Goal: Task Accomplishment & Management: Use online tool/utility

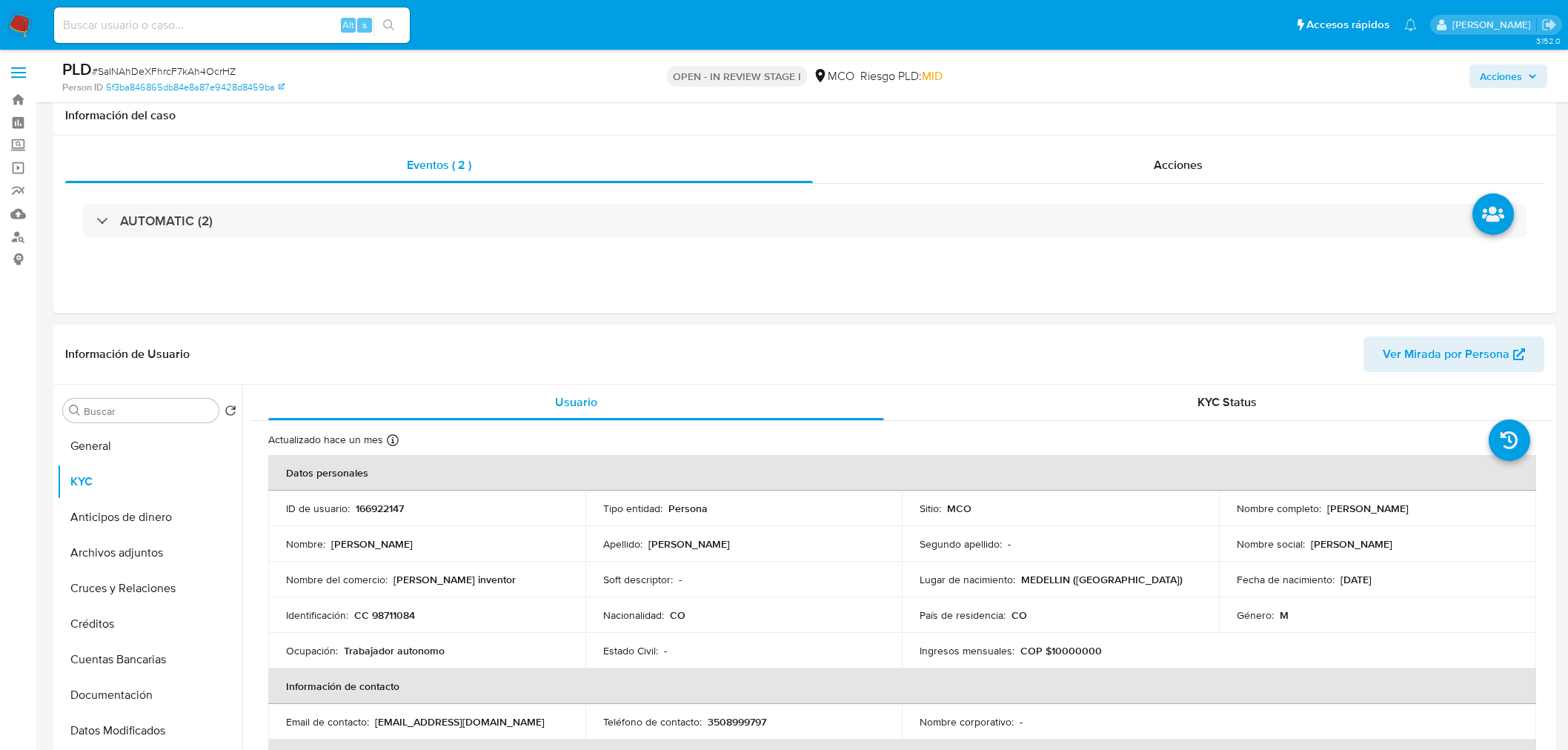
select select "10"
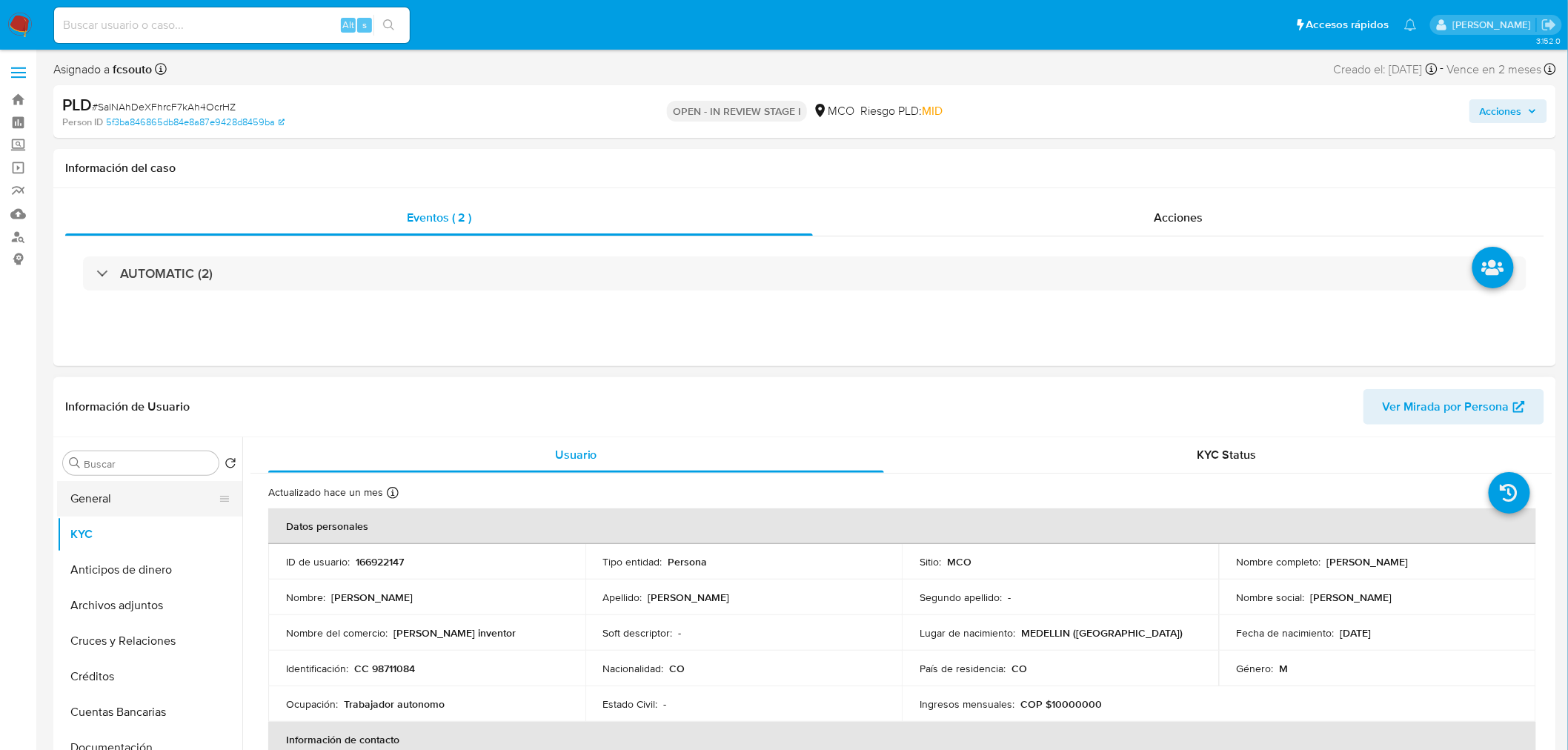
drag, startPoint x: 123, startPoint y: 495, endPoint x: 157, endPoint y: 497, distance: 34.1
click at [123, 494] on button "General" at bounding box center [143, 498] width 174 height 35
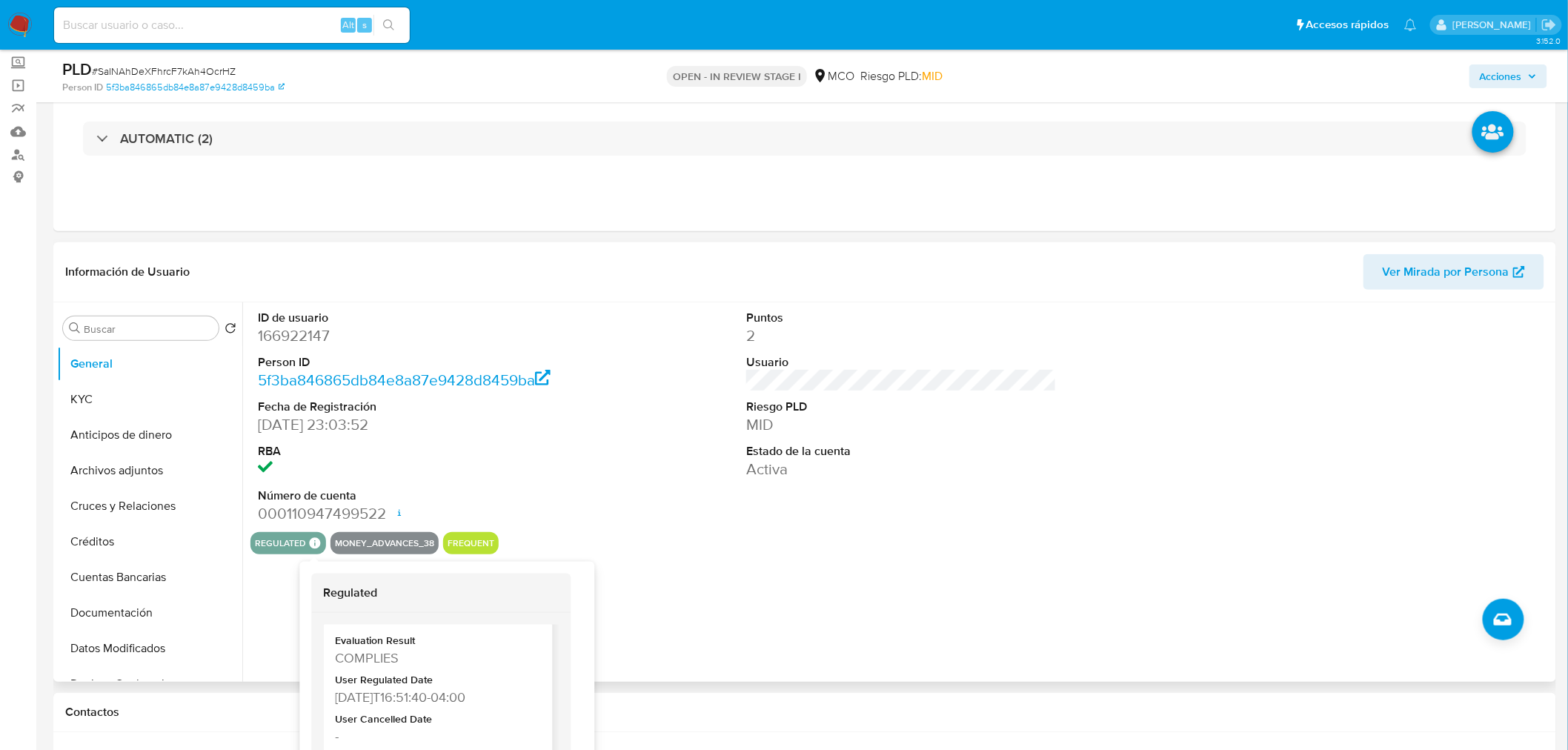
scroll to position [72, 0]
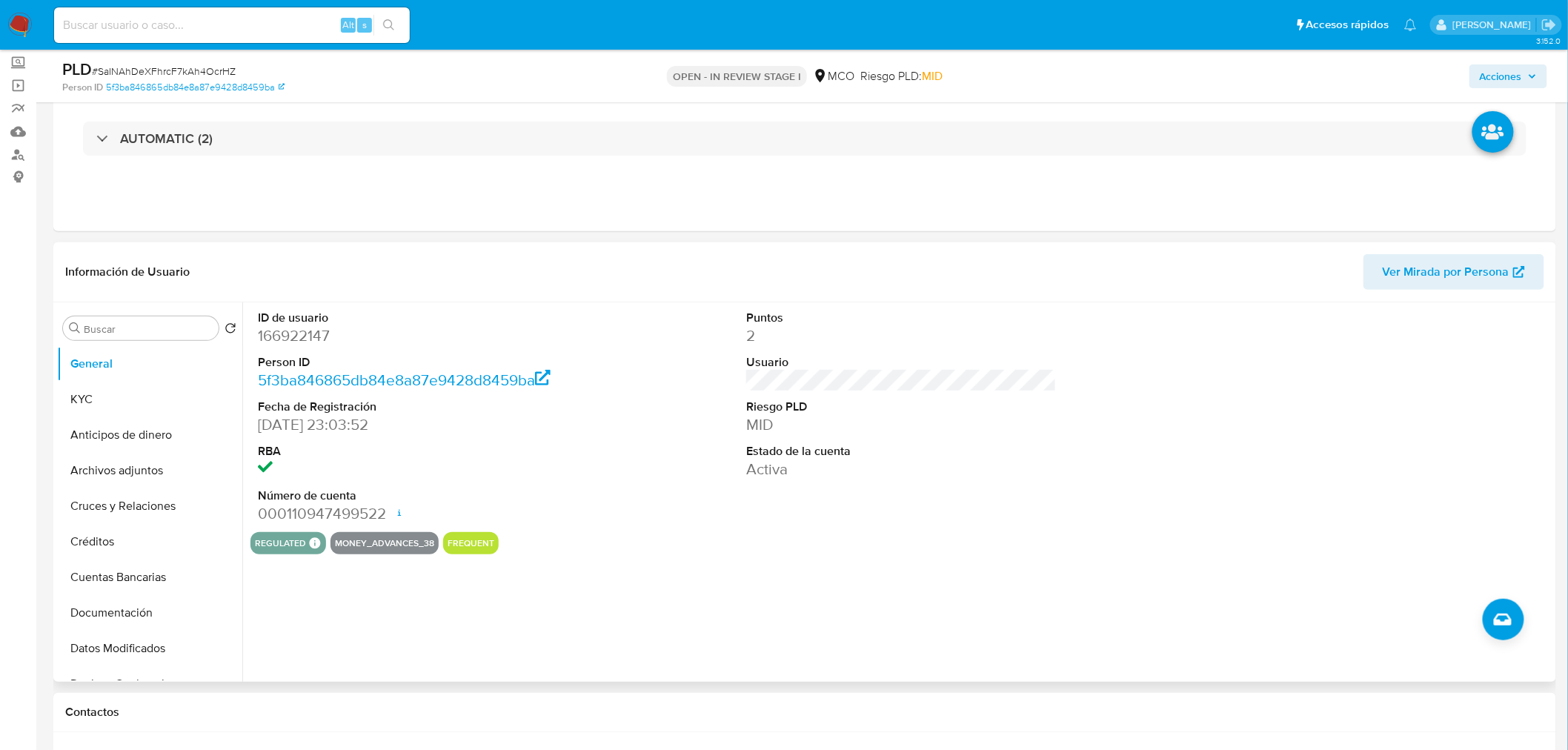
click at [1522, 80] on span "Acciones" at bounding box center [1501, 76] width 42 height 23
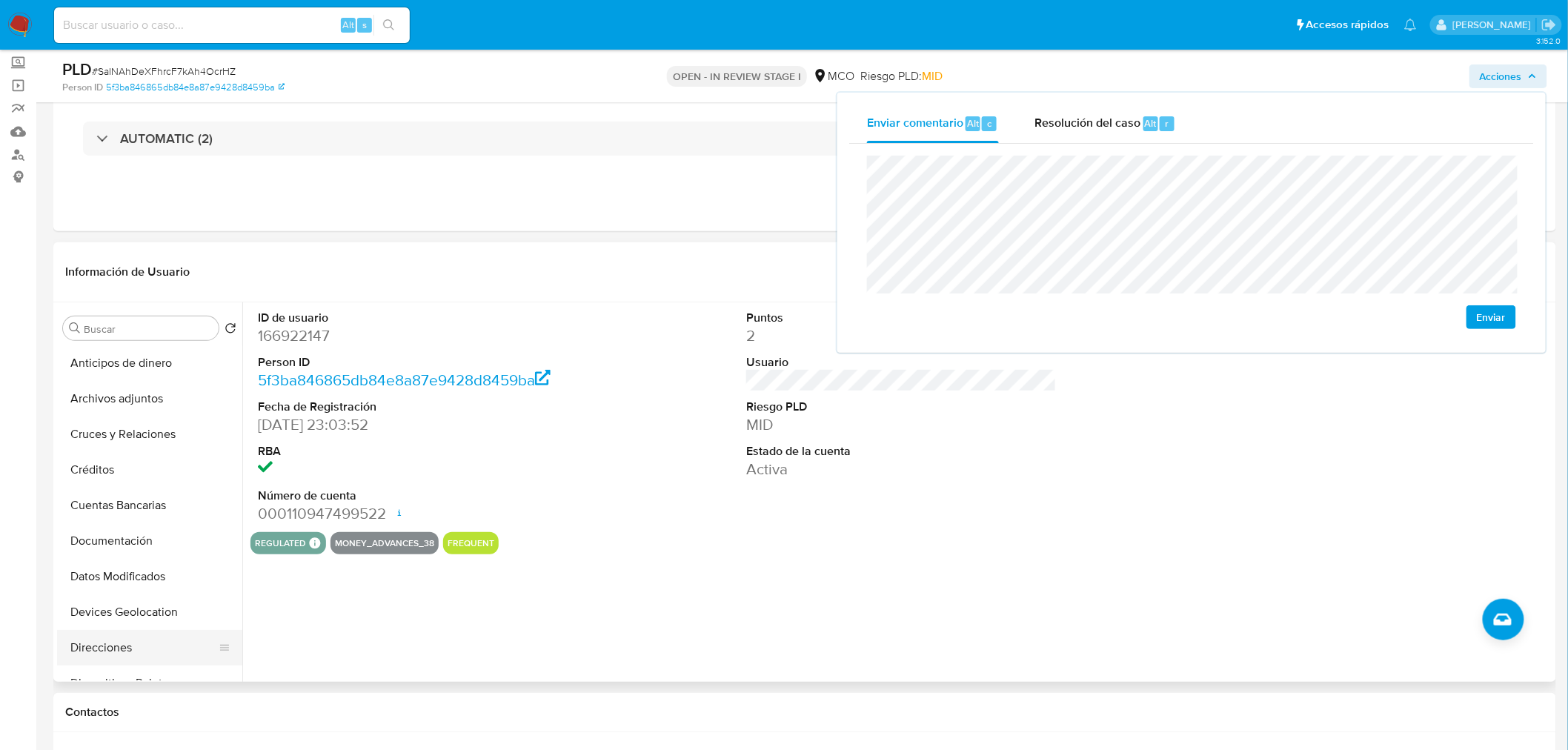
scroll to position [164, 0]
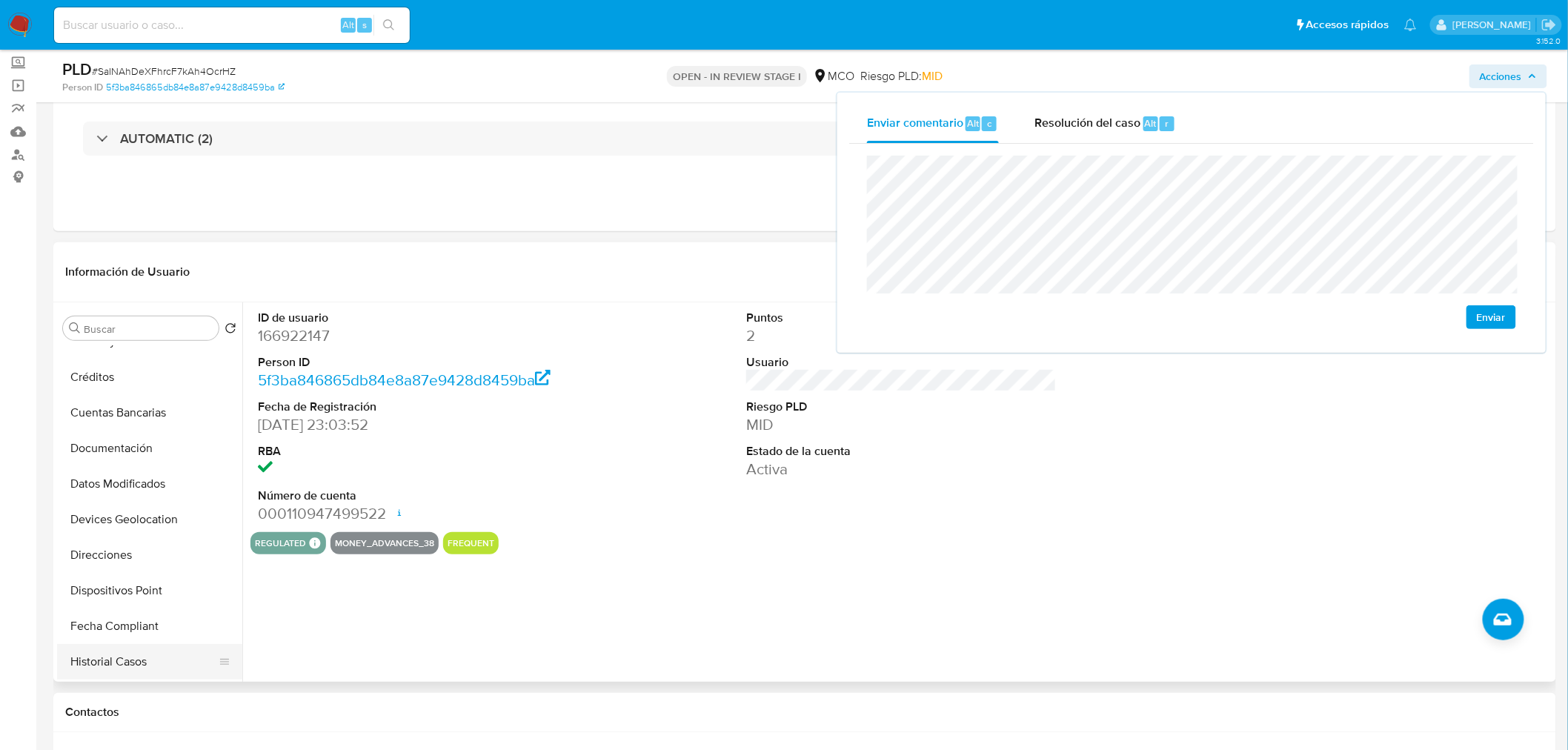
click at [138, 659] on button "Historial Casos" at bounding box center [143, 662] width 174 height 35
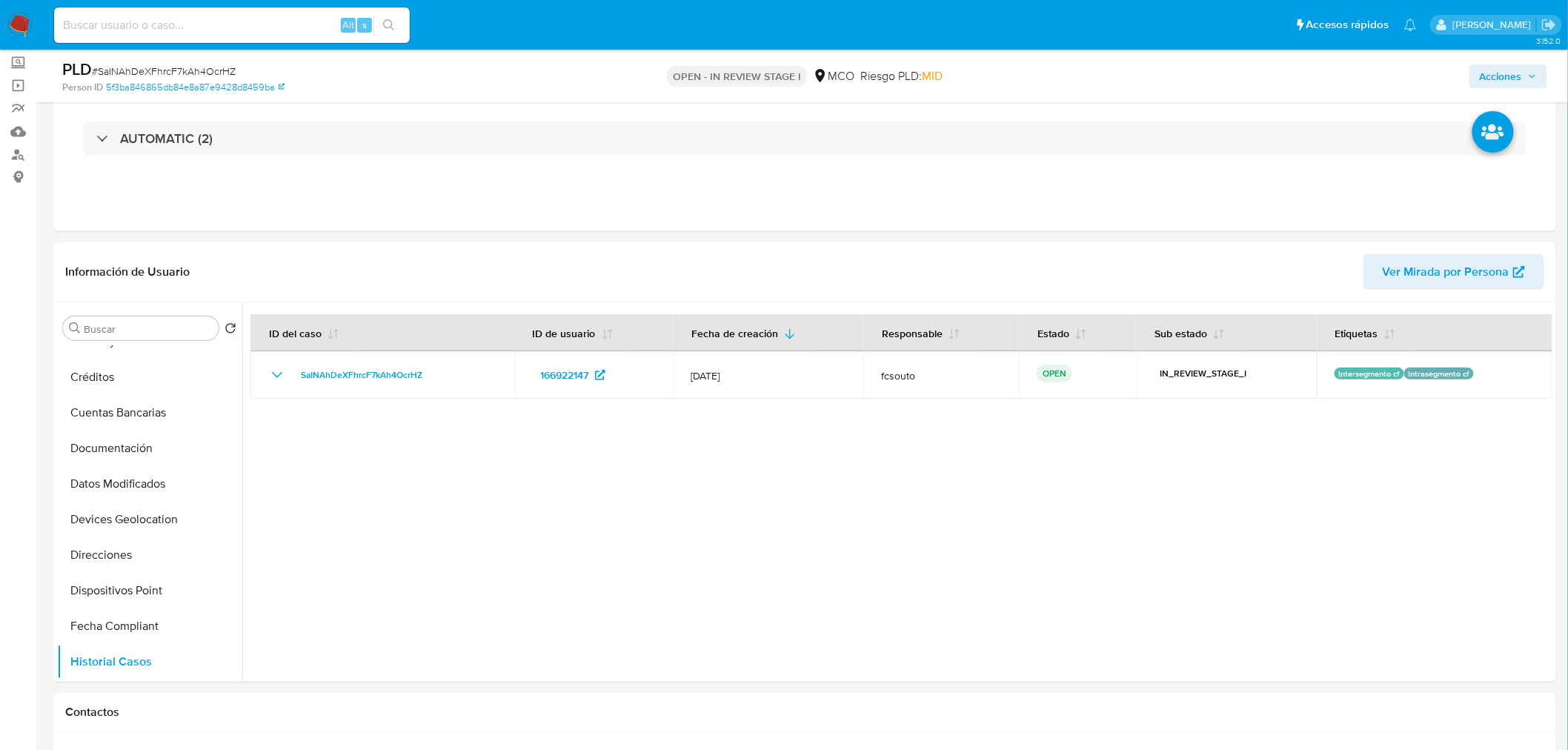
click at [1541, 84] on button "Acciones" at bounding box center [1508, 76] width 78 height 23
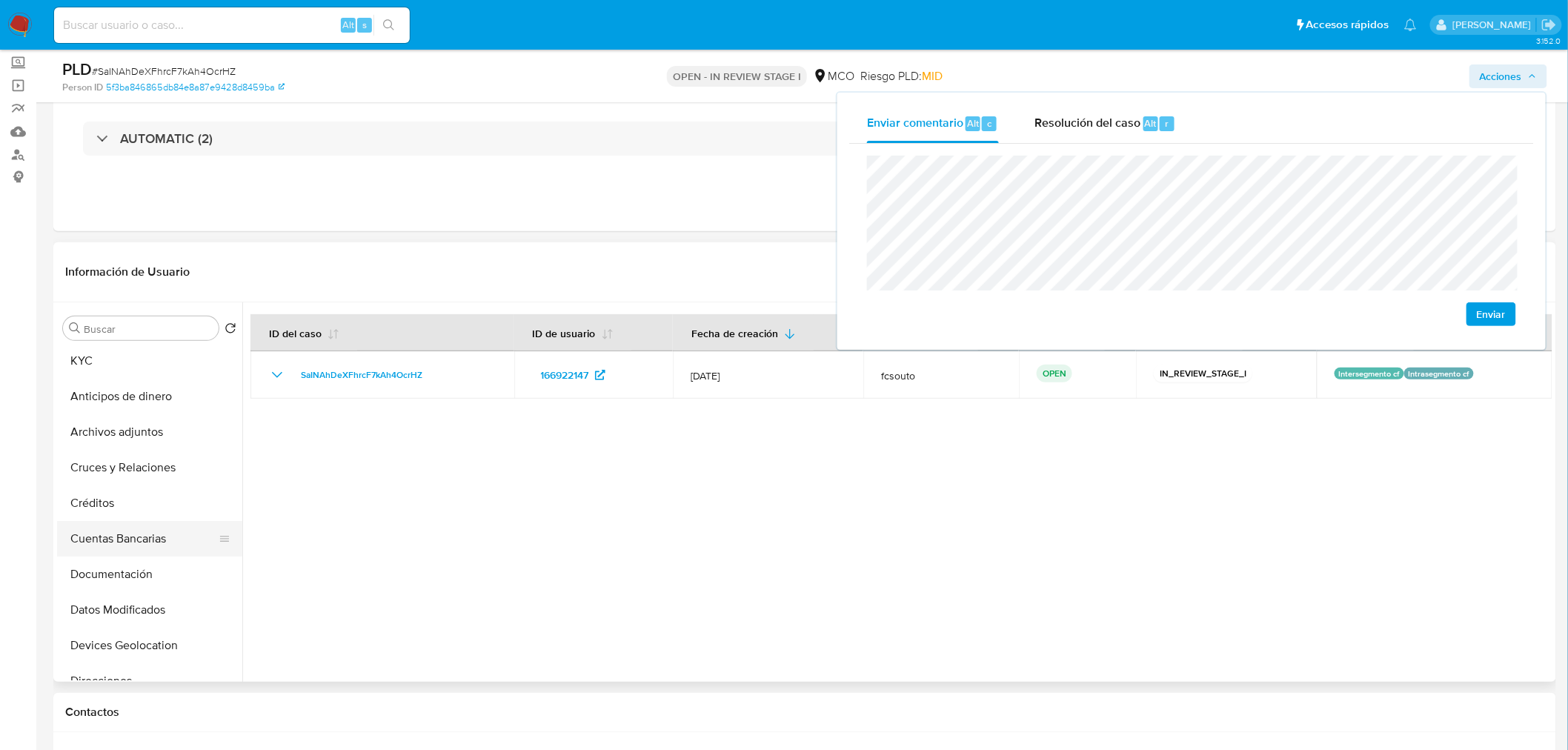
scroll to position [0, 0]
click at [101, 421] on button "Anticipos de dinero" at bounding box center [143, 435] width 174 height 35
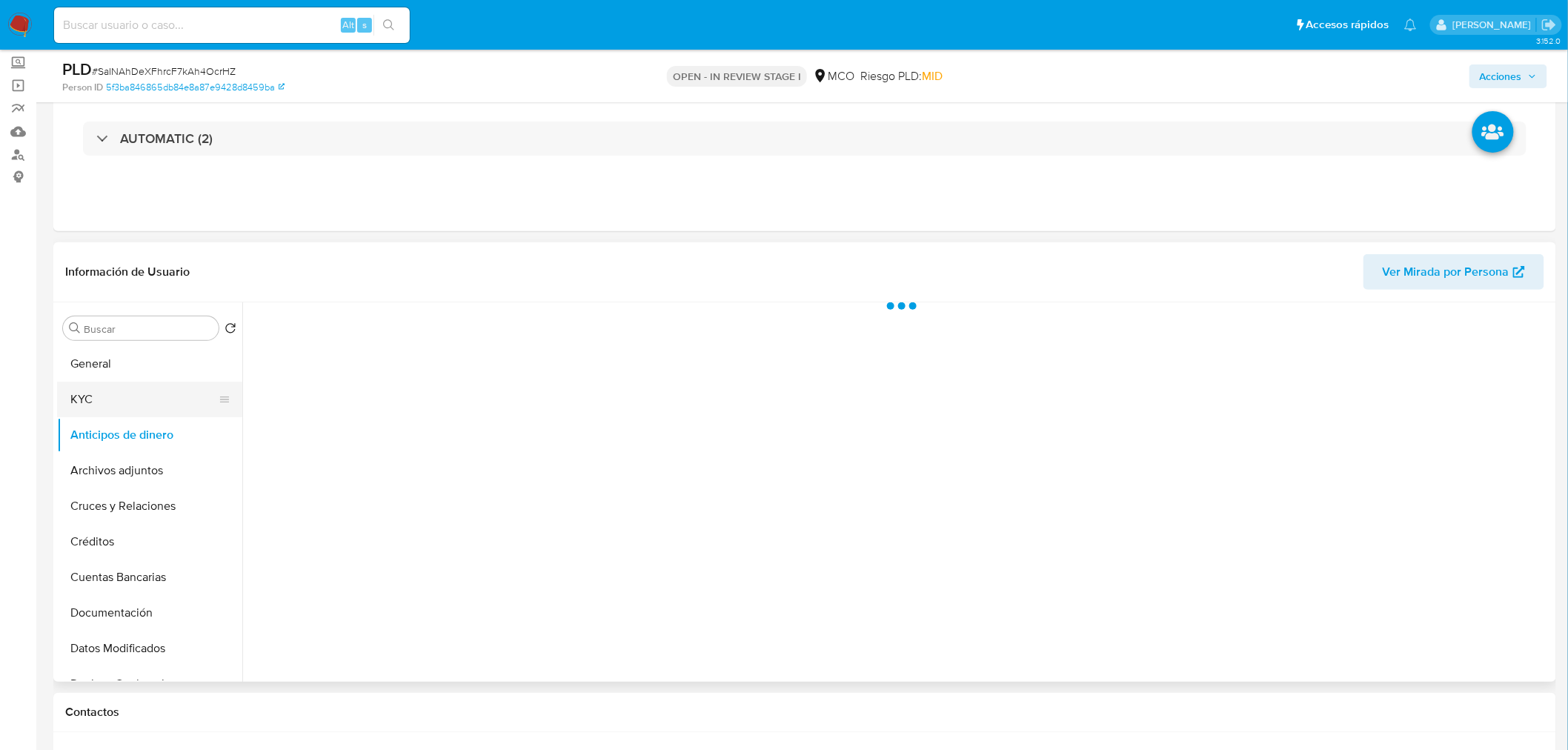
click at [99, 409] on button "KYC" at bounding box center [143, 399] width 174 height 35
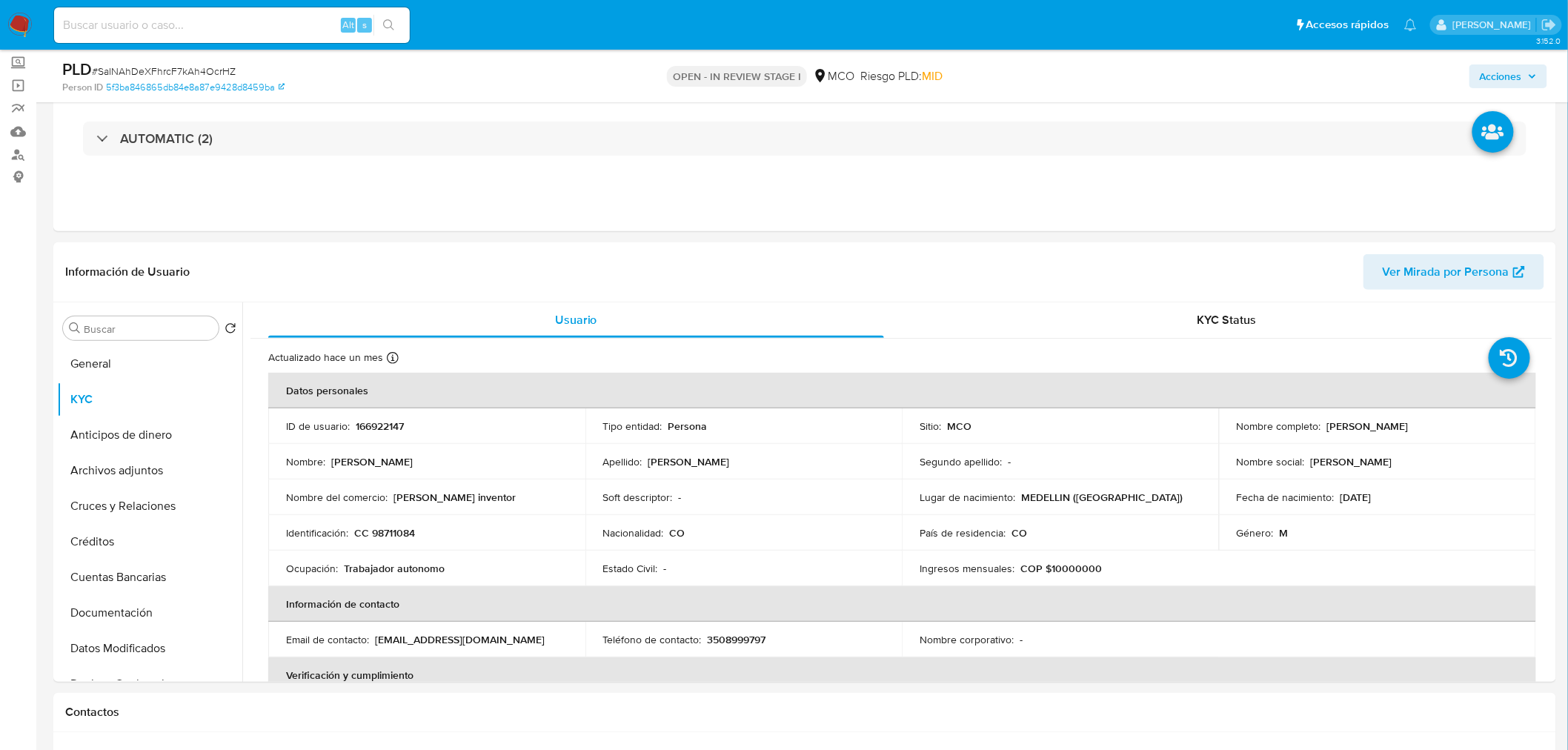
drag, startPoint x: 1324, startPoint y: 422, endPoint x: 1446, endPoint y: 430, distance: 122.3
click at [1446, 430] on div "Nombre completo : Suarez Rodriguez Andres" at bounding box center [1378, 426] width 282 height 13
copy p "[PERSON_NAME] [PERSON_NAME]"
click at [1502, 76] on span "Acciones" at bounding box center [1501, 76] width 42 height 23
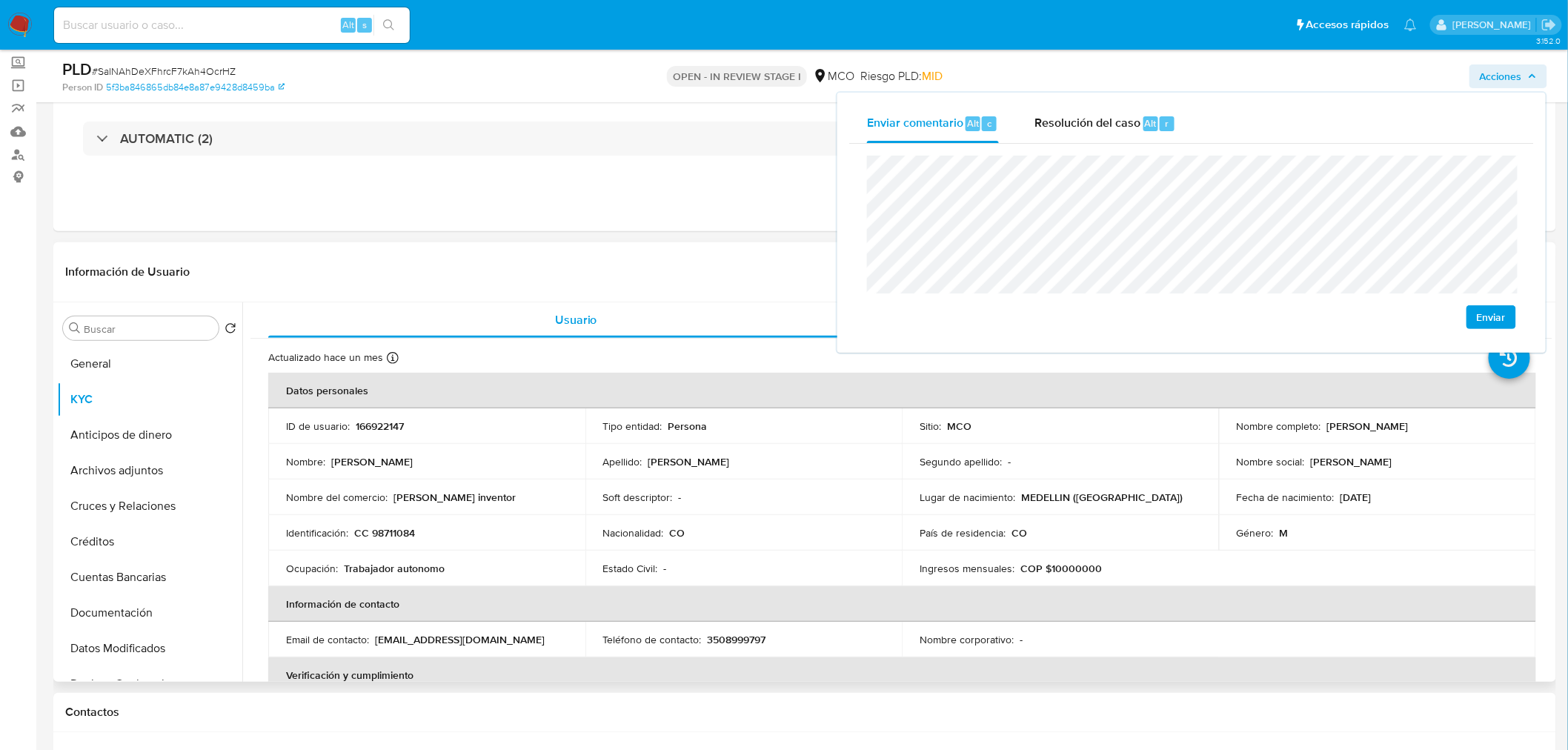
click at [405, 526] on p "CC 98711084" at bounding box center [384, 533] width 60 height 13
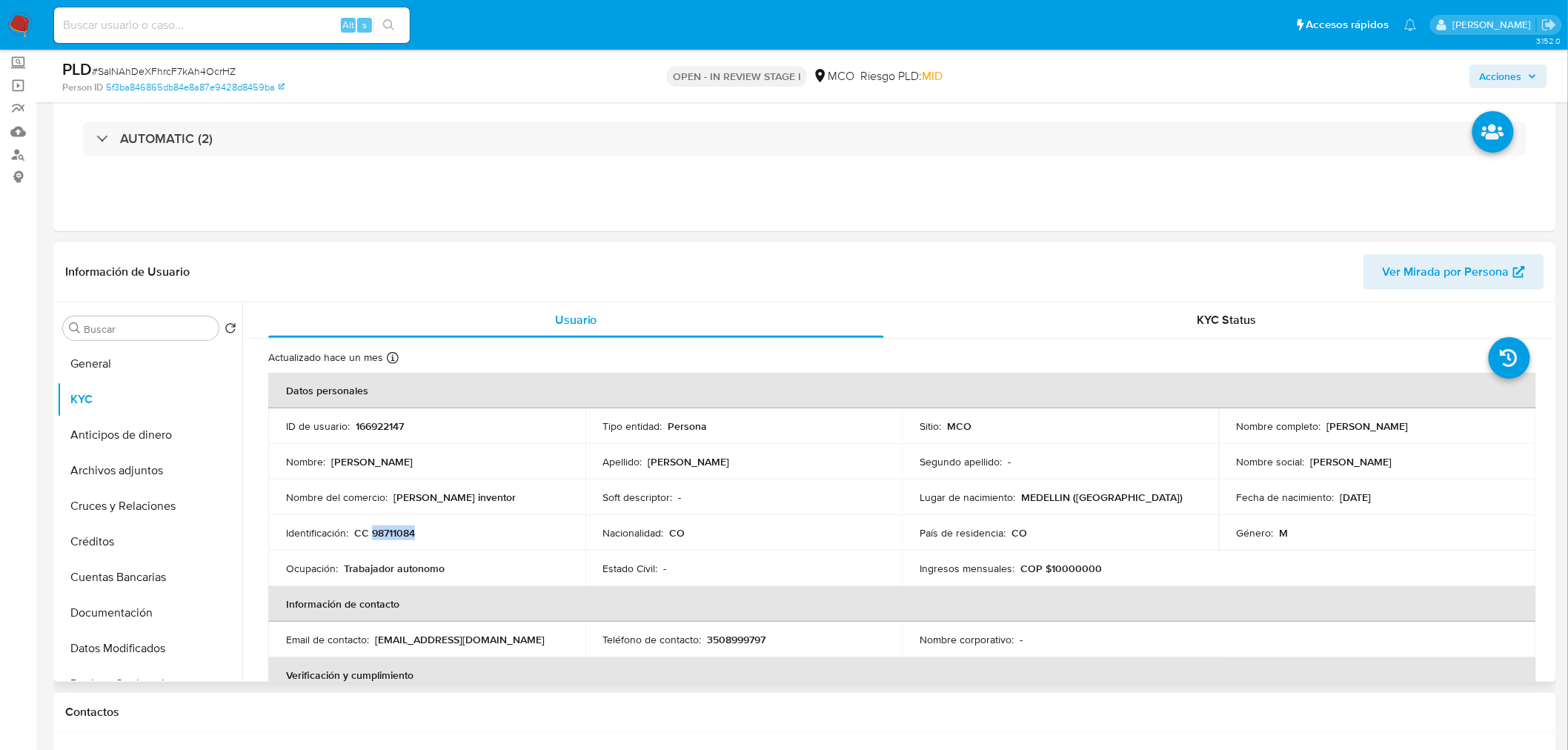
click at [405, 526] on p "CC 98711084" at bounding box center [384, 533] width 60 height 13
copy p "98711084"
drag, startPoint x: 1495, startPoint y: 71, endPoint x: 1427, endPoint y: 89, distance: 70.3
click at [1494, 70] on span "Acciones" at bounding box center [1501, 76] width 42 height 23
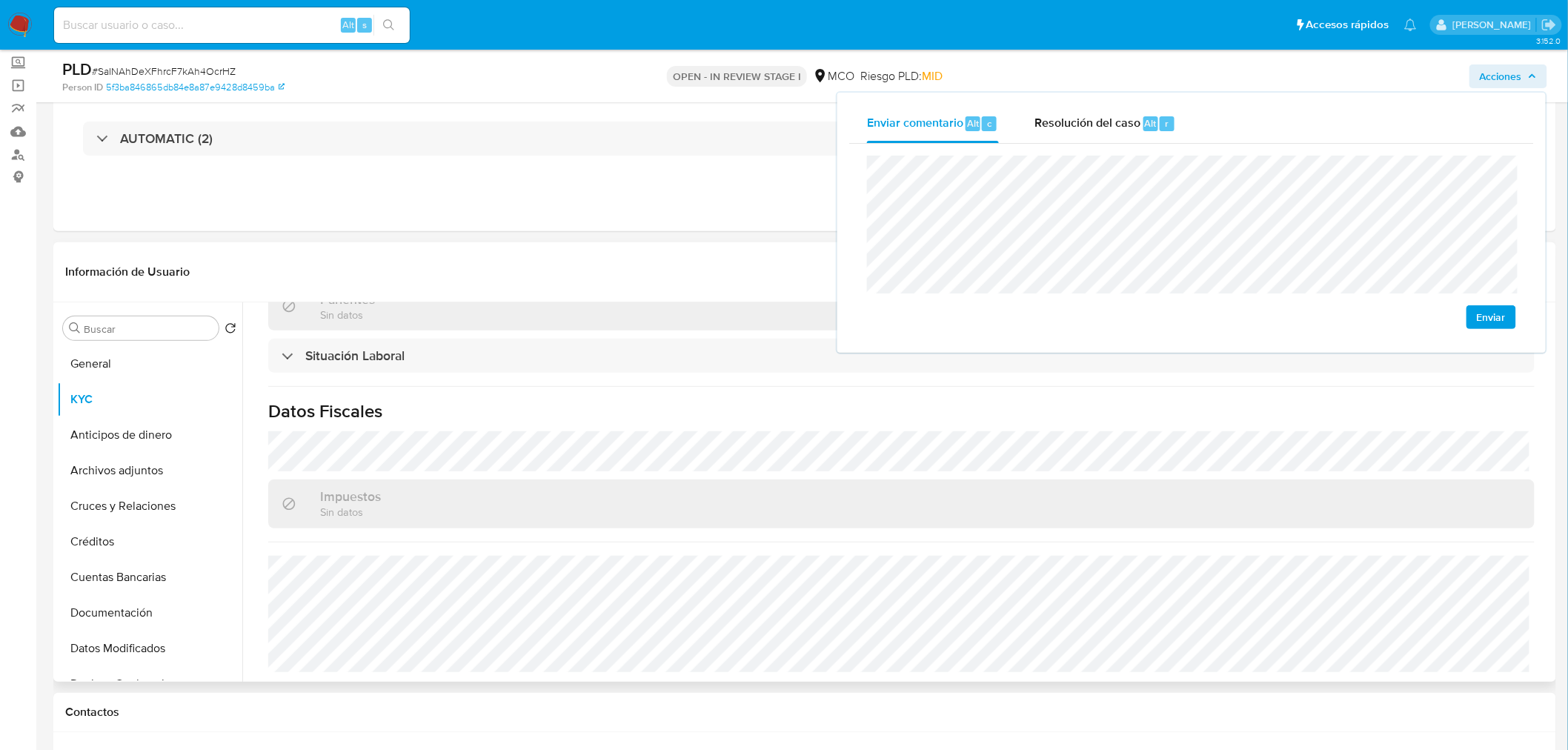
scroll to position [753, 0]
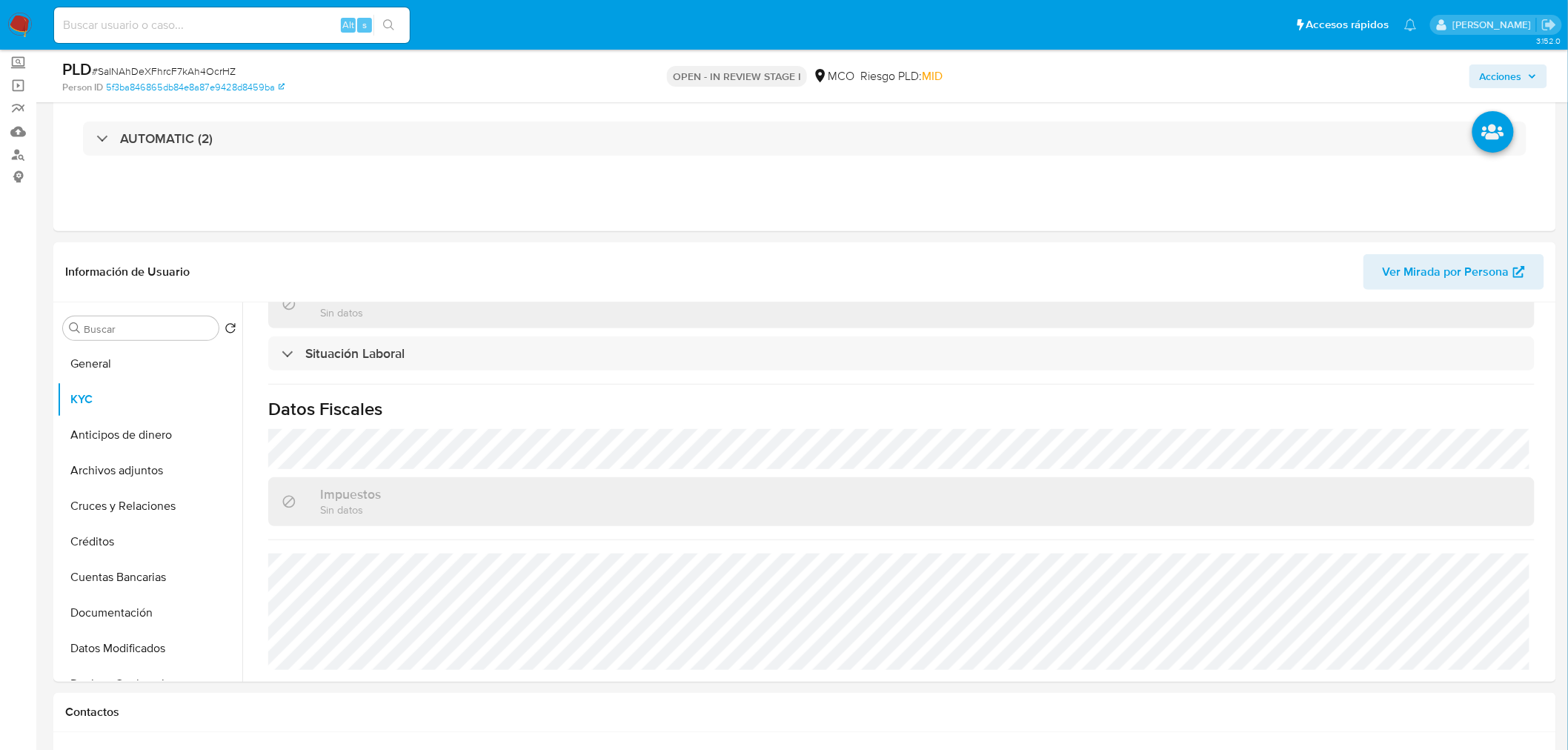
click at [1500, 77] on span "Acciones" at bounding box center [1501, 76] width 42 height 23
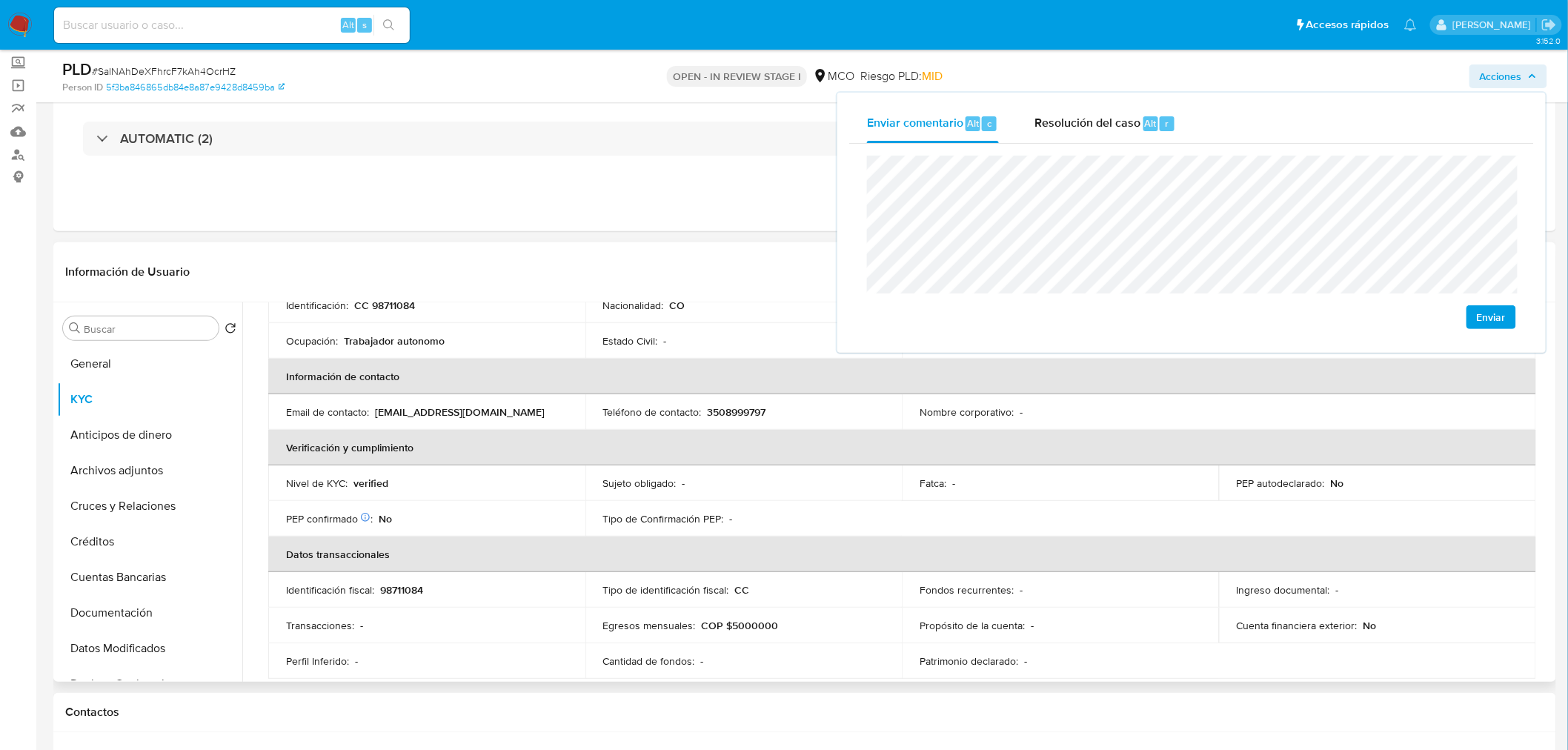
scroll to position [11, 0]
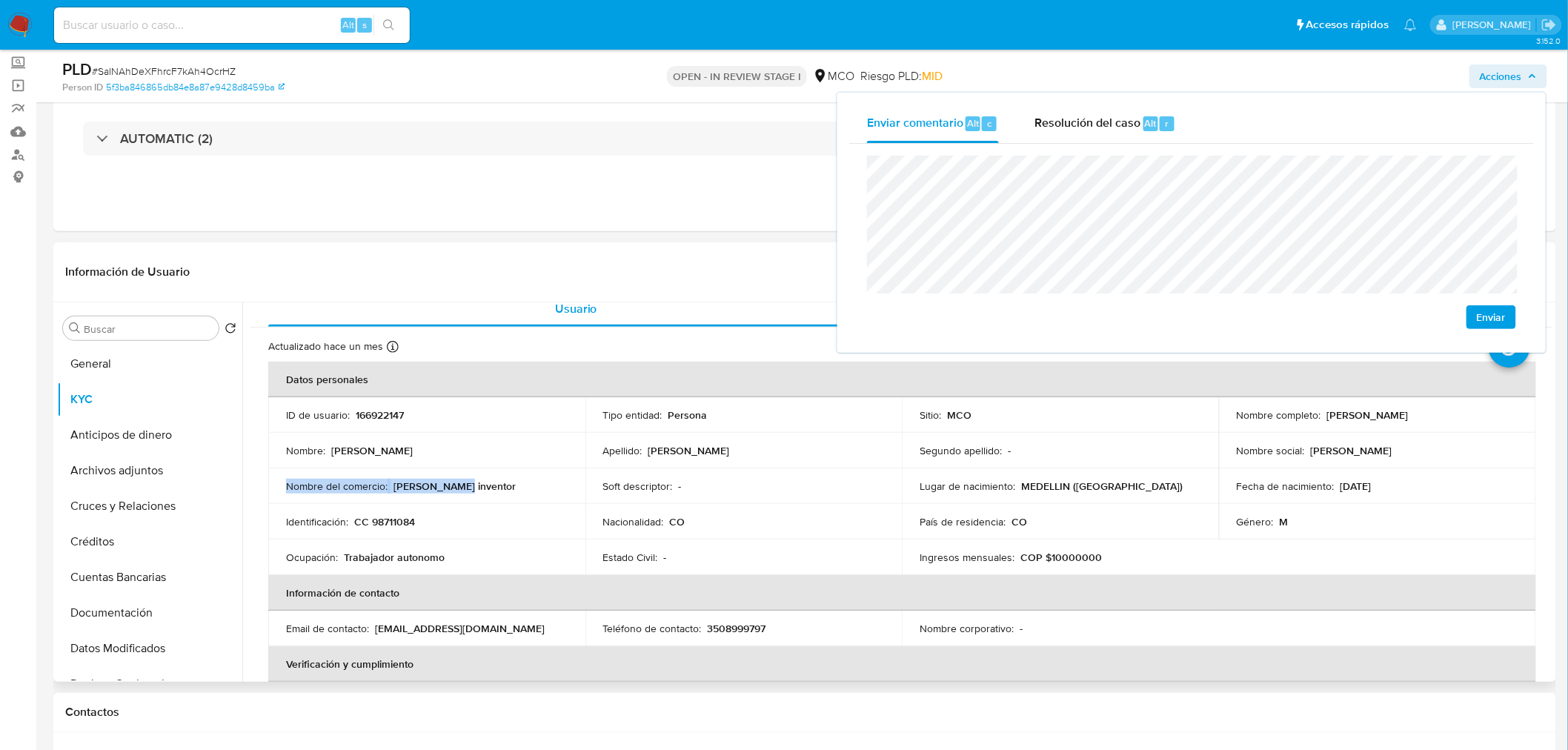
drag, startPoint x: 461, startPoint y: 485, endPoint x: 276, endPoint y: 492, distance: 185.1
click at [276, 492] on td "Nombre del comercio : Andy inventor" at bounding box center [427, 486] width 317 height 35
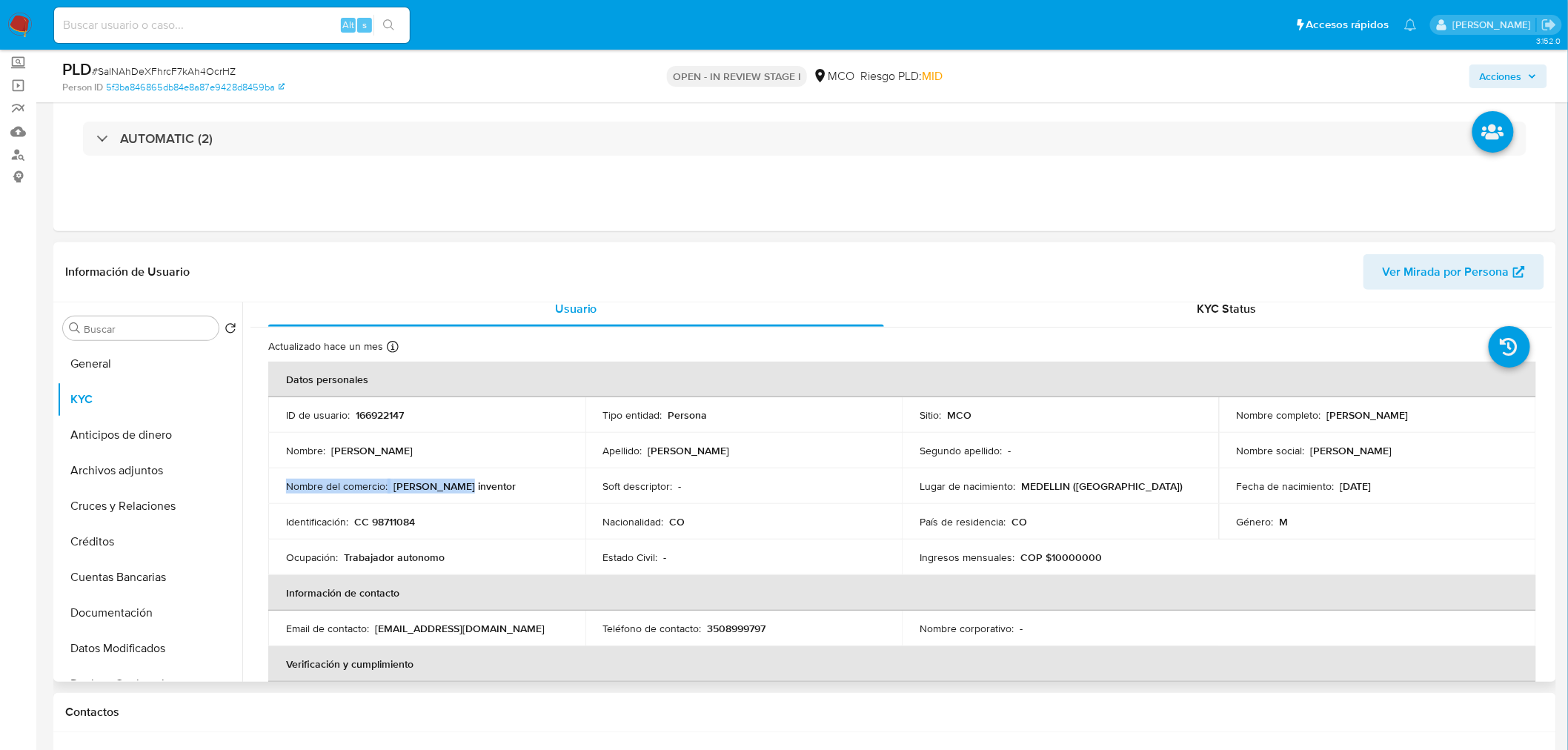
copy div "Nombre del comercio : Andy inventor"
click at [1508, 73] on span "Acciones" at bounding box center [1501, 76] width 42 height 23
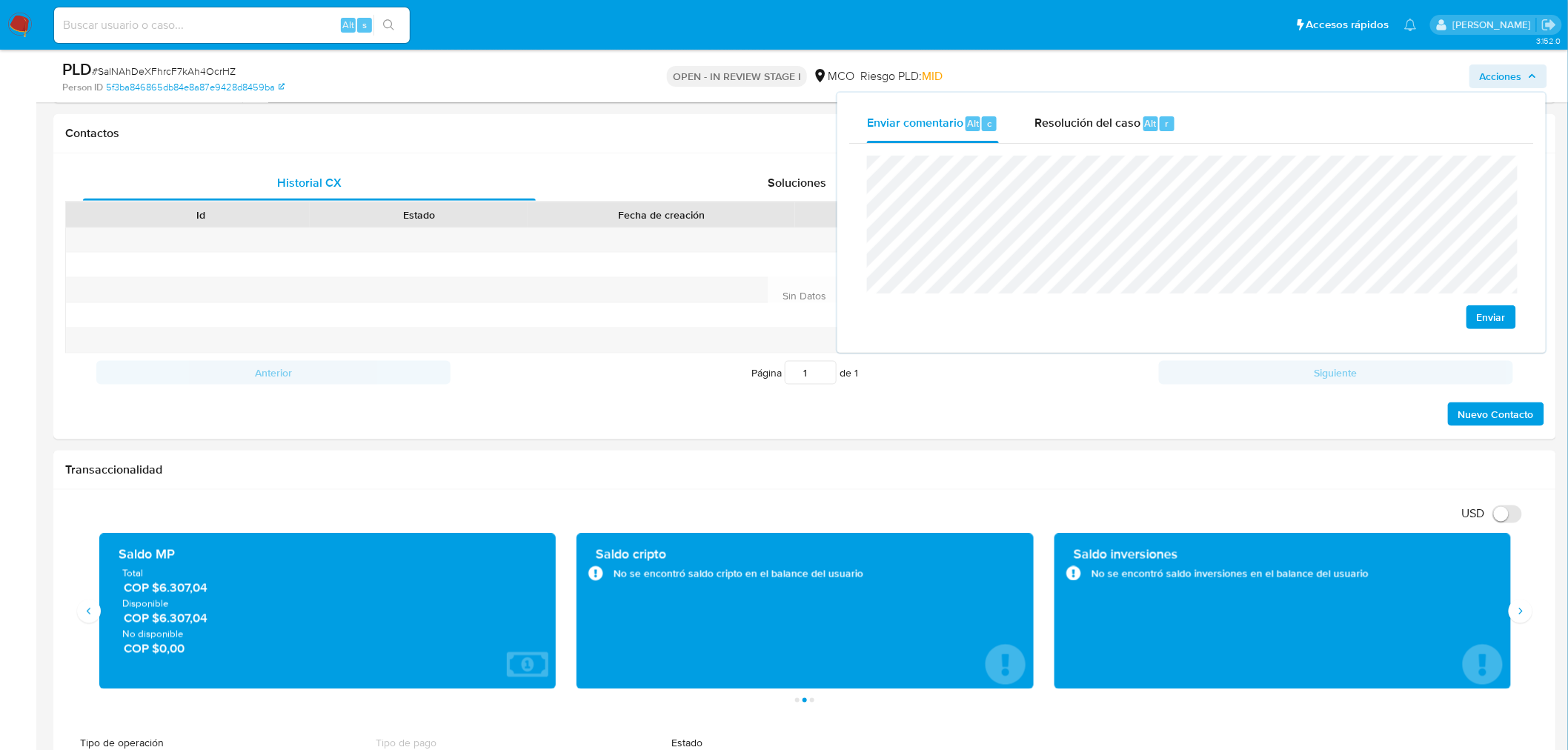
scroll to position [741, 0]
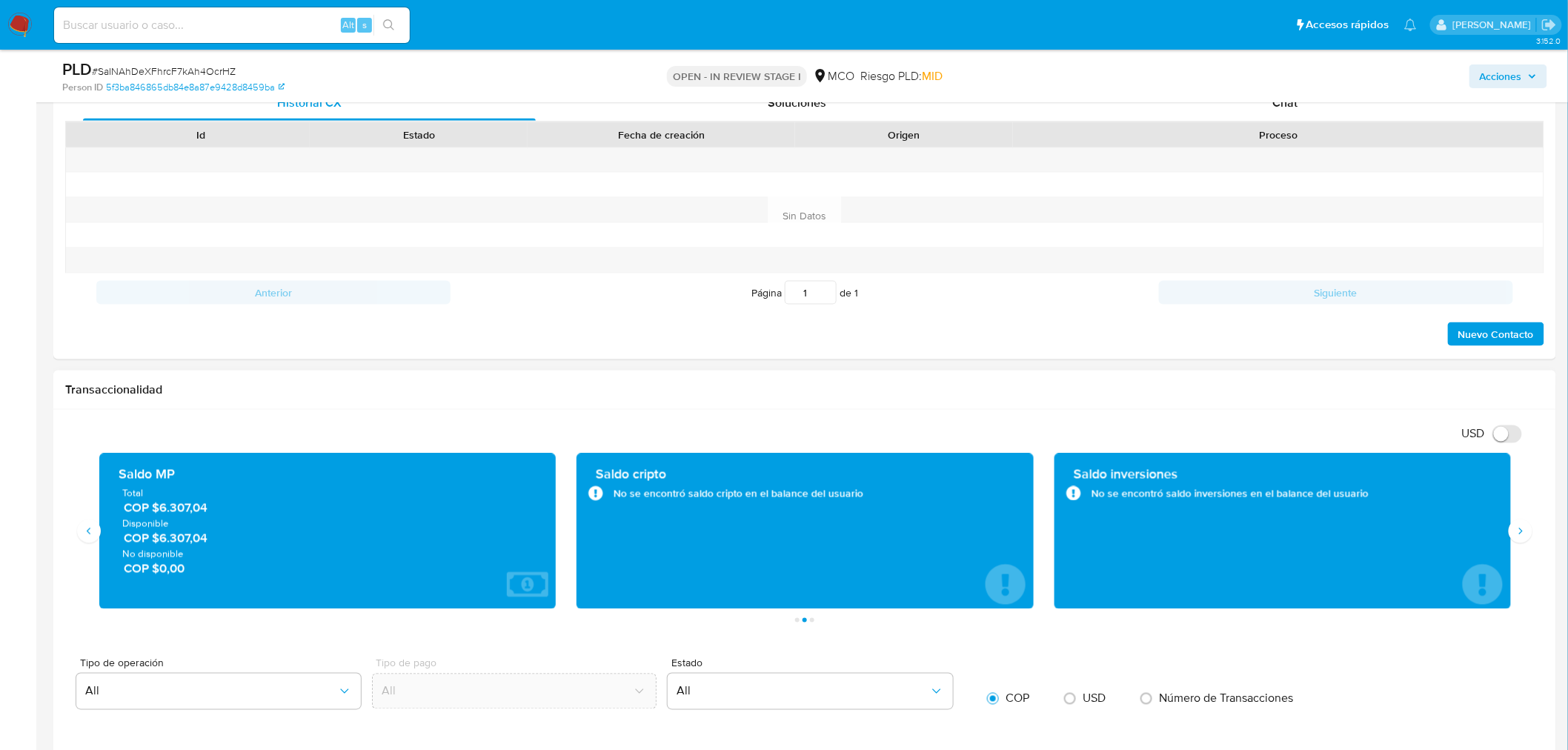
click at [1516, 437] on input "USD" at bounding box center [1507, 434] width 29 height 18
checkbox input "true"
click at [1503, 72] on span "Acciones" at bounding box center [1501, 76] width 42 height 23
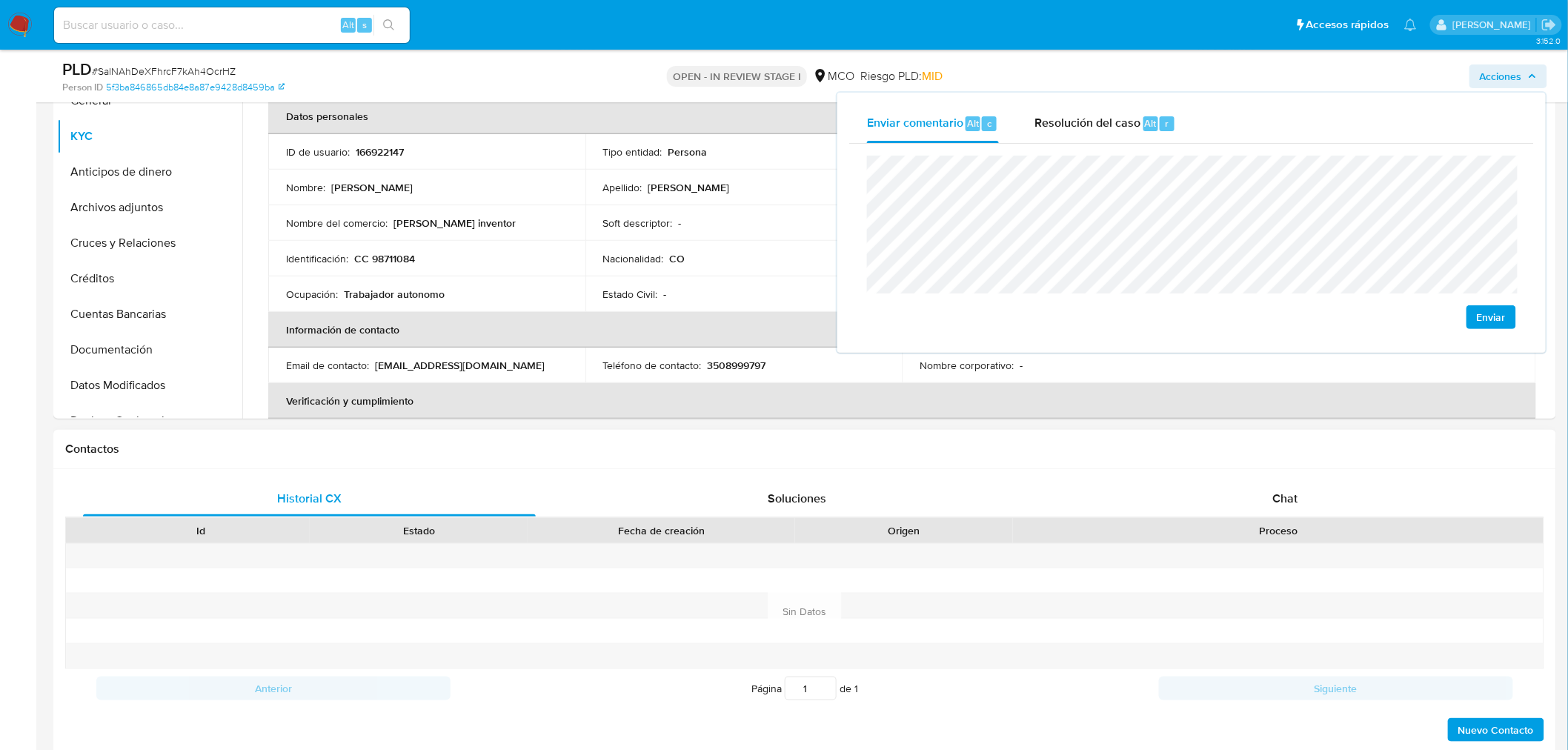
scroll to position [0, 0]
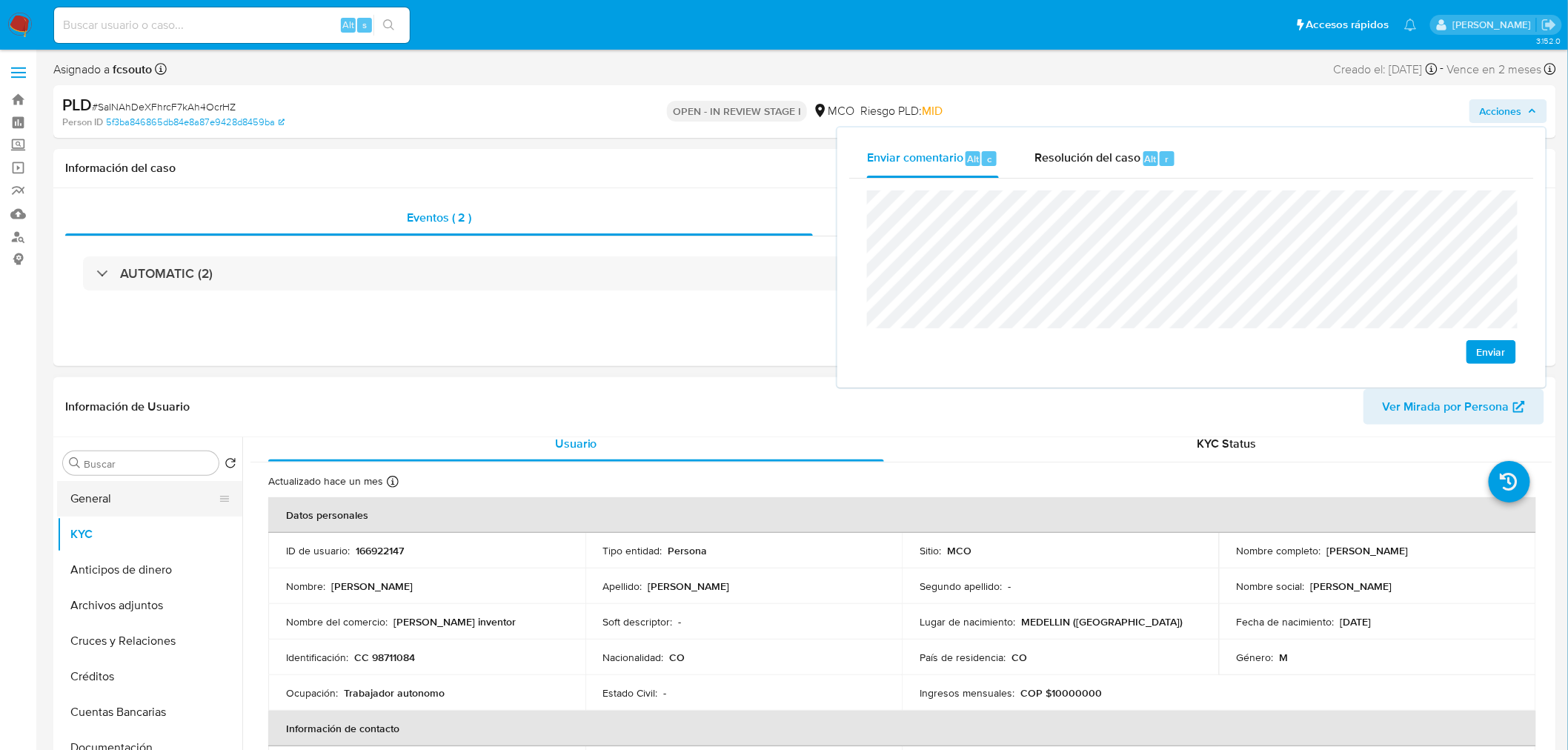
drag, startPoint x: 156, startPoint y: 513, endPoint x: 60, endPoint y: 489, distance: 99.0
click at [154, 513] on button "General" at bounding box center [143, 498] width 174 height 35
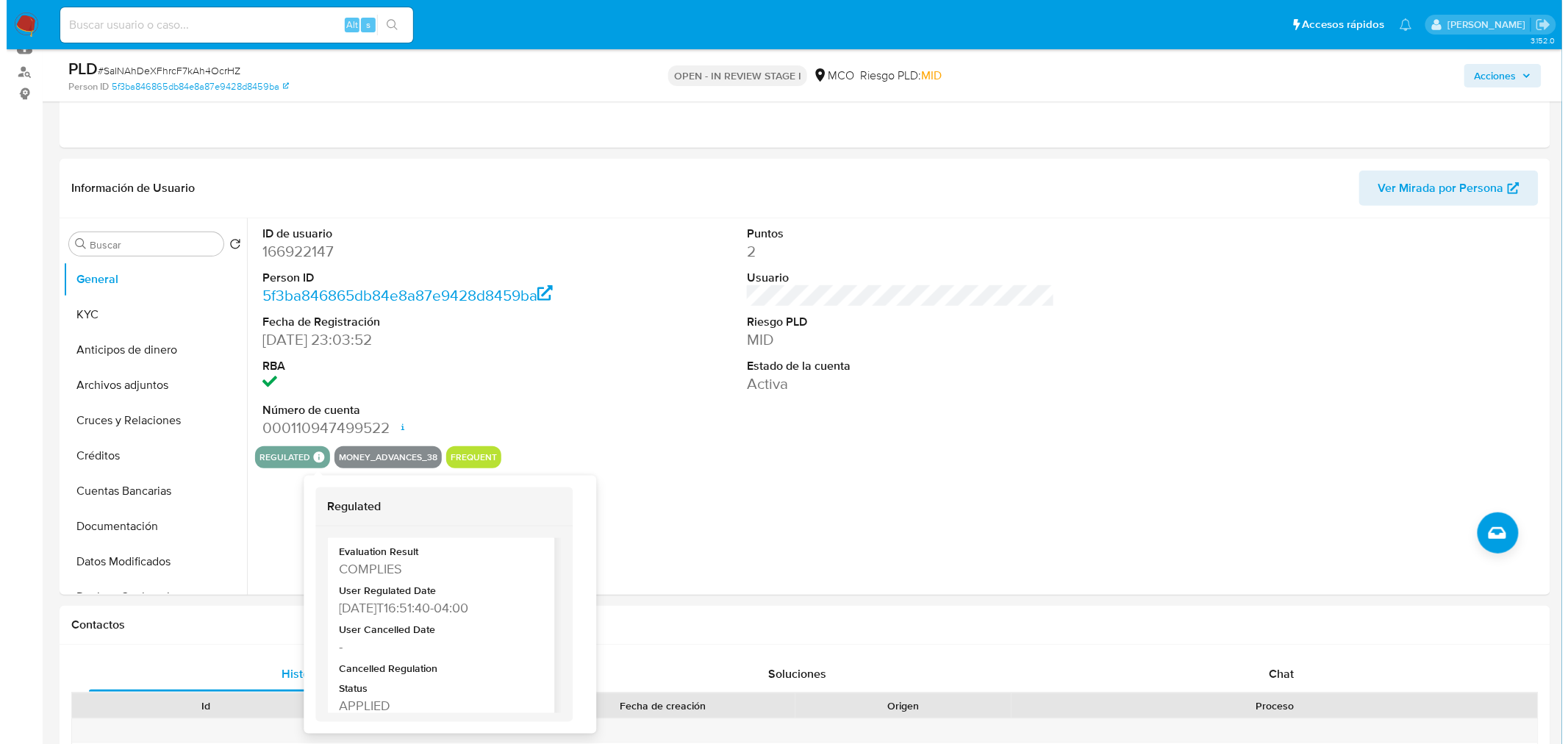
scroll to position [72, 0]
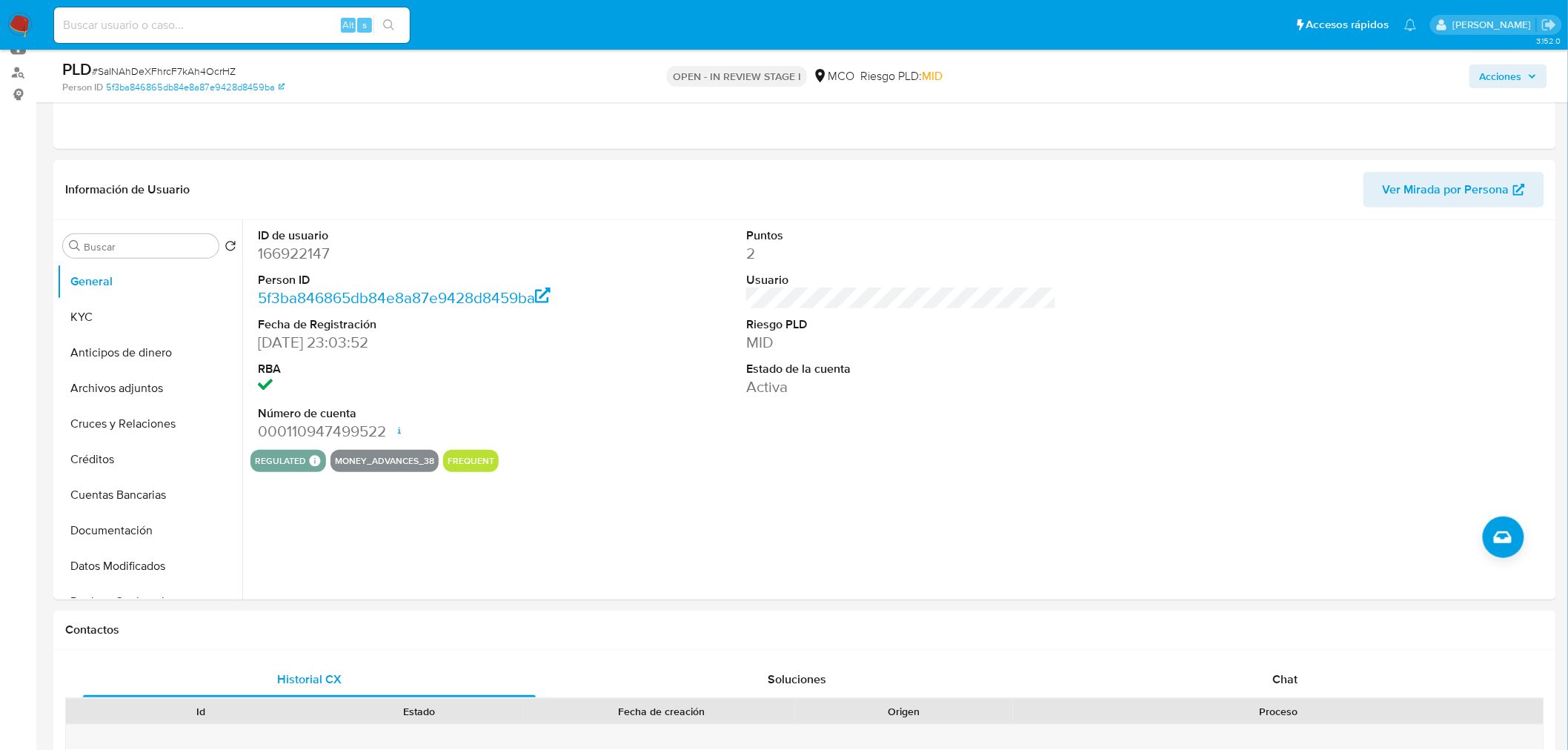
click at [1499, 80] on span "Acciones" at bounding box center [1501, 76] width 42 height 23
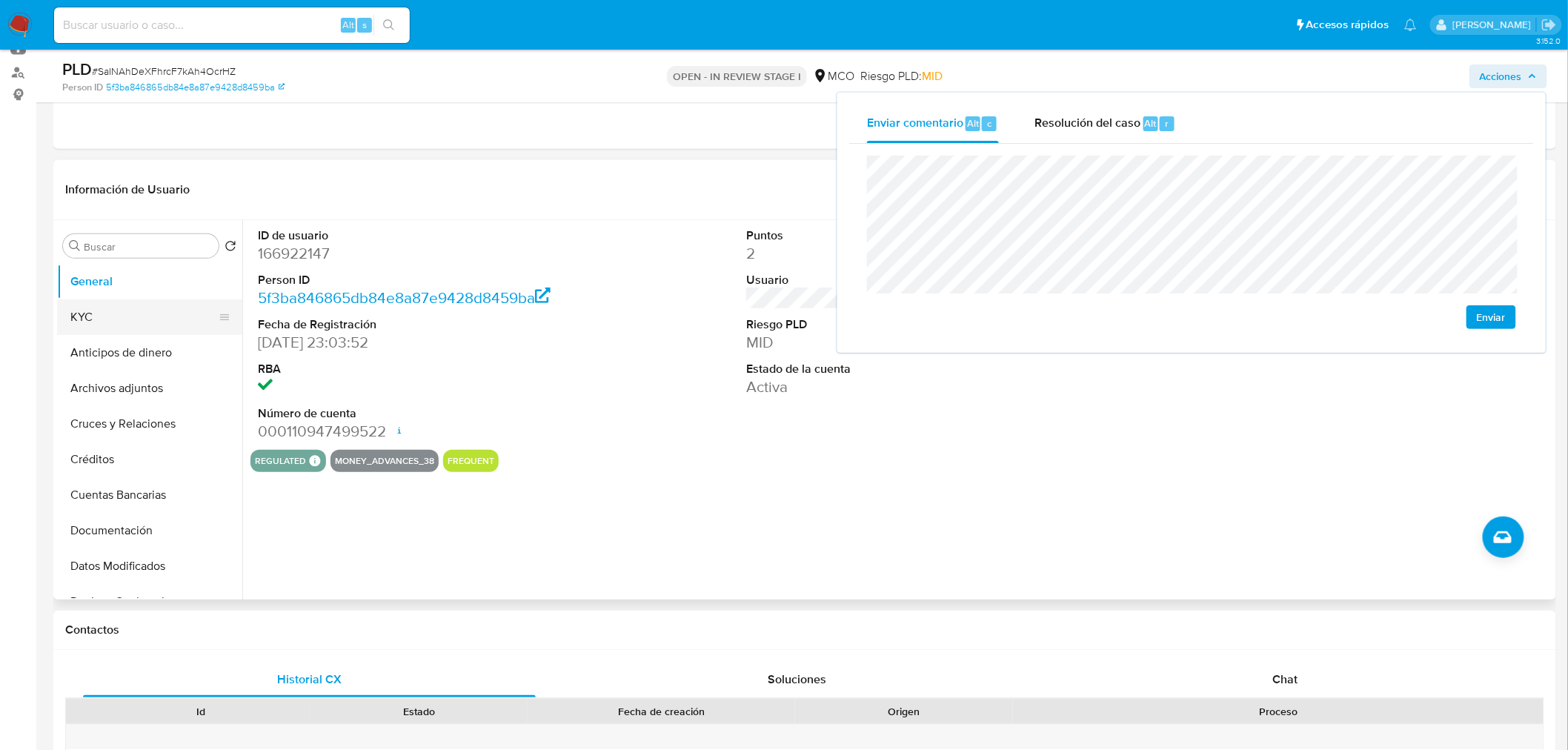
click at [122, 311] on button "KYC" at bounding box center [143, 317] width 174 height 35
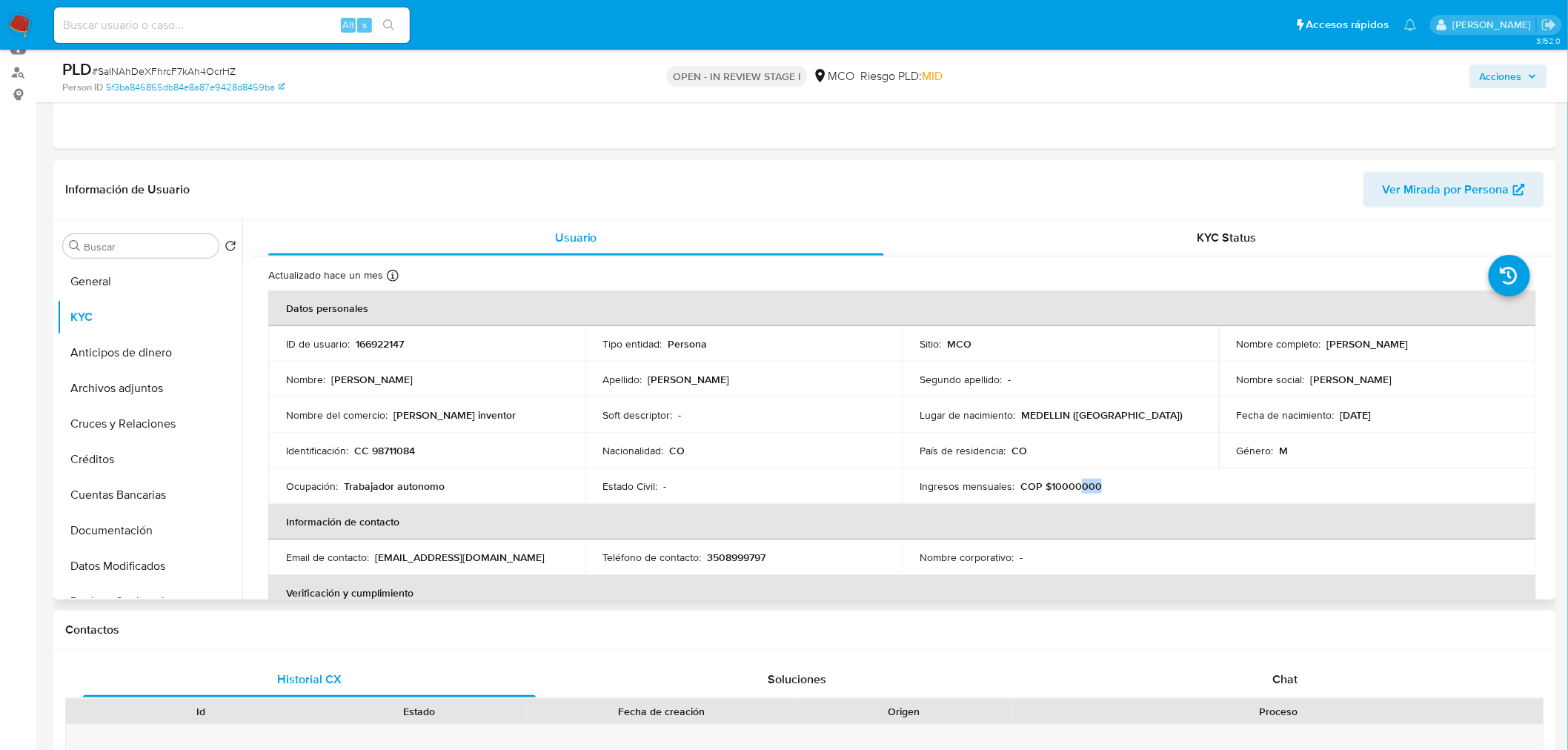
drag, startPoint x: 1094, startPoint y: 484, endPoint x: 1072, endPoint y: 484, distance: 22.0
click at [1072, 484] on p "COP $10000000" at bounding box center [1060, 486] width 81 height 13
click at [1519, 76] on span "Acciones" at bounding box center [1501, 76] width 42 height 23
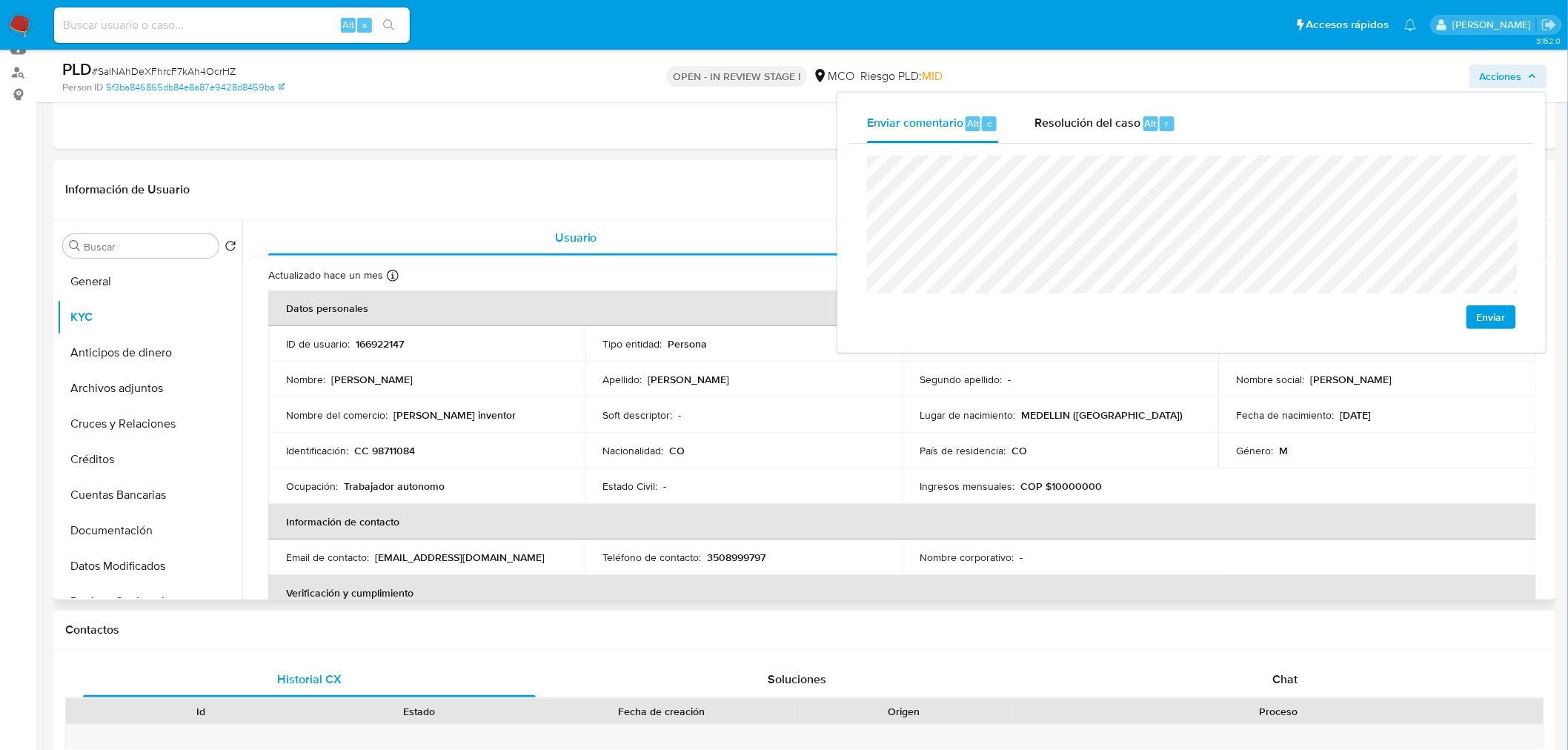
click at [383, 341] on p "166922147" at bounding box center [379, 344] width 48 height 13
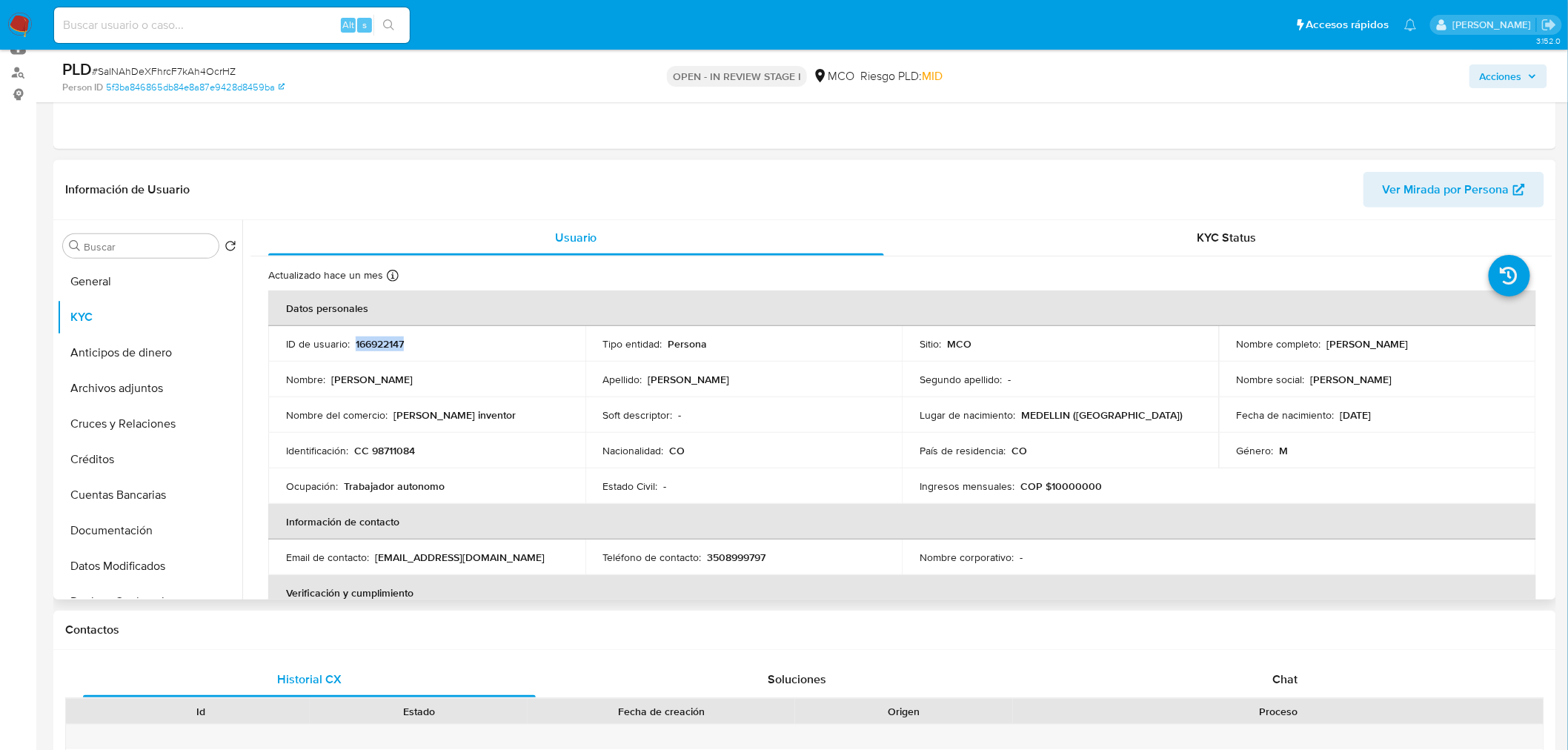
click at [383, 341] on p "166922147" at bounding box center [379, 344] width 48 height 13
copy p "166922147"
click at [1517, 81] on span "Acciones" at bounding box center [1501, 76] width 42 height 23
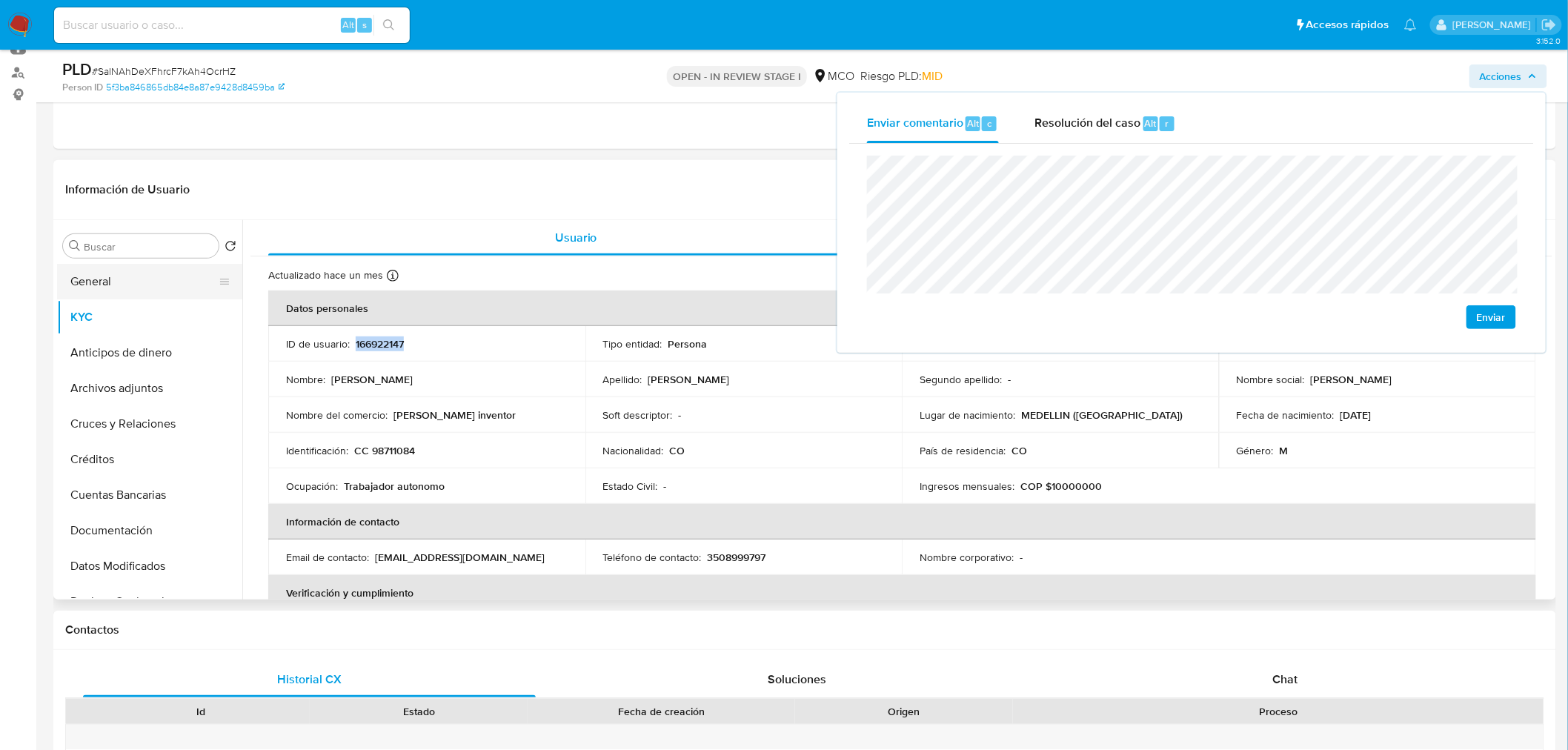
click at [148, 278] on button "General" at bounding box center [143, 281] width 174 height 35
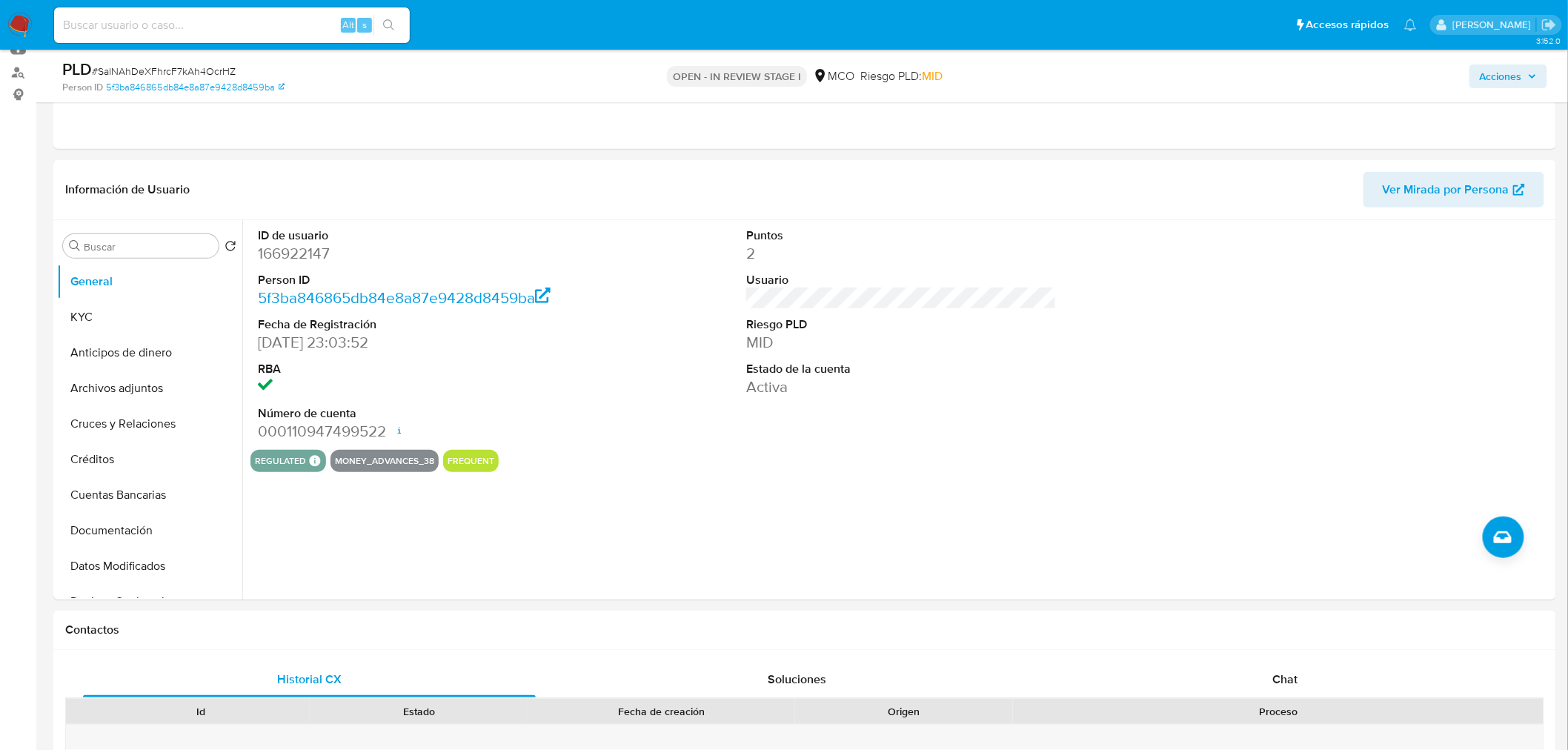
click at [1521, 86] on span "Acciones" at bounding box center [1501, 76] width 42 height 23
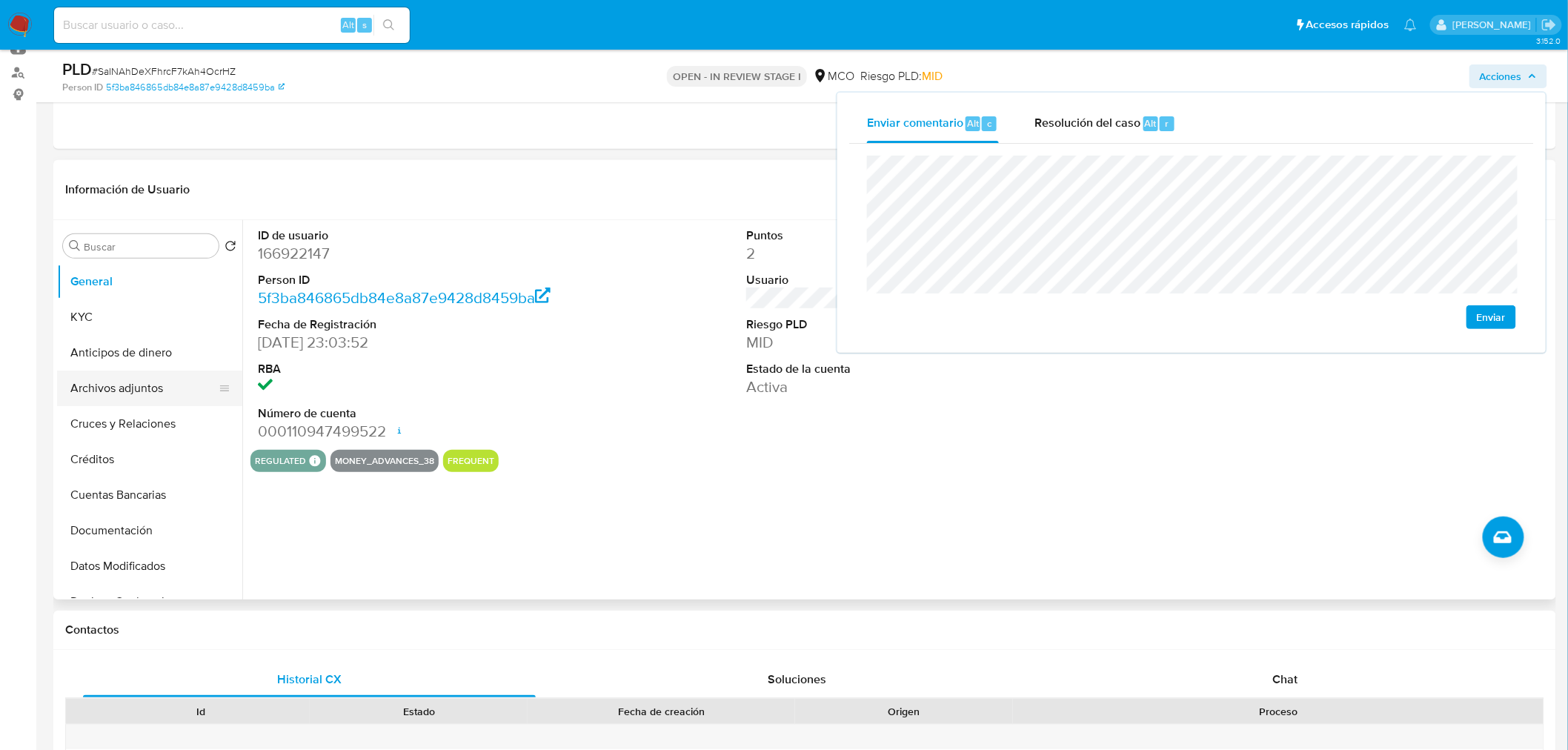
click at [126, 379] on button "Archivos adjuntos" at bounding box center [143, 388] width 174 height 35
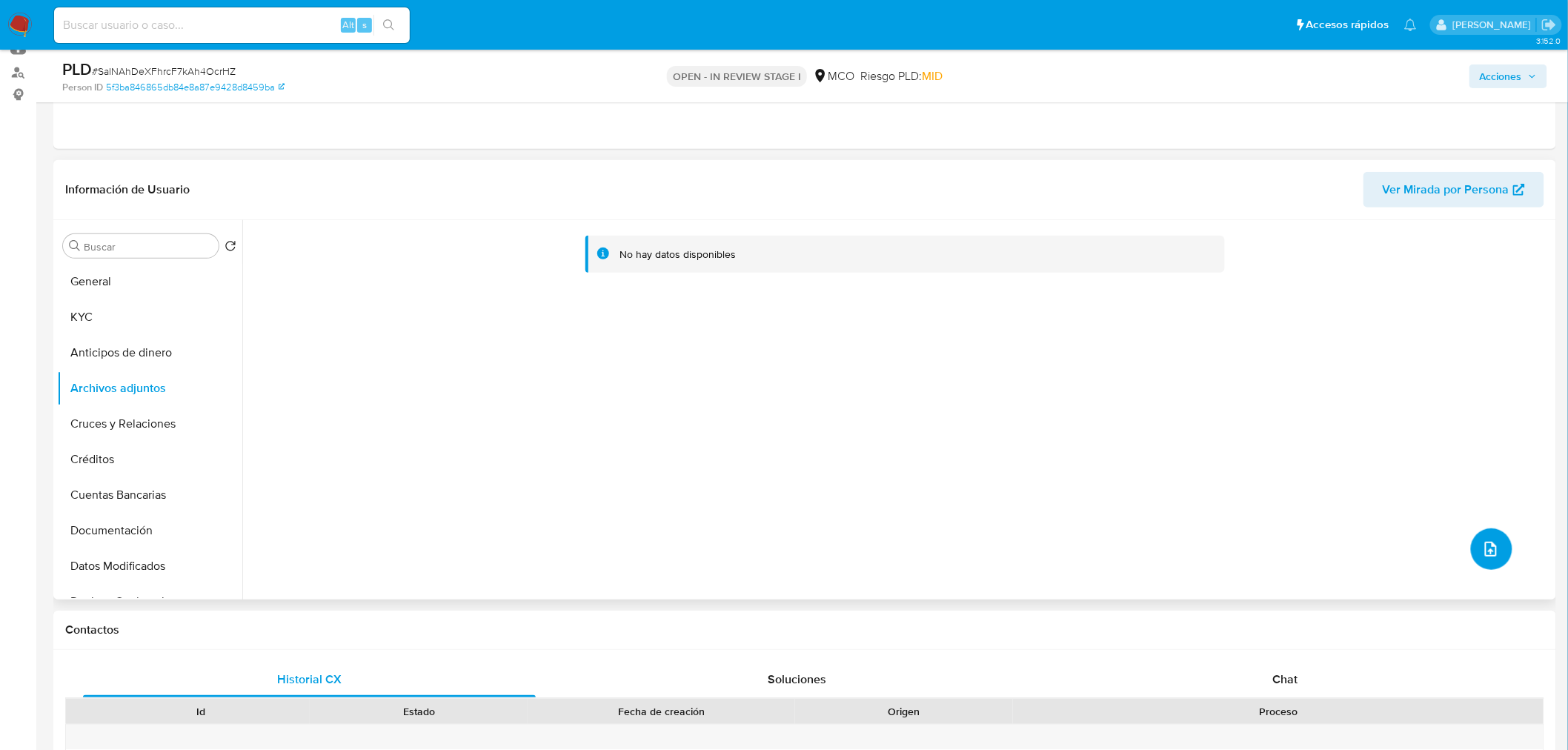
click at [1484, 543] on icon "upload-file" at bounding box center [1491, 549] width 18 height 18
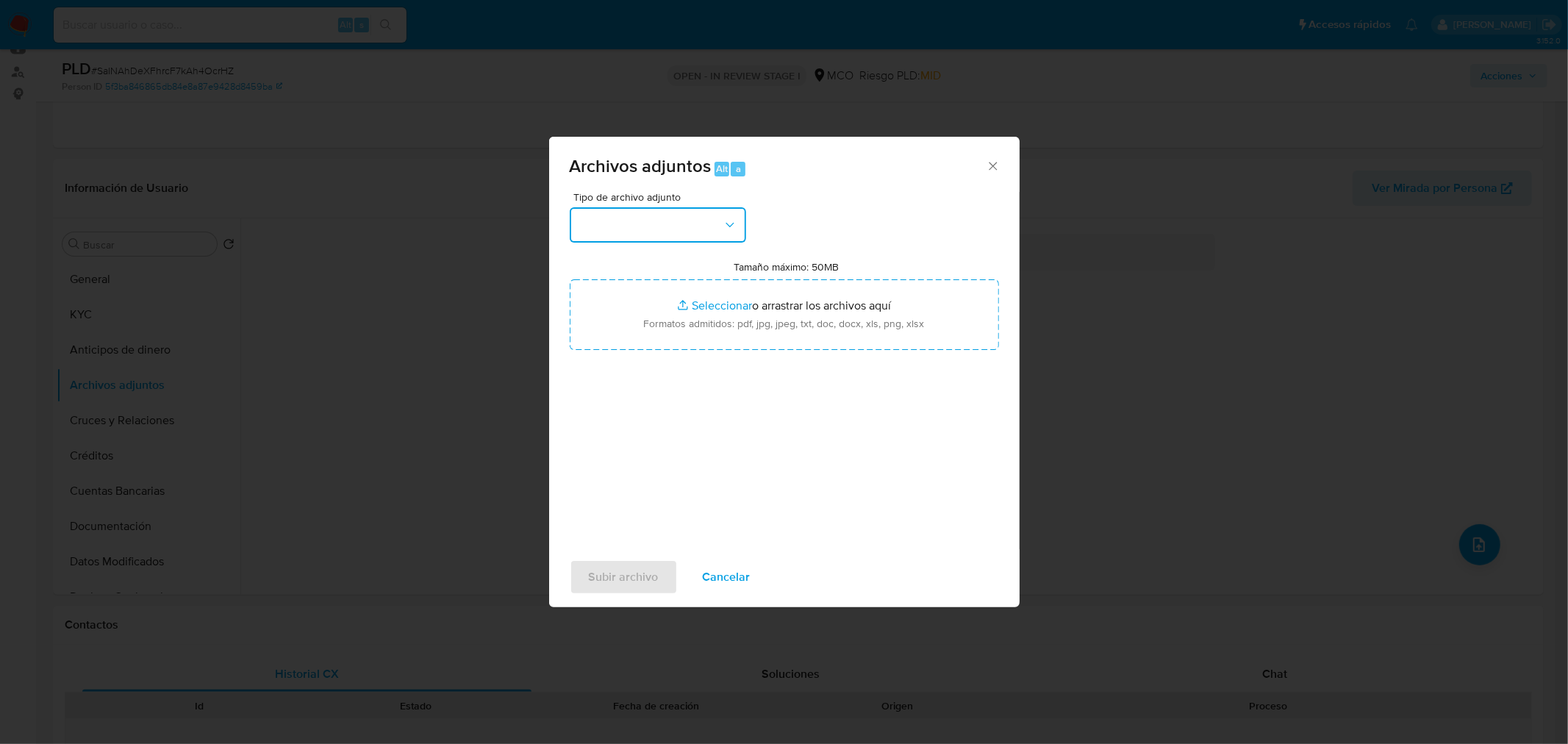
click at [692, 229] on button "button" at bounding box center [658, 225] width 176 height 35
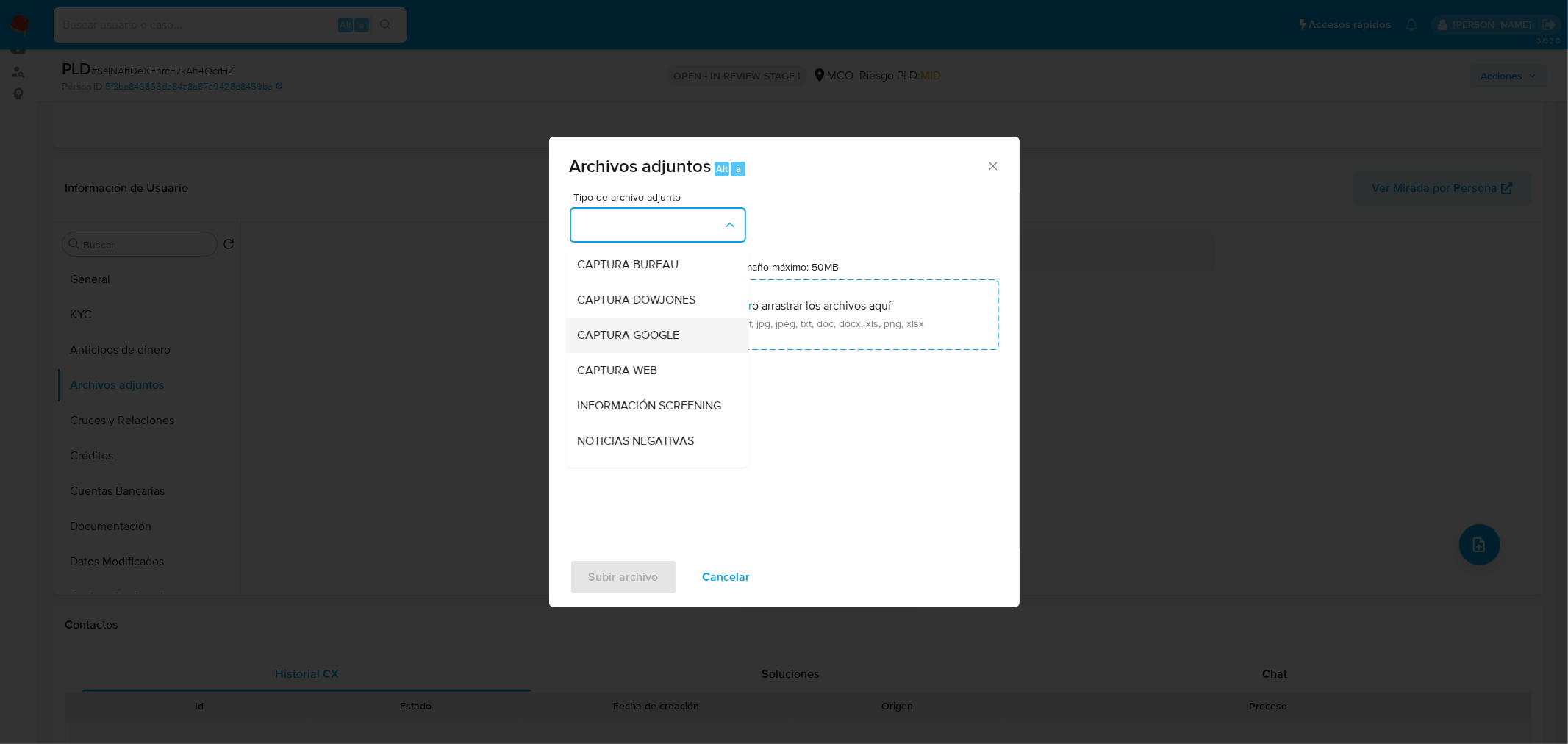
scroll to position [82, 0]
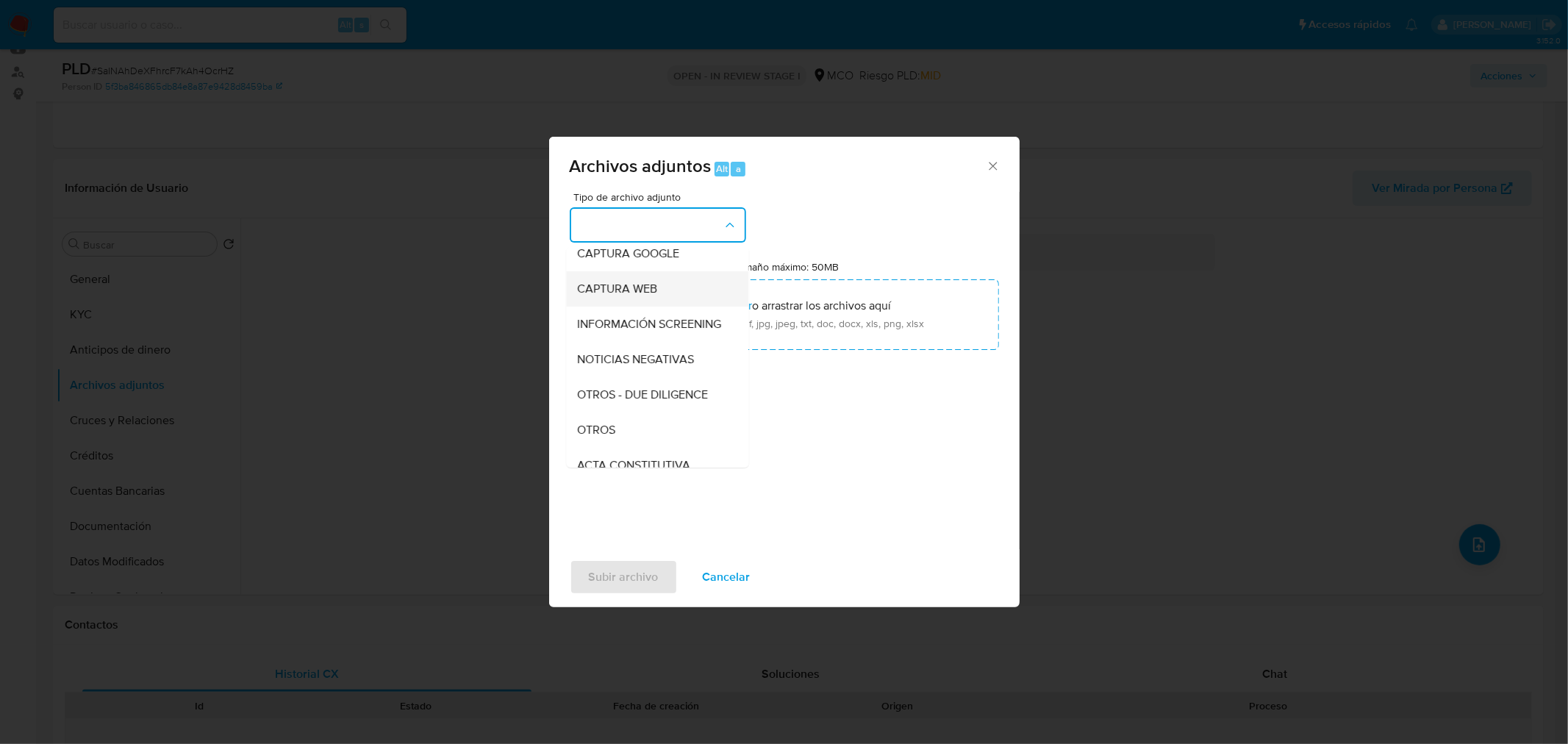
click at [667, 280] on div "CAPTURA WEB" at bounding box center [653, 288] width 150 height 35
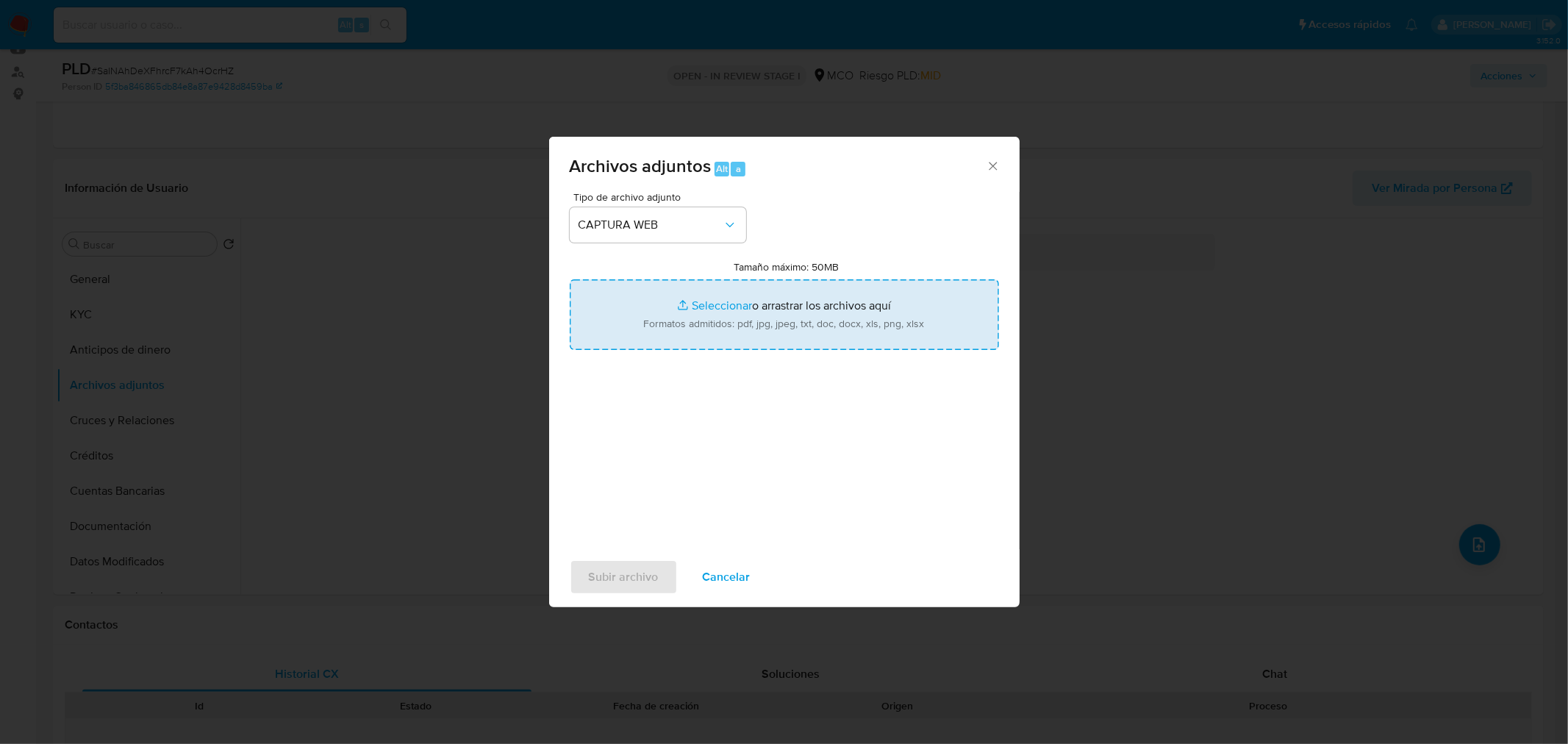
click at [740, 310] on input "Tamaño máximo: 50MB Seleccionar archivos" at bounding box center [785, 315] width 429 height 71
type input "C:\fakepath\166922147 - 13_8_2025.pdf"
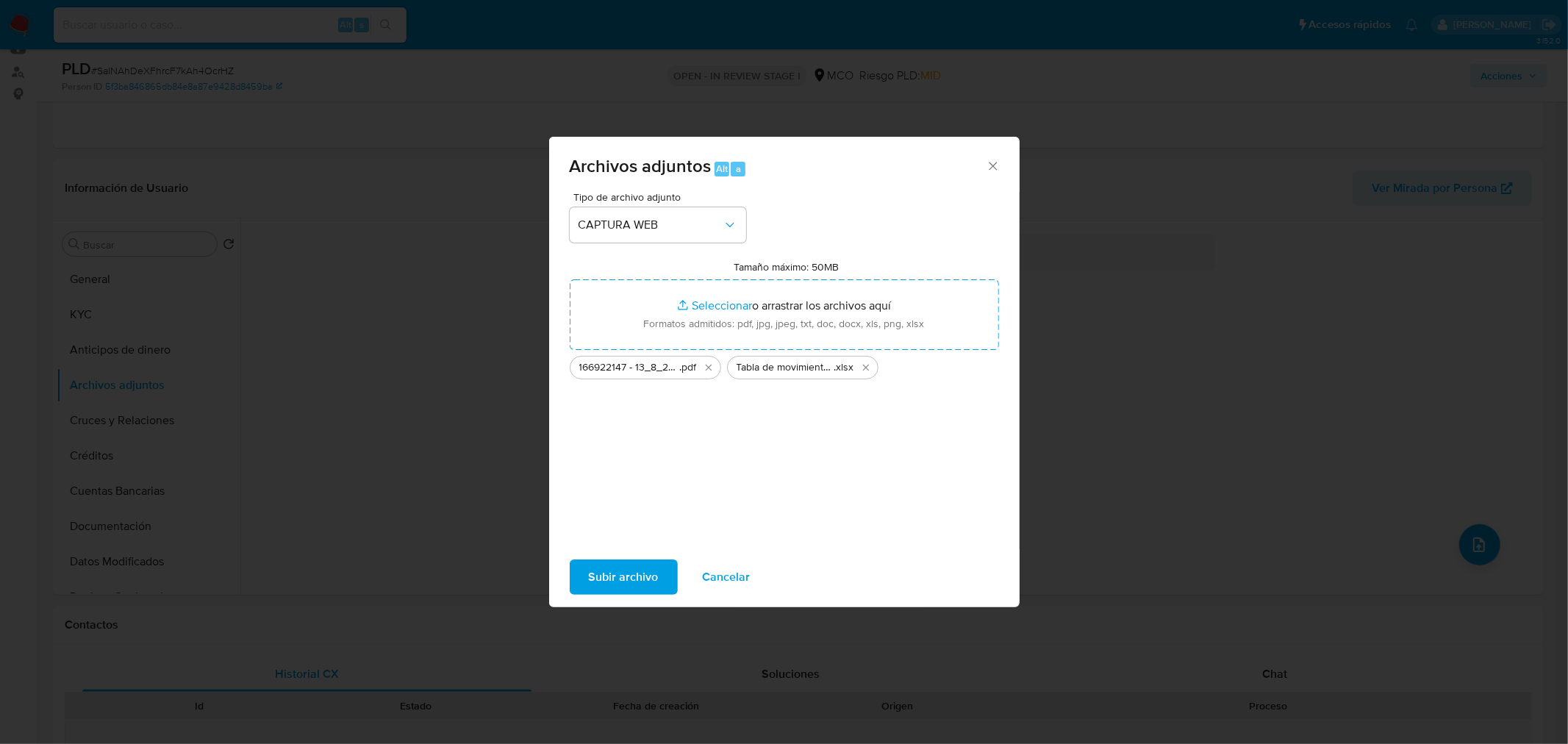
click at [639, 578] on span "Subir archivo" at bounding box center [624, 577] width 70 height 32
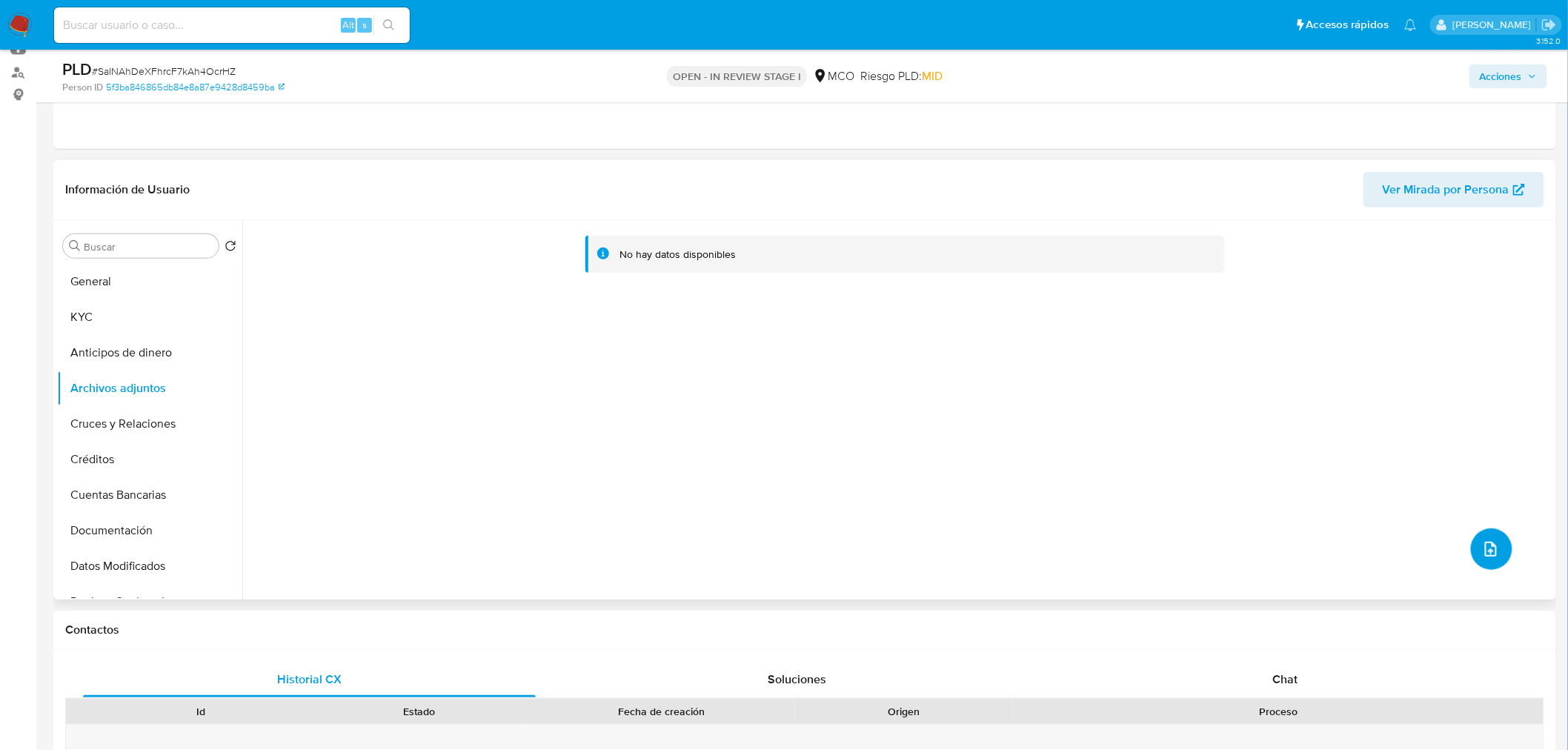
click at [1495, 551] on button "upload-file" at bounding box center [1491, 549] width 41 height 41
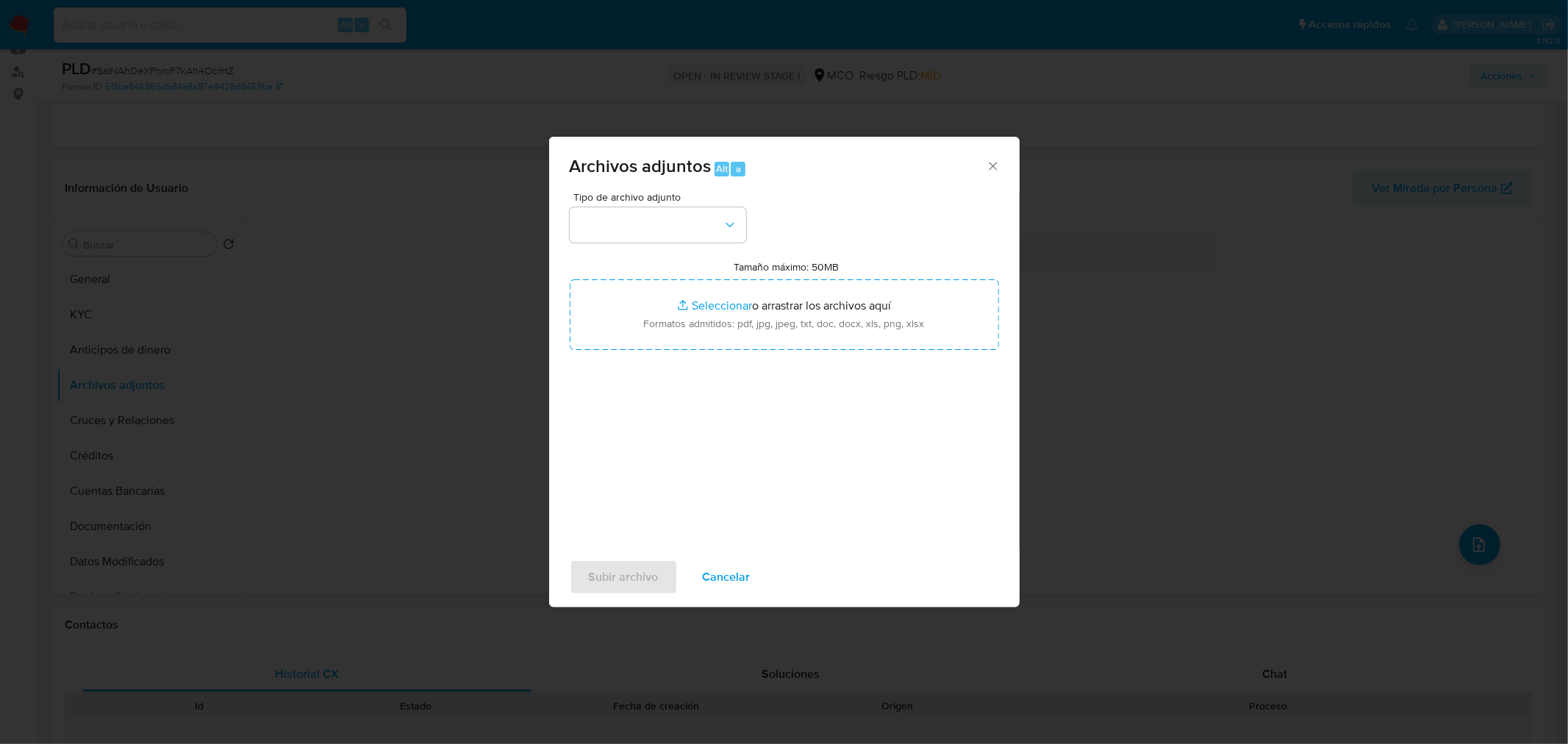
click at [683, 245] on div "Tipo de archivo adjunto Tamaño máximo: 50MB Seleccionar archivos Seleccionar o …" at bounding box center [785, 365] width 429 height 347
click at [685, 225] on button "button" at bounding box center [658, 225] width 176 height 35
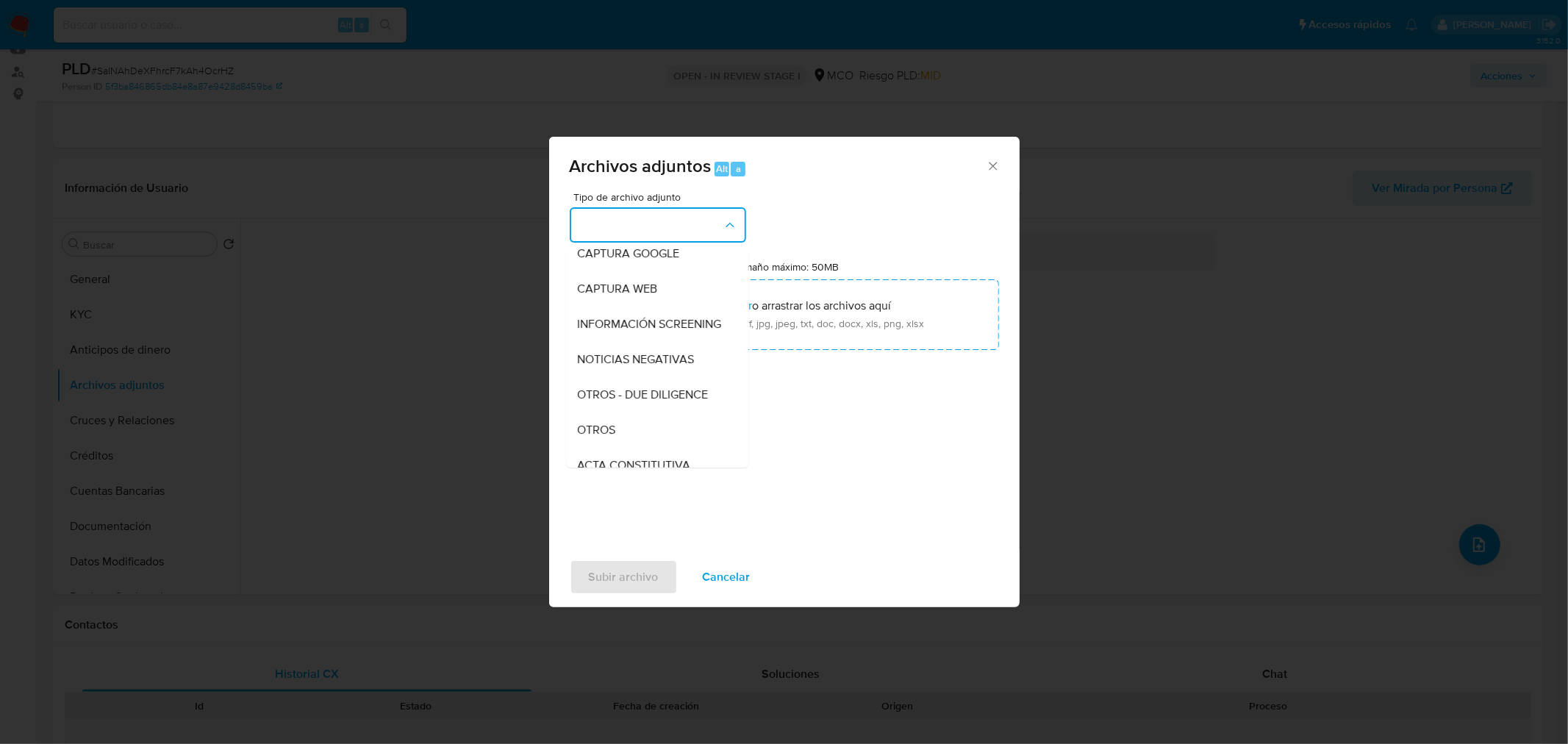
drag, startPoint x: 647, startPoint y: 452, endPoint x: 658, endPoint y: 418, distance: 35.7
click at [646, 447] on div "OTROS" at bounding box center [653, 429] width 150 height 35
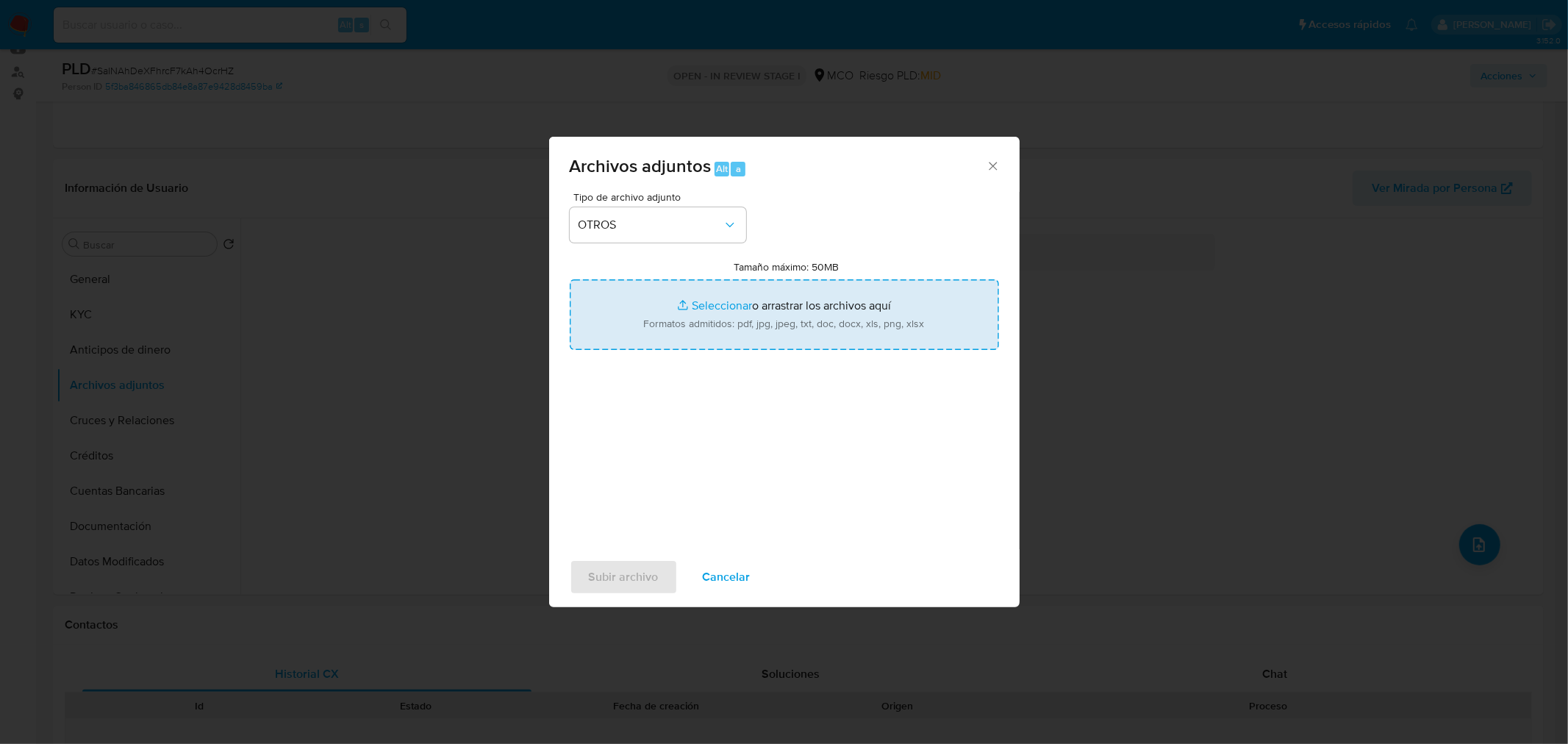
click at [711, 330] on input "Tamaño máximo: 50MB Seleccionar archivos" at bounding box center [785, 315] width 429 height 71
type input "C:\fakepath\Referencia web Hacker.pdf"
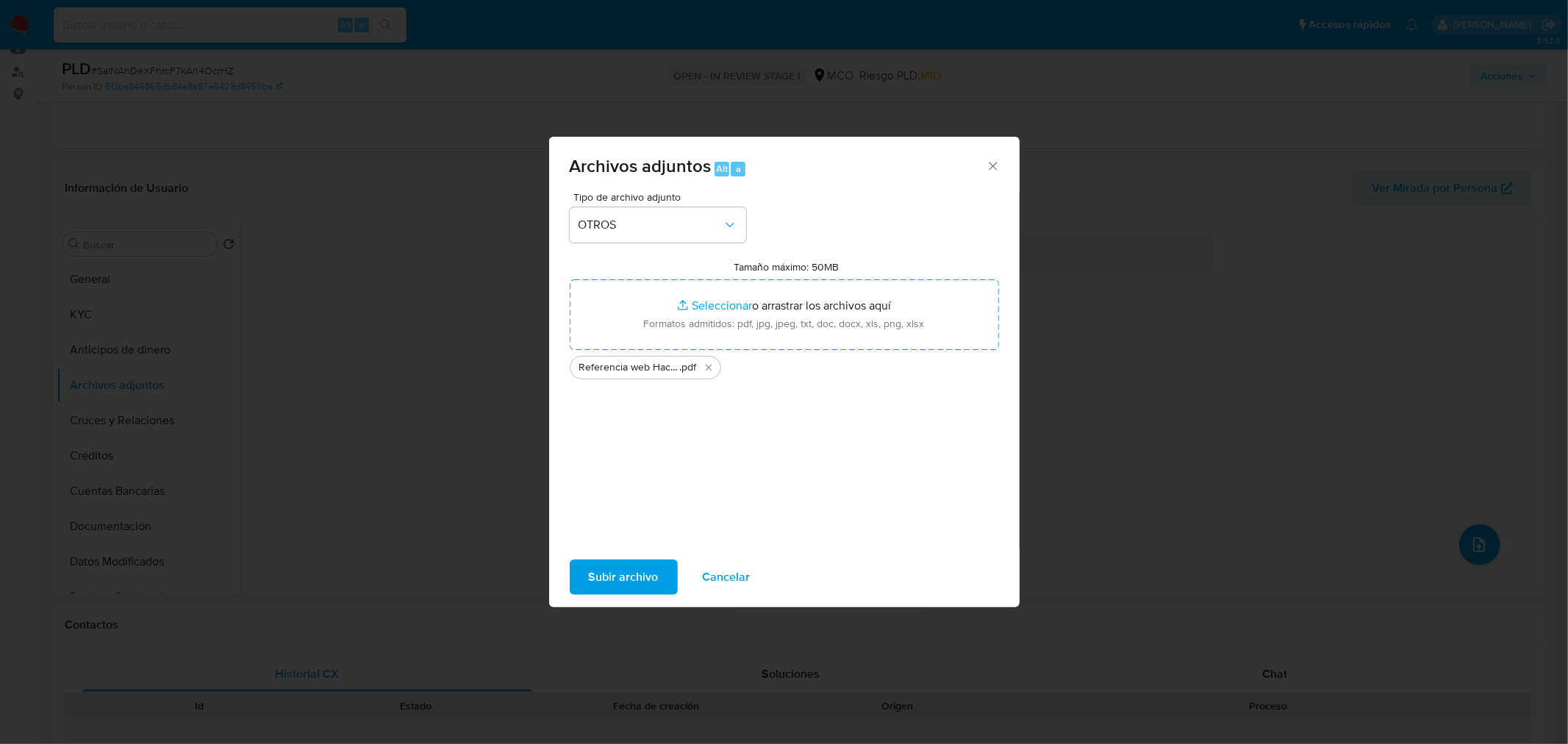
click at [636, 575] on span "Subir archivo" at bounding box center [624, 577] width 70 height 32
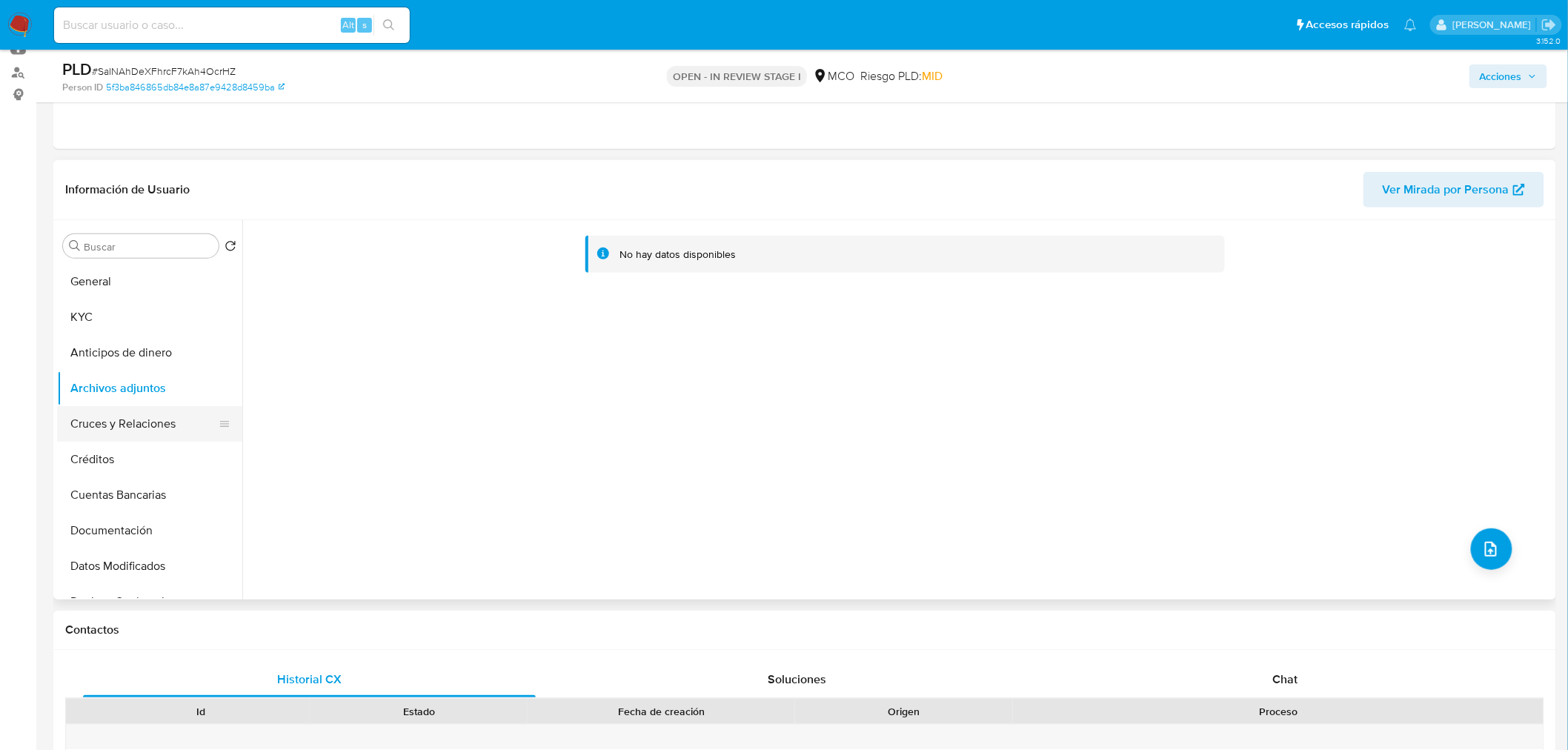
click at [129, 423] on button "Cruces y Relaciones" at bounding box center [143, 424] width 174 height 35
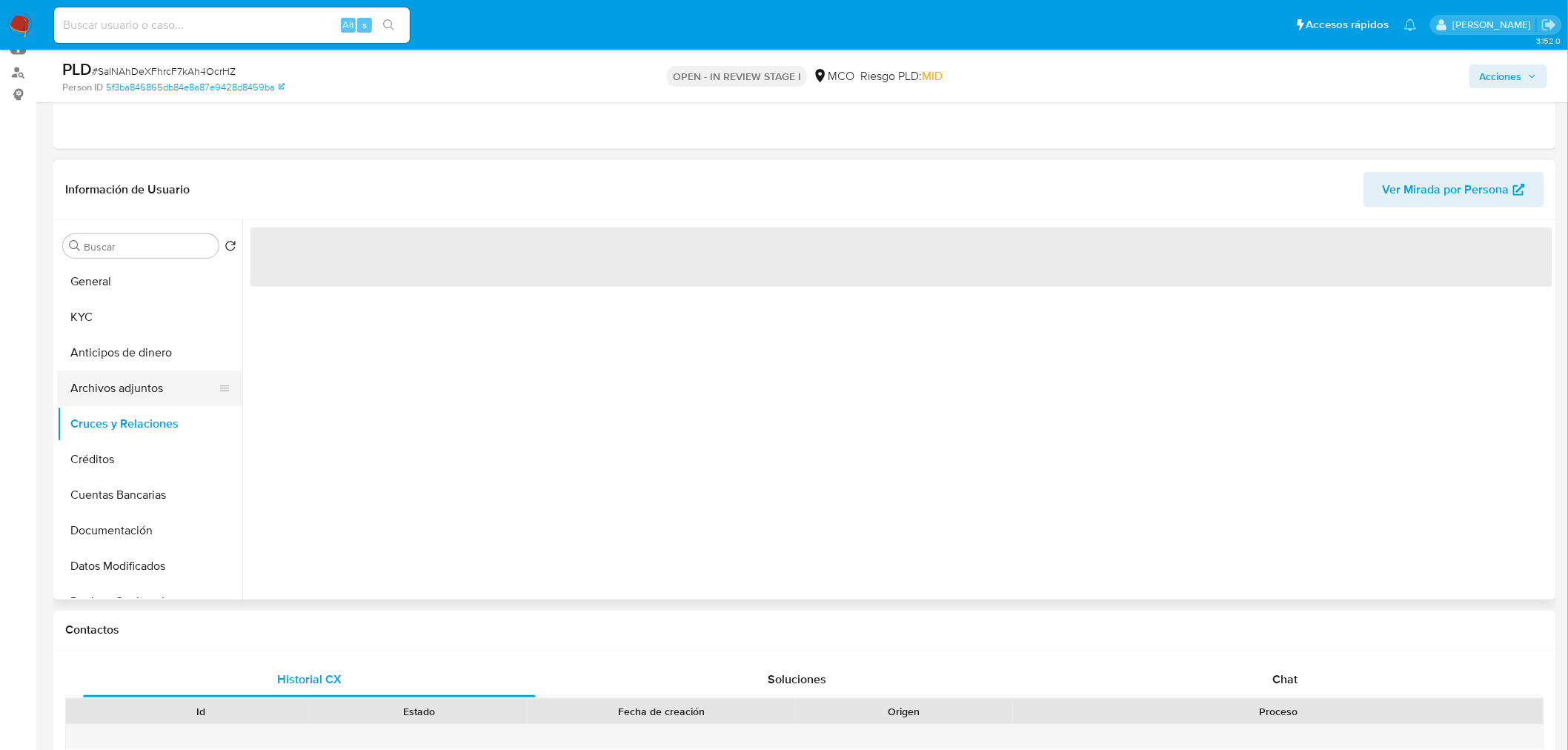
click at [134, 398] on button "Archivos adjuntos" at bounding box center [143, 388] width 174 height 35
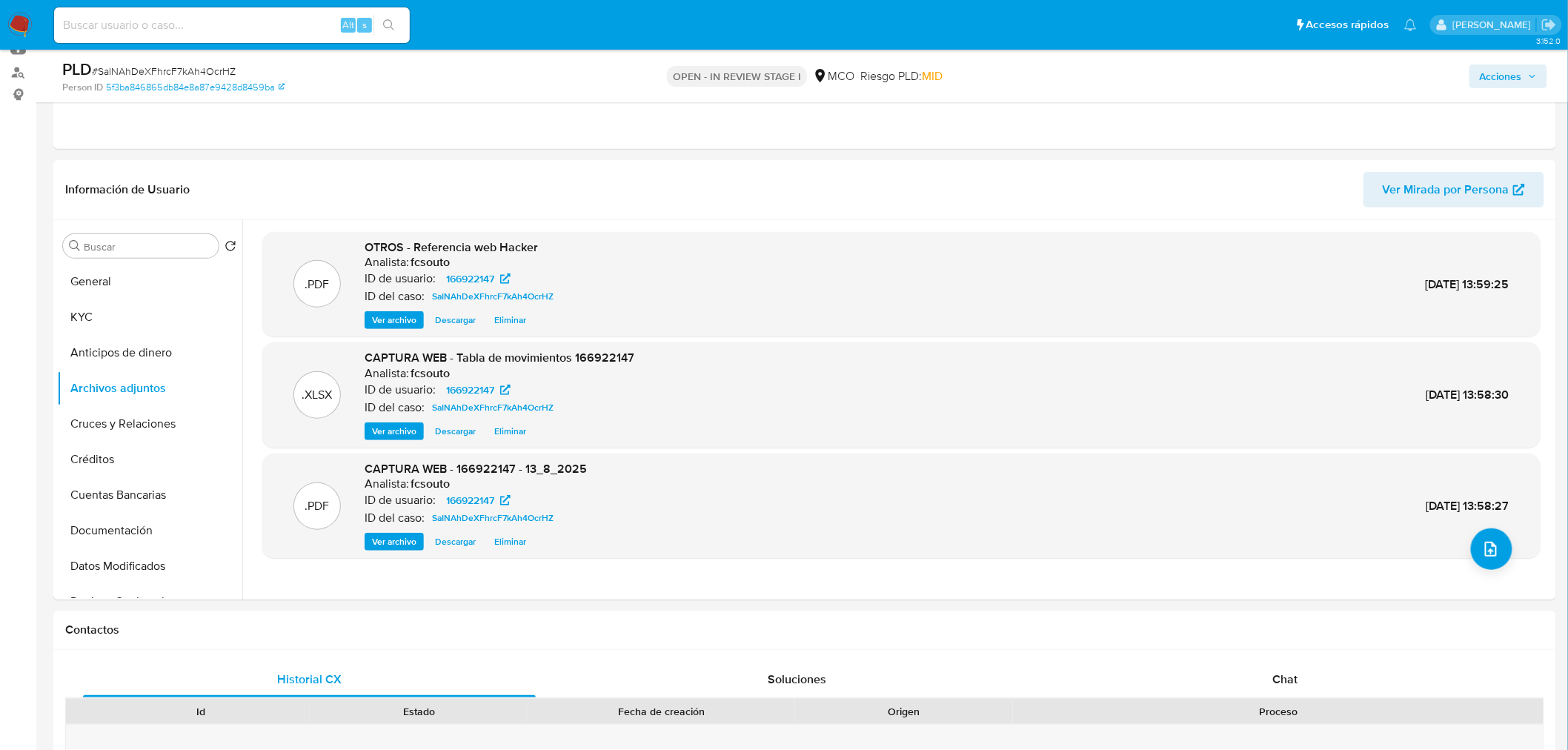
click at [1519, 75] on span "Acciones" at bounding box center [1501, 76] width 42 height 23
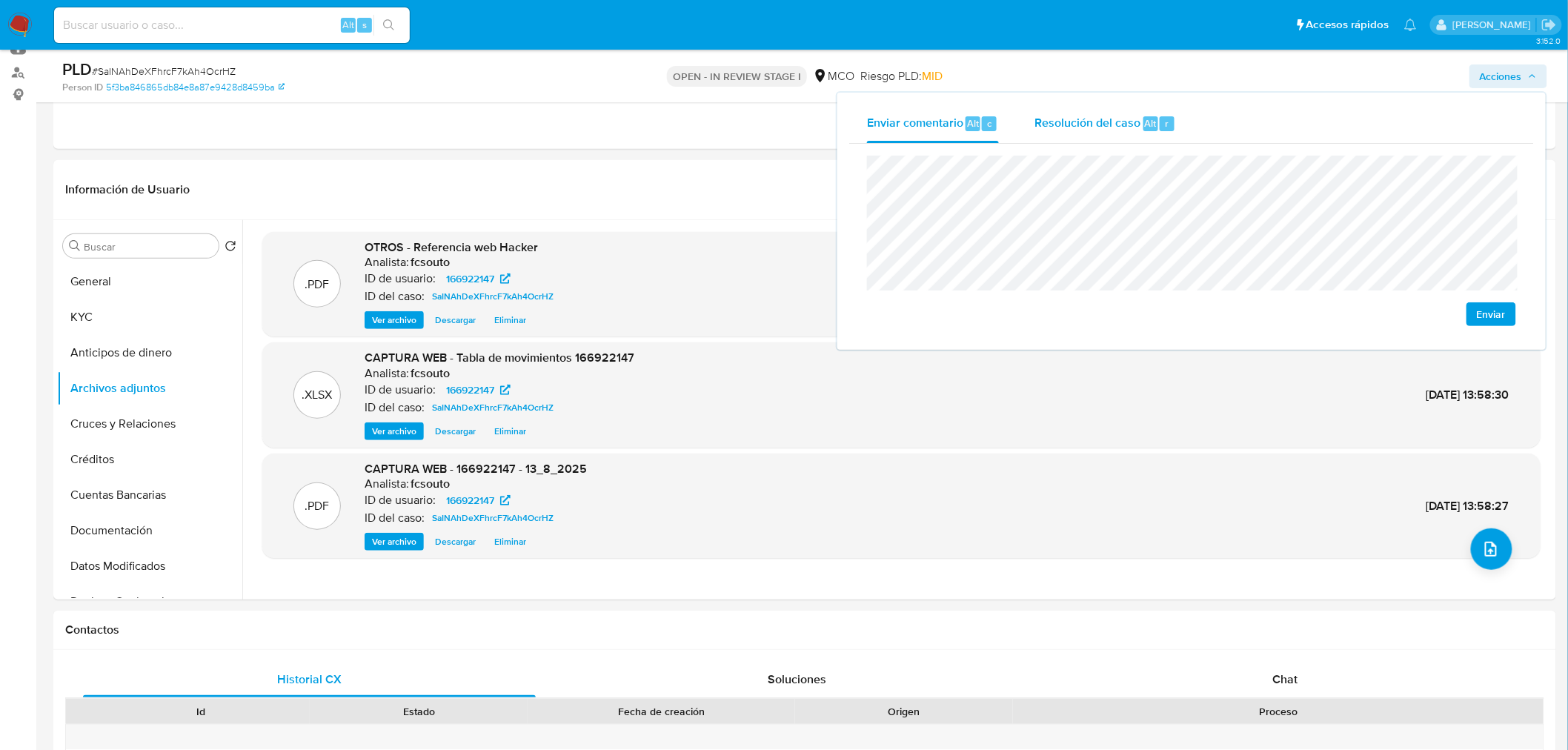
click at [1039, 110] on div "Resolución del caso Alt r" at bounding box center [1105, 124] width 142 height 39
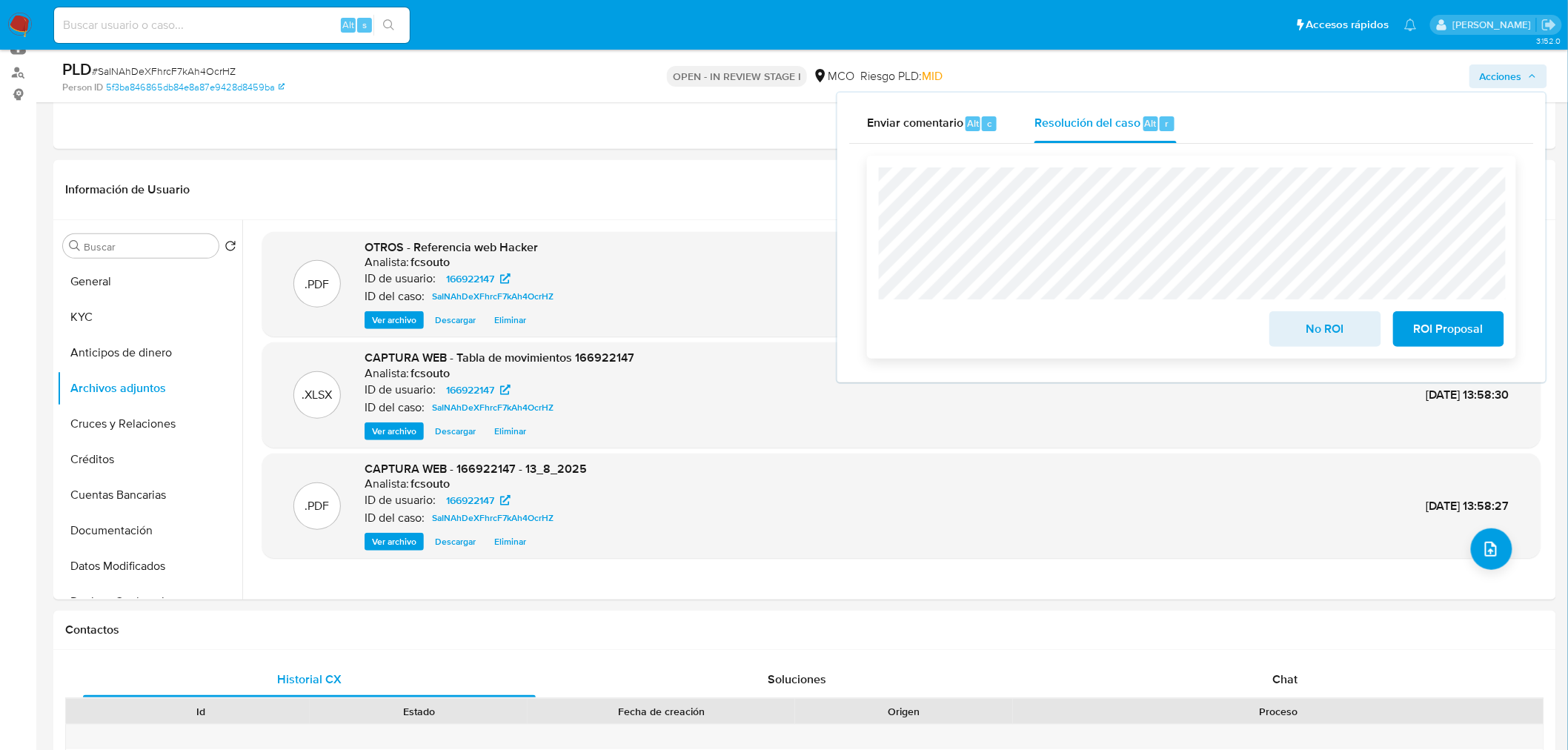
click at [1445, 336] on span "ROI Proposal" at bounding box center [1449, 329] width 73 height 33
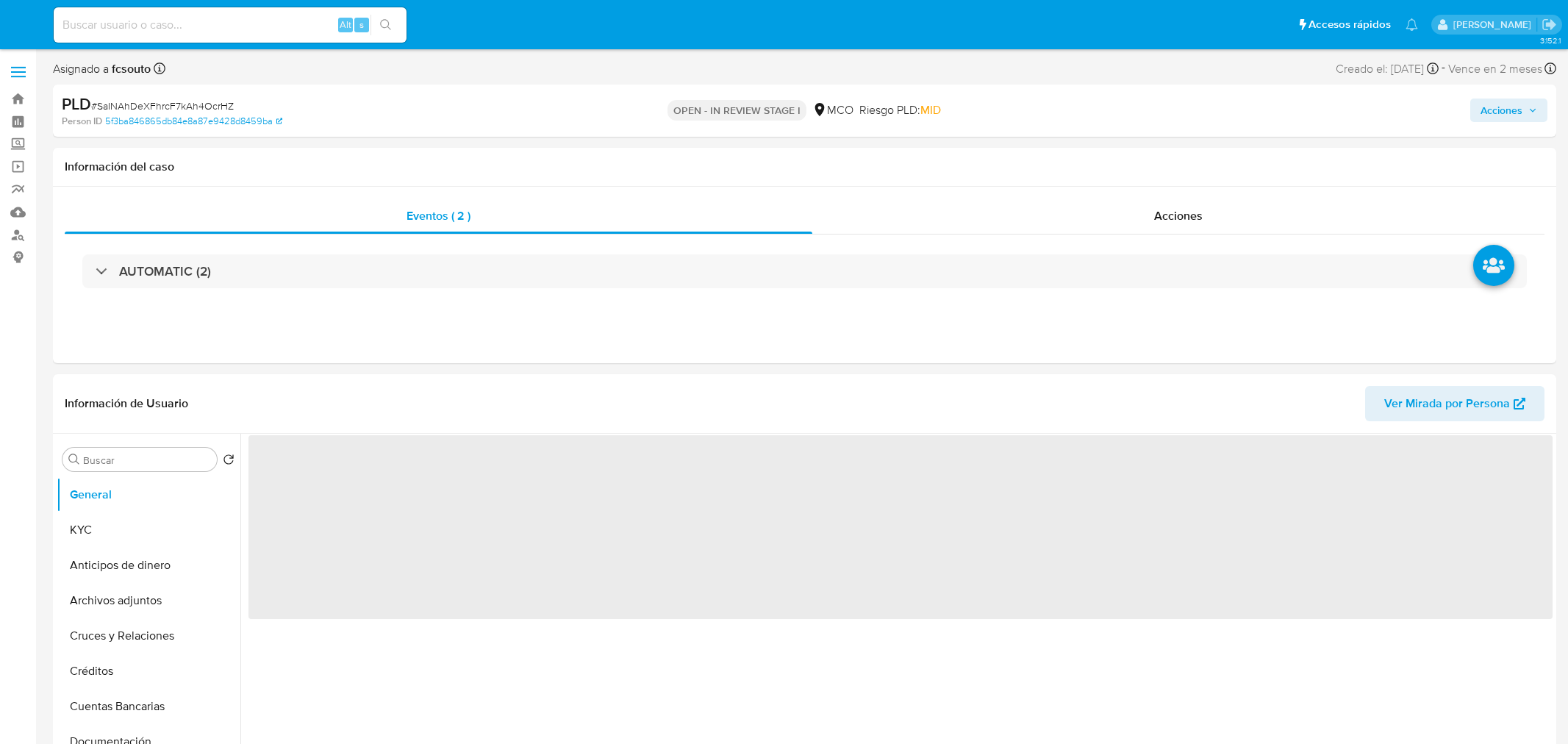
select select "10"
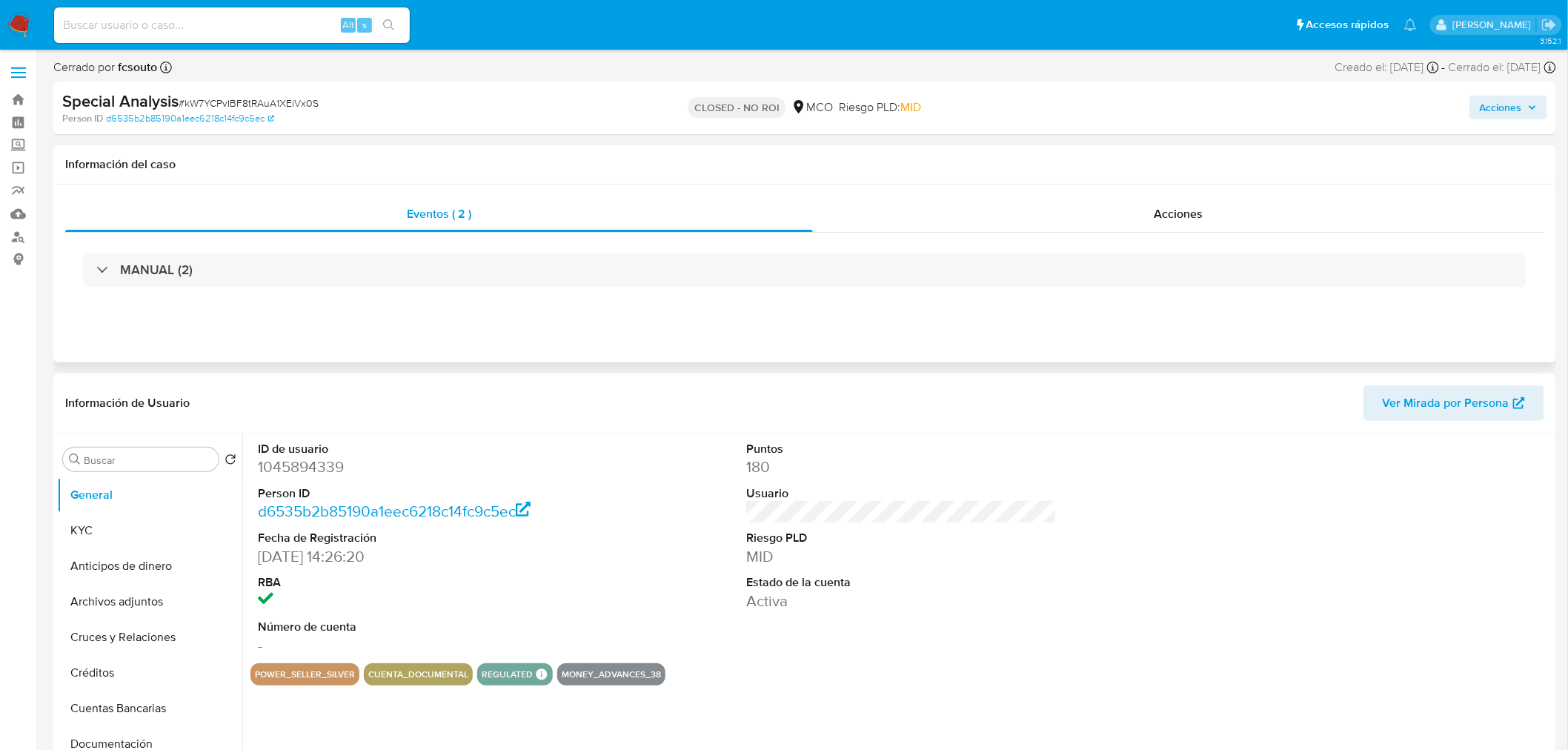
select select "10"
click at [1502, 117] on span "Acciones" at bounding box center [1501, 107] width 42 height 23
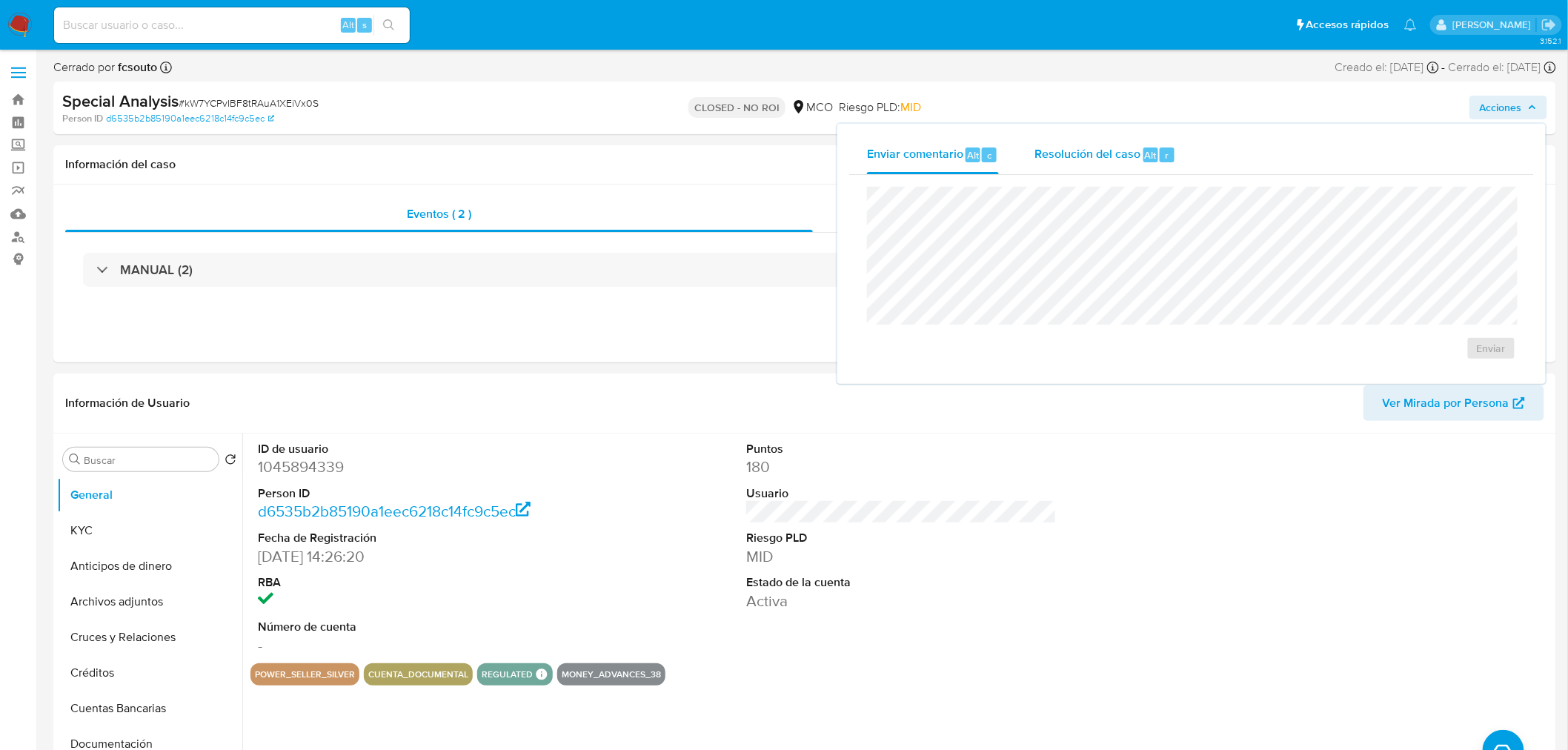
drag, startPoint x: 1045, startPoint y: 149, endPoint x: 1038, endPoint y: 149, distance: 7.0
click at [1044, 149] on span "Resolución del caso" at bounding box center [1087, 154] width 106 height 17
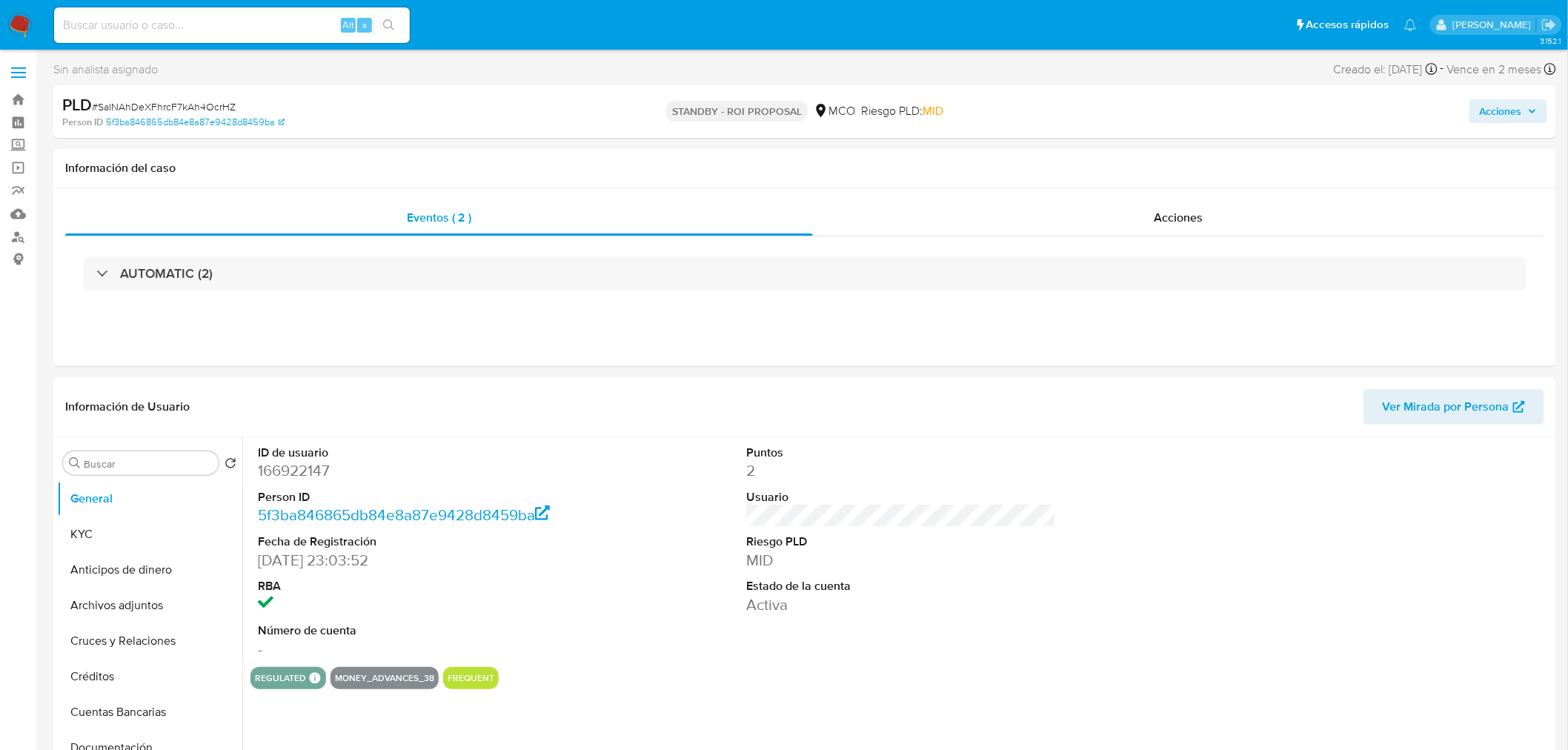
select select "10"
click at [137, 532] on button "KYC" at bounding box center [143, 534] width 174 height 35
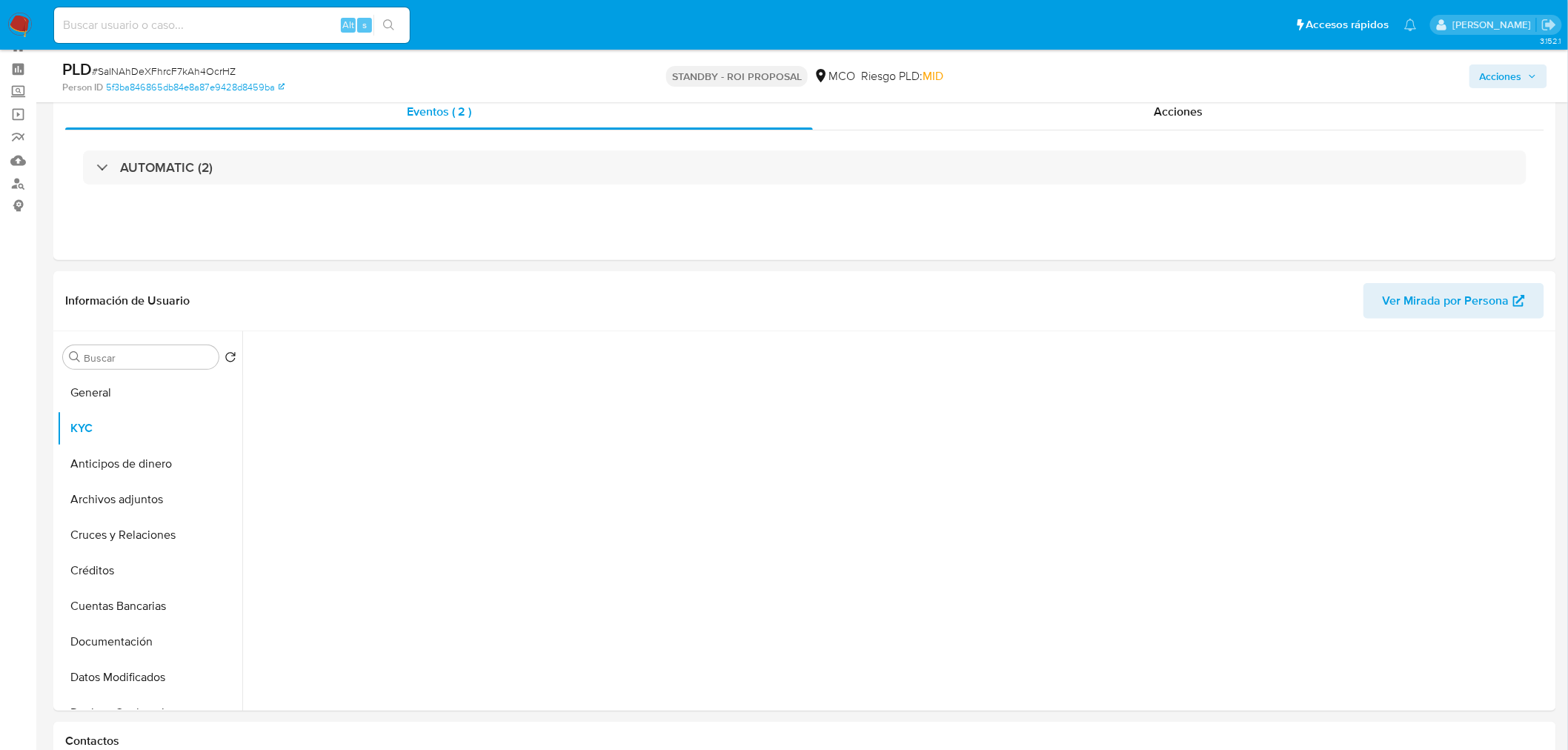
scroll to position [82, 0]
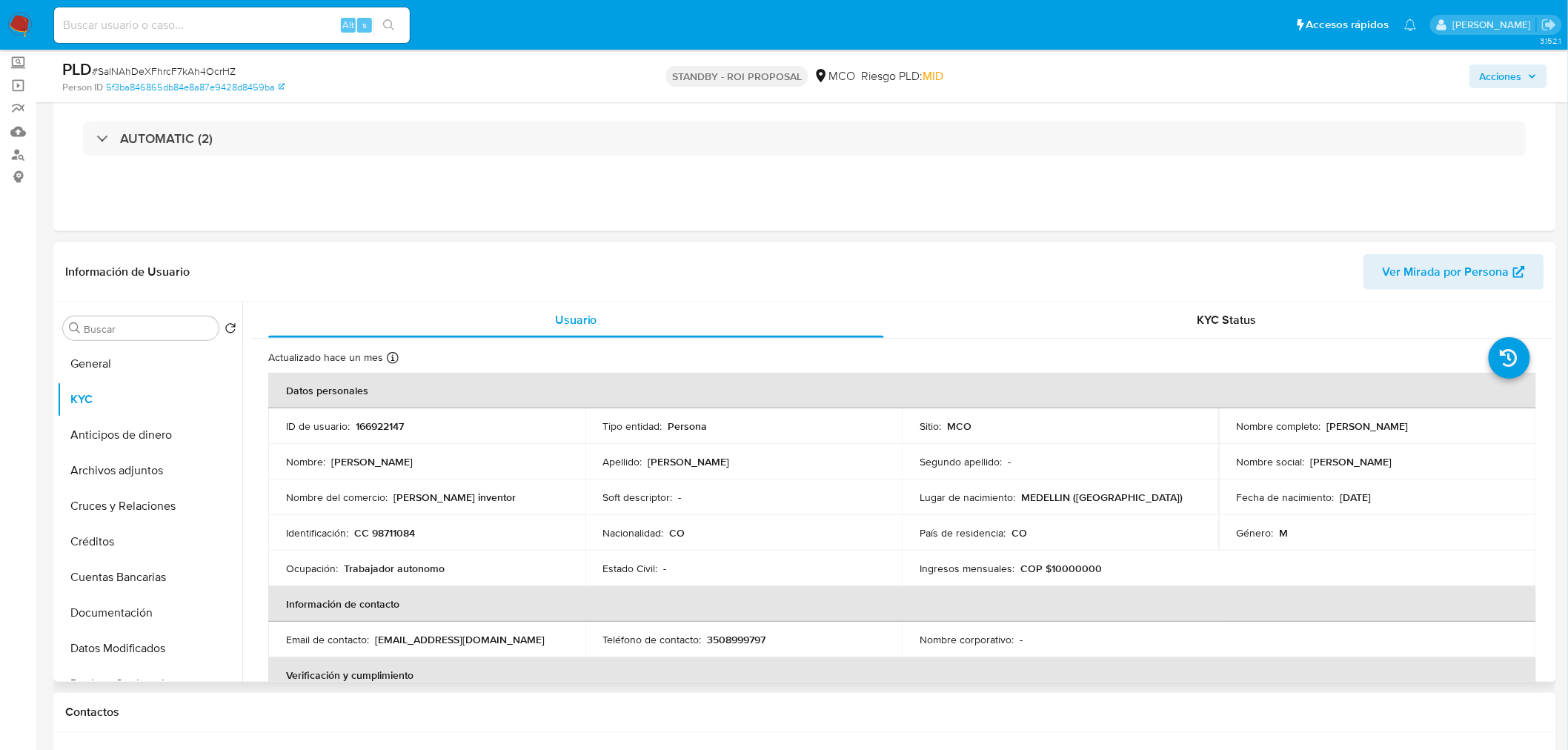
click at [404, 532] on p "CC 98711084" at bounding box center [384, 533] width 60 height 13
copy p "98711084"
click at [386, 430] on p "166922147" at bounding box center [379, 426] width 48 height 13
click at [386, 430] on p "166922147" at bounding box center [379, 426] width 48 height 13
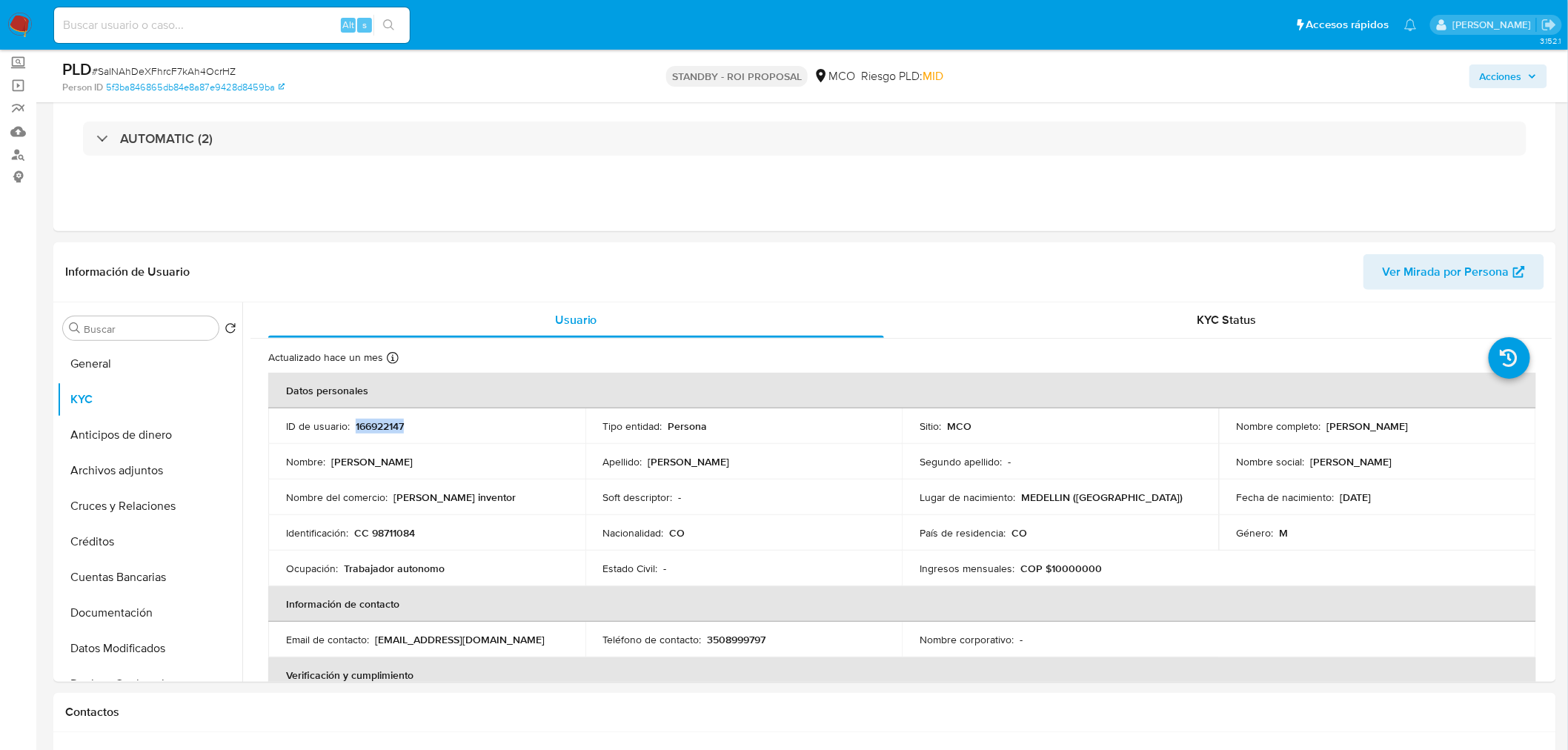
copy p "166922147"
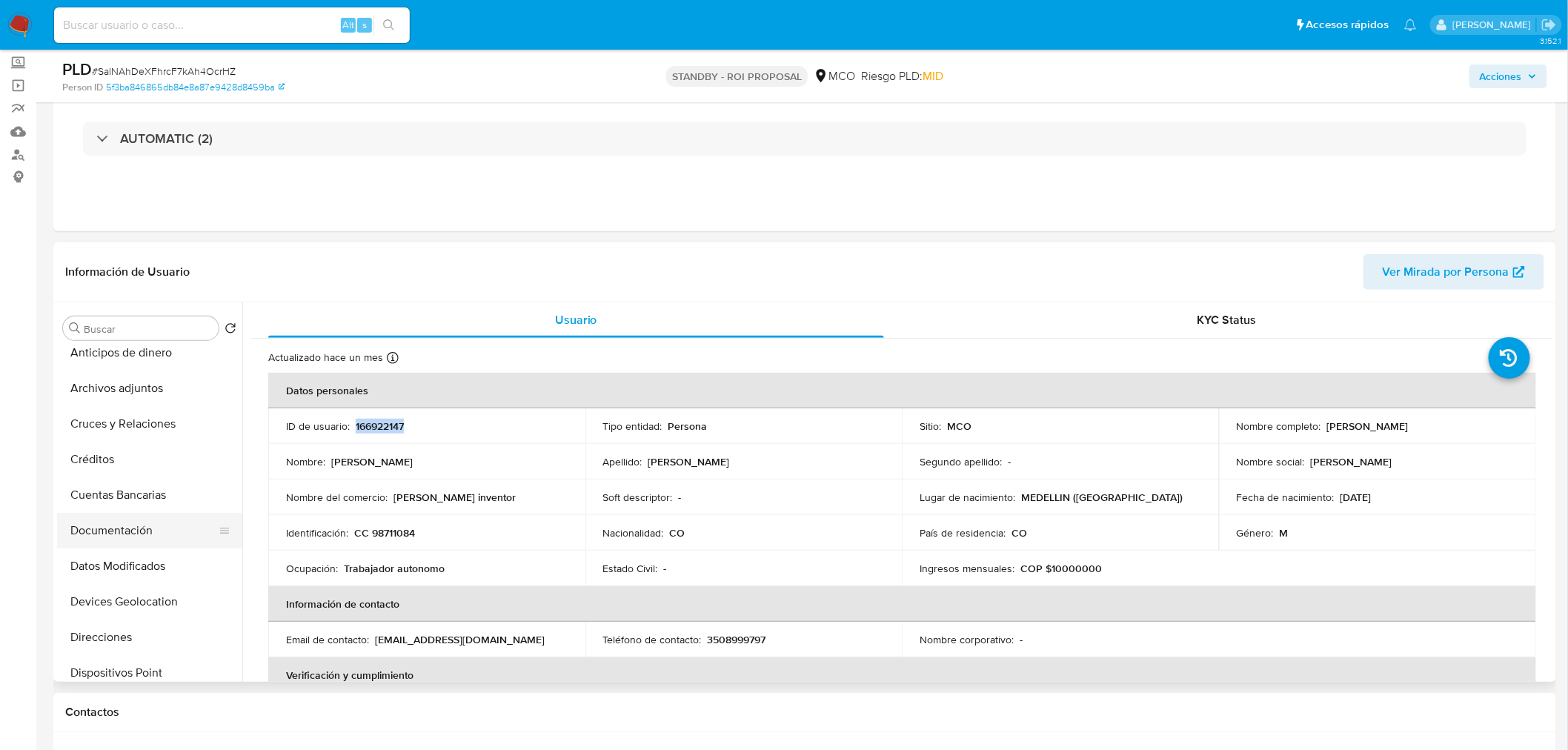
click at [134, 537] on button "Documentación" at bounding box center [143, 530] width 174 height 35
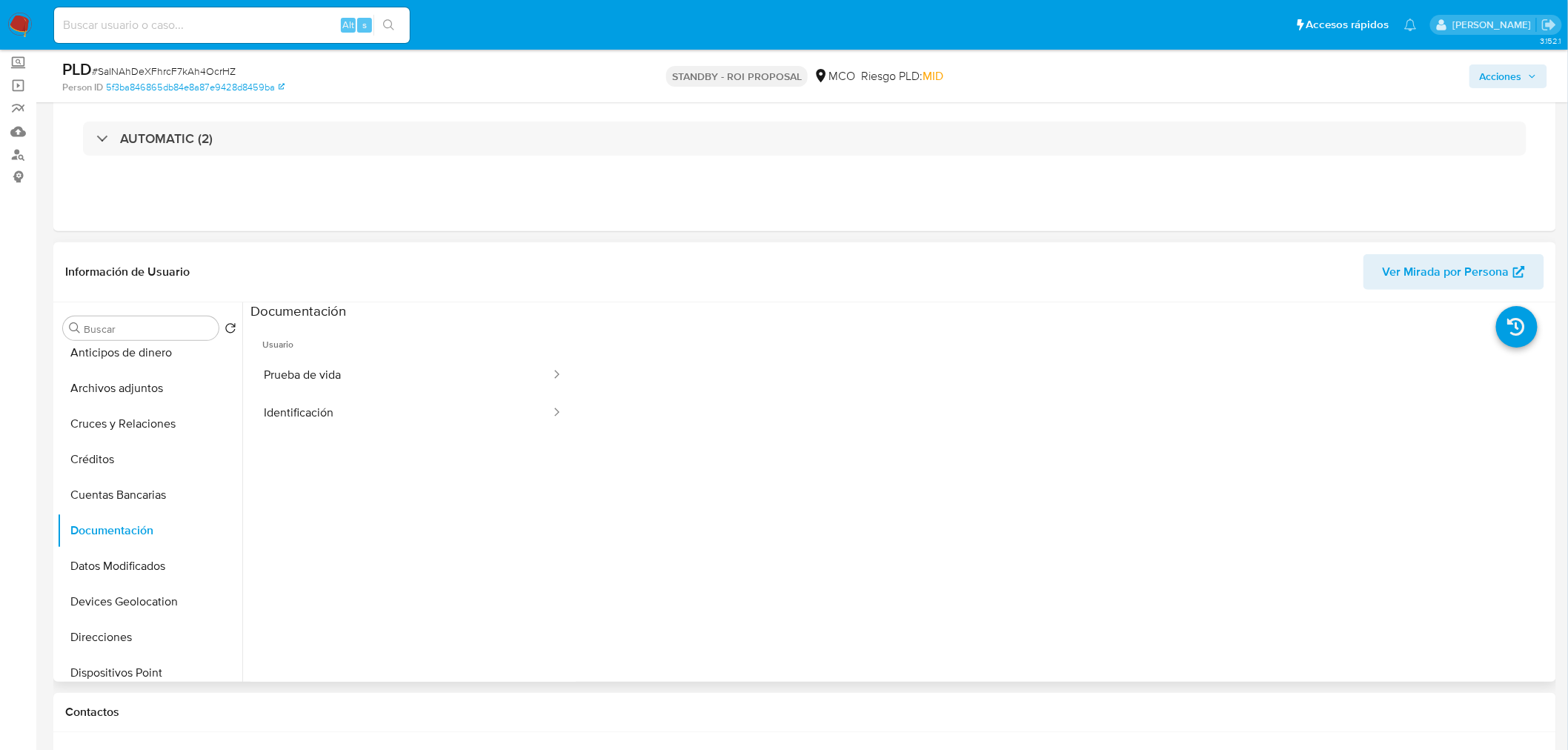
drag, startPoint x: 417, startPoint y: 424, endPoint x: 505, endPoint y: 445, distance: 90.5
click at [416, 424] on button "Identificación" at bounding box center [401, 413] width 301 height 38
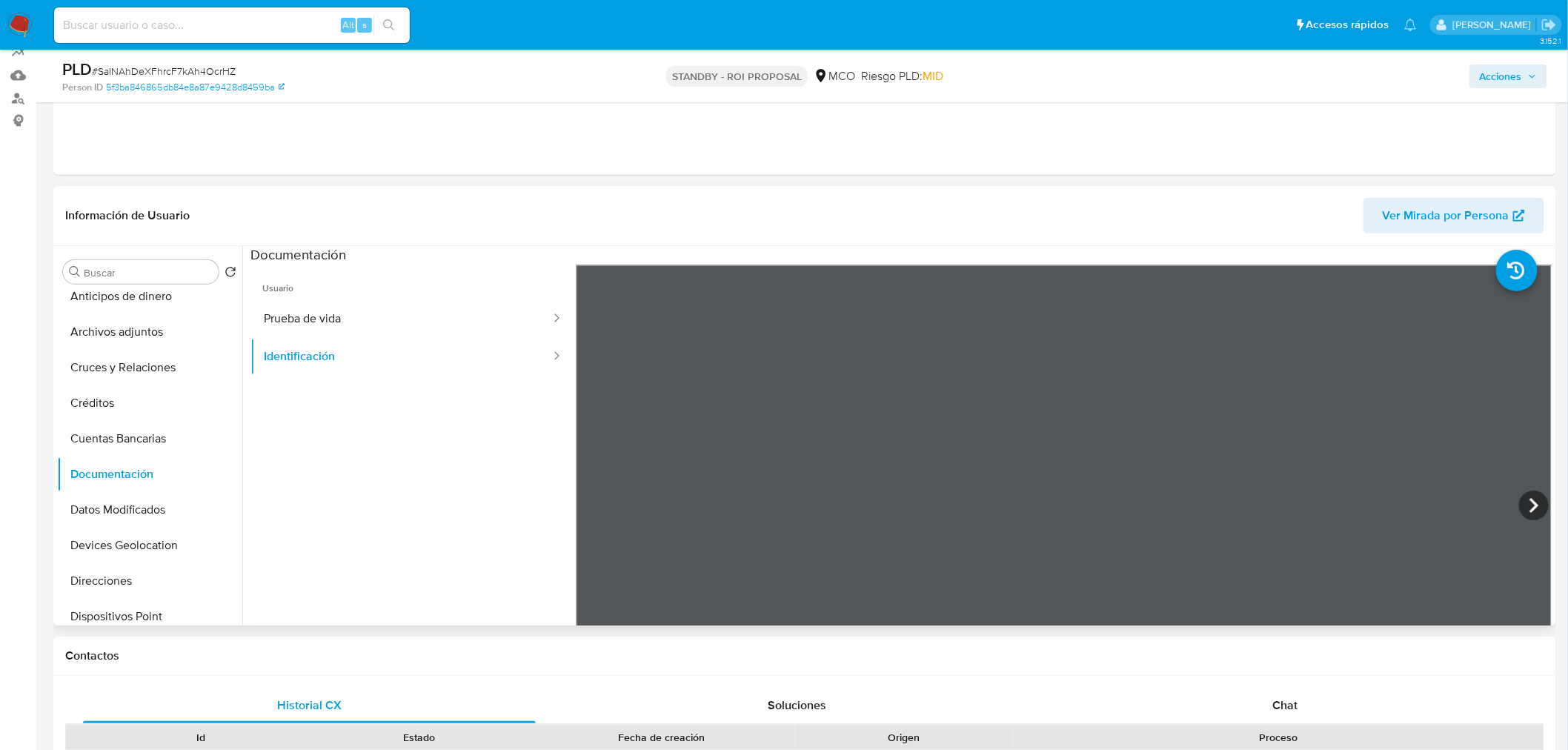
scroll to position [164, 0]
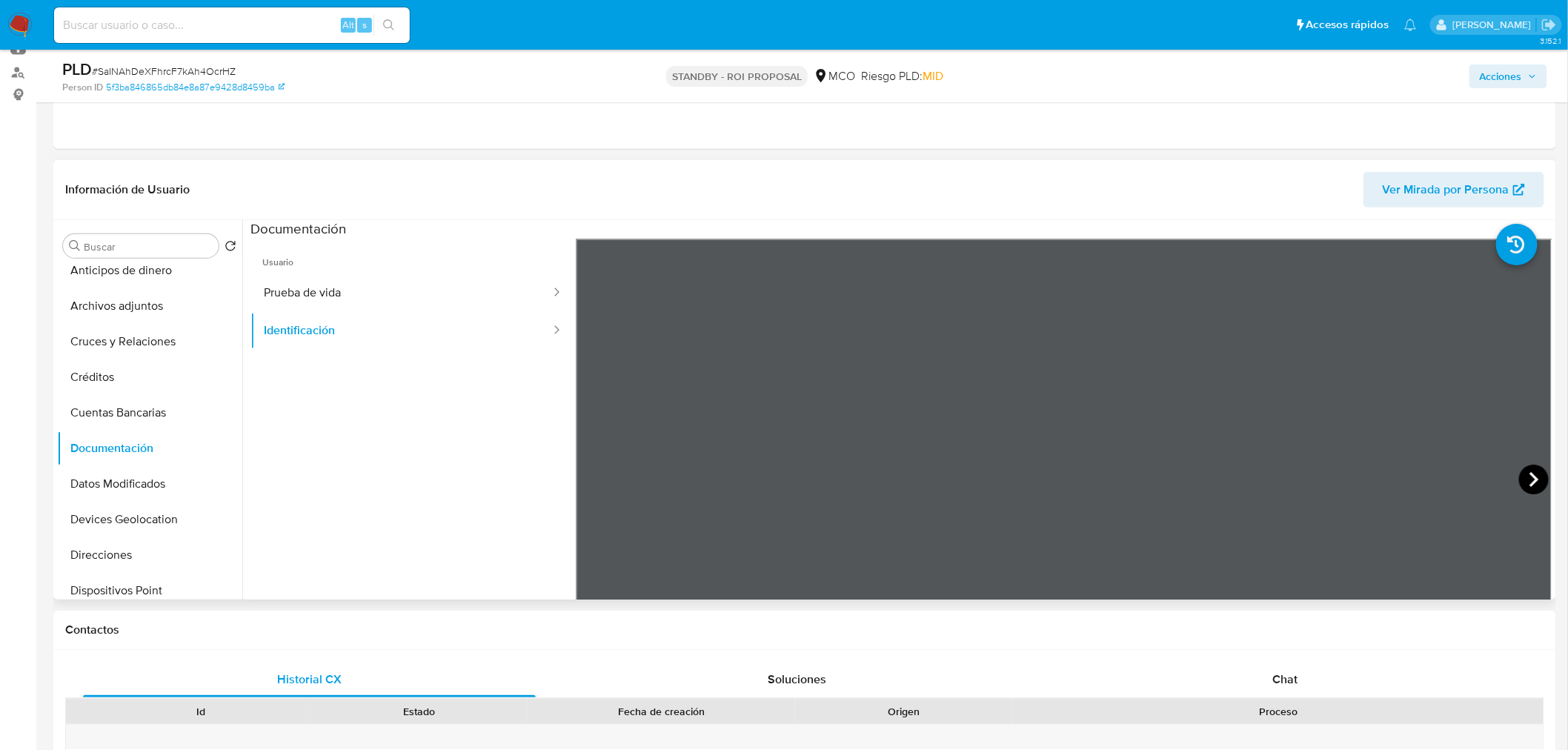
click at [1524, 467] on icon at bounding box center [1534, 479] width 29 height 29
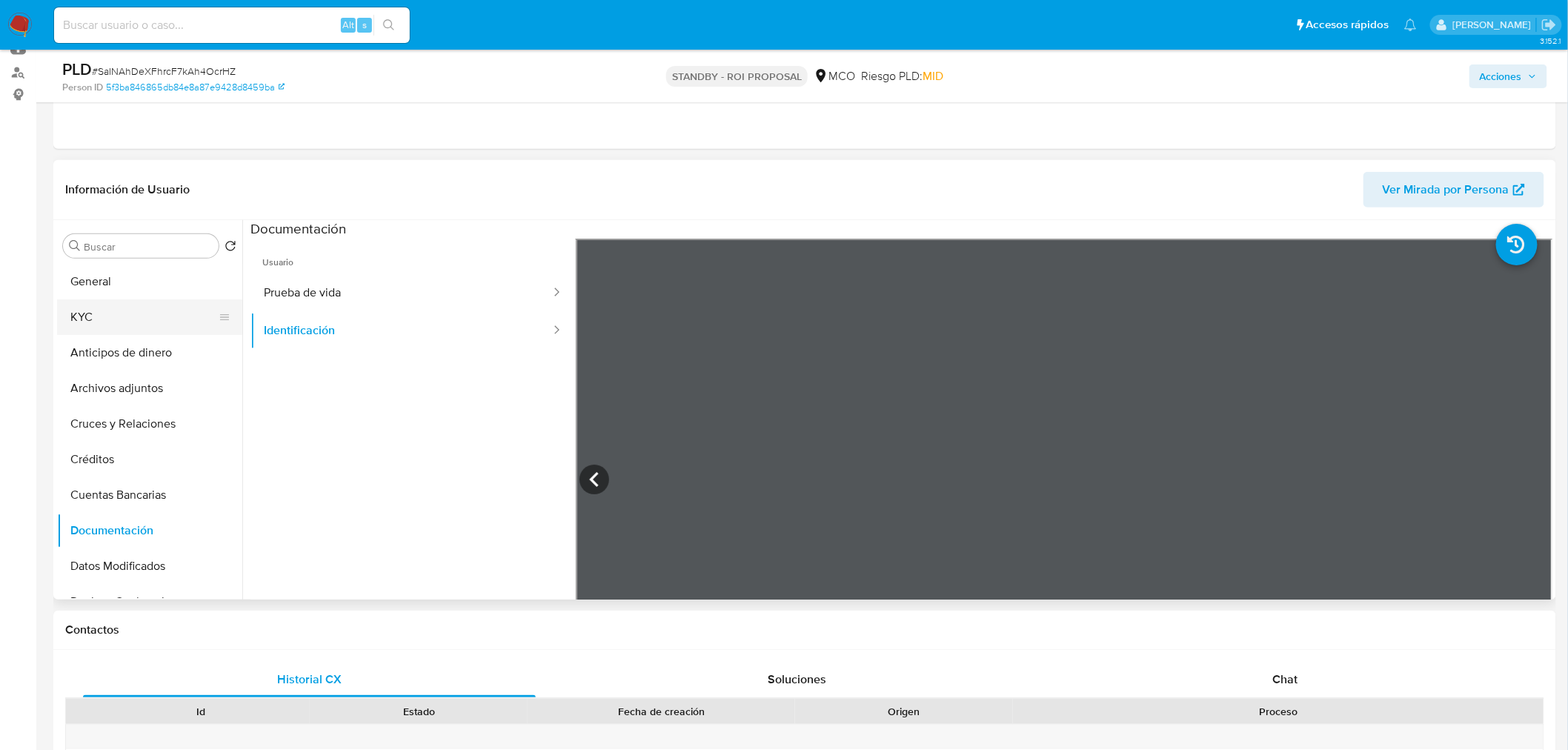
click at [96, 302] on button "KYC" at bounding box center [143, 317] width 174 height 35
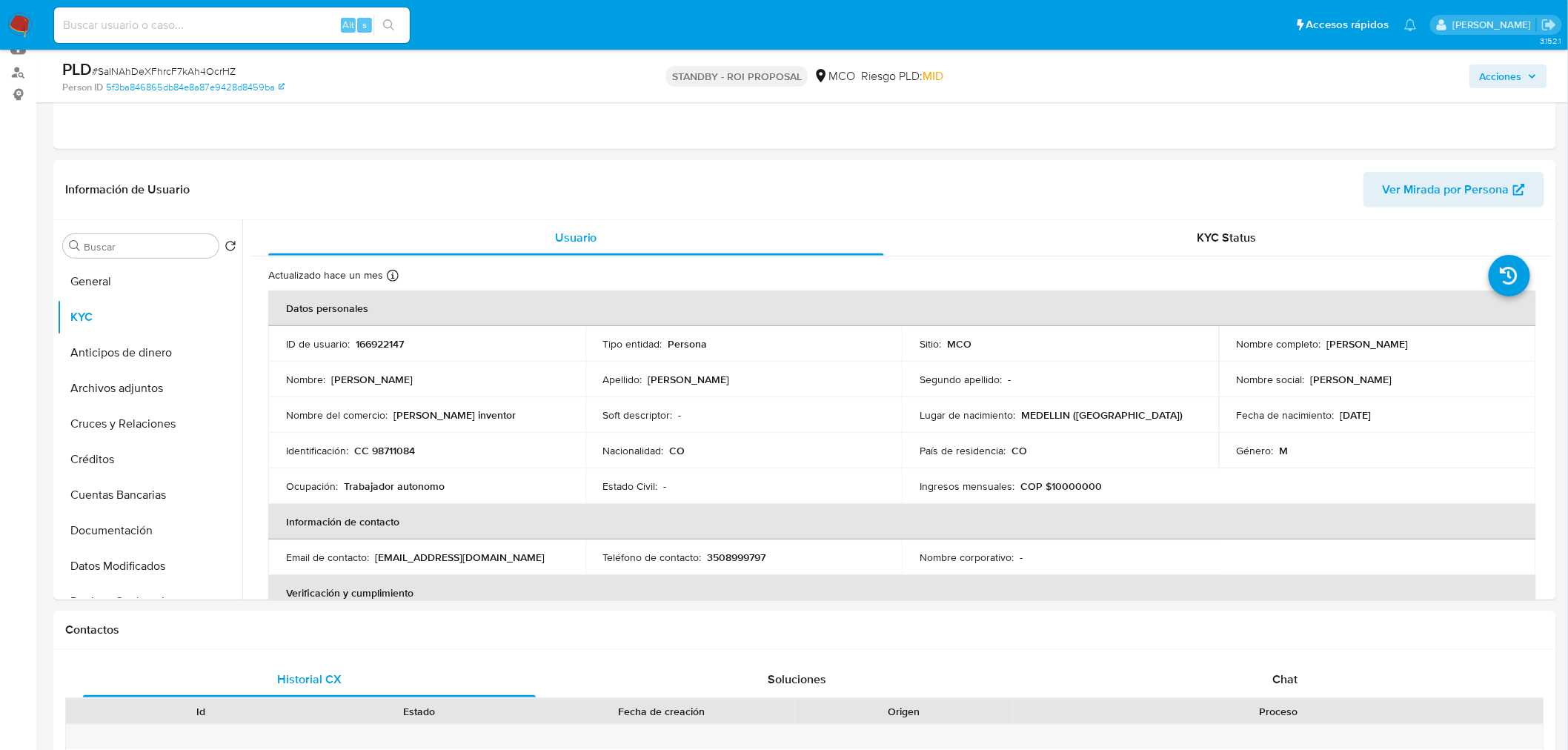
drag, startPoint x: 1322, startPoint y: 349, endPoint x: 1447, endPoint y: 341, distance: 125.3
click at [1447, 341] on div "Nombre completo : Suarez Rodriguez Andres" at bounding box center [1378, 344] width 282 height 13
copy p "[PERSON_NAME] [PERSON_NAME]"
click at [387, 448] on p "CC 98711084" at bounding box center [384, 451] width 60 height 13
drag, startPoint x: 387, startPoint y: 448, endPoint x: 586, endPoint y: 305, distance: 245.1
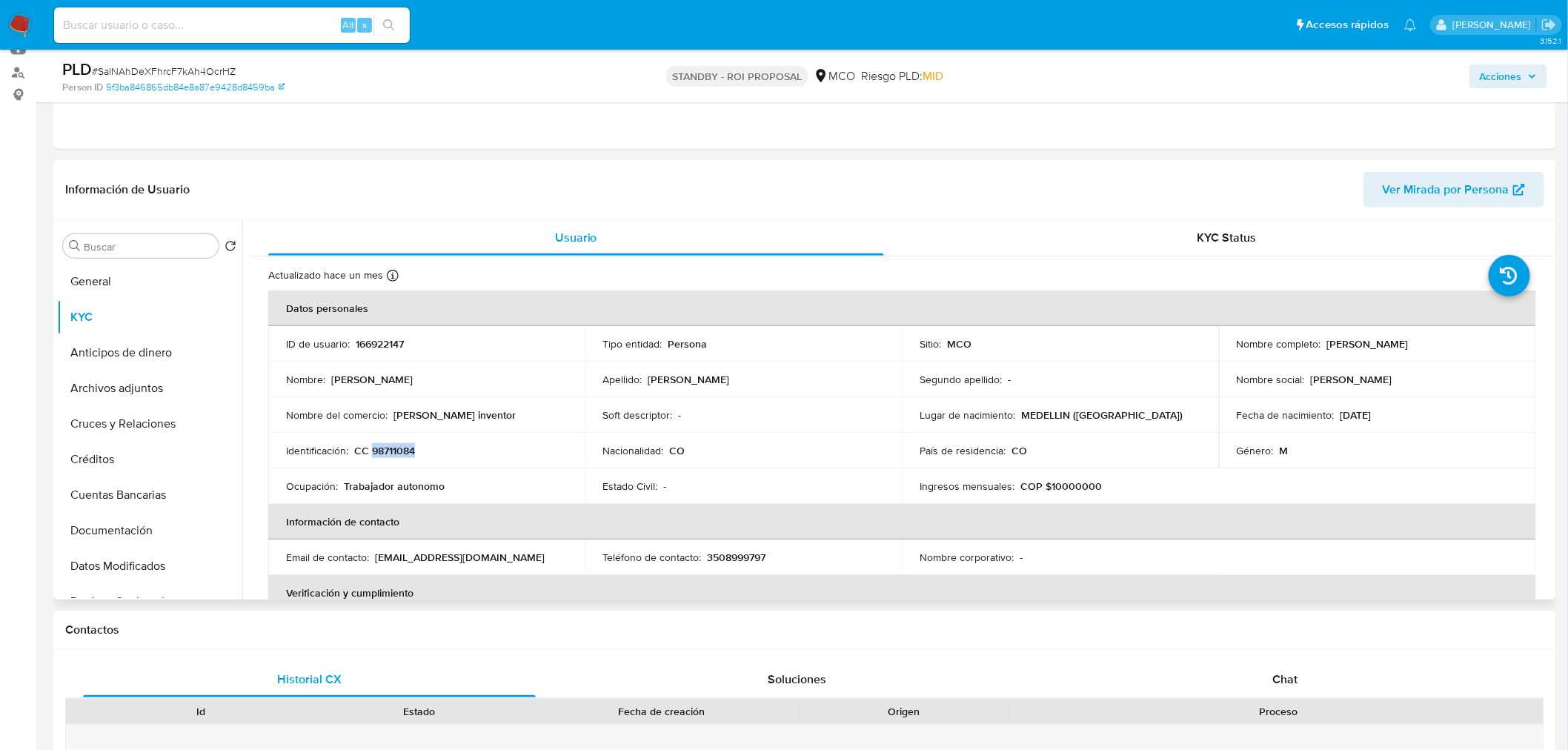
click at [386, 448] on p "CC 98711084" at bounding box center [384, 451] width 60 height 13
copy p "98711084"
click at [401, 449] on p "CC 98711084" at bounding box center [384, 451] width 60 height 13
click at [1409, 346] on p "[PERSON_NAME] [PERSON_NAME]" at bounding box center [1367, 344] width 81 height 13
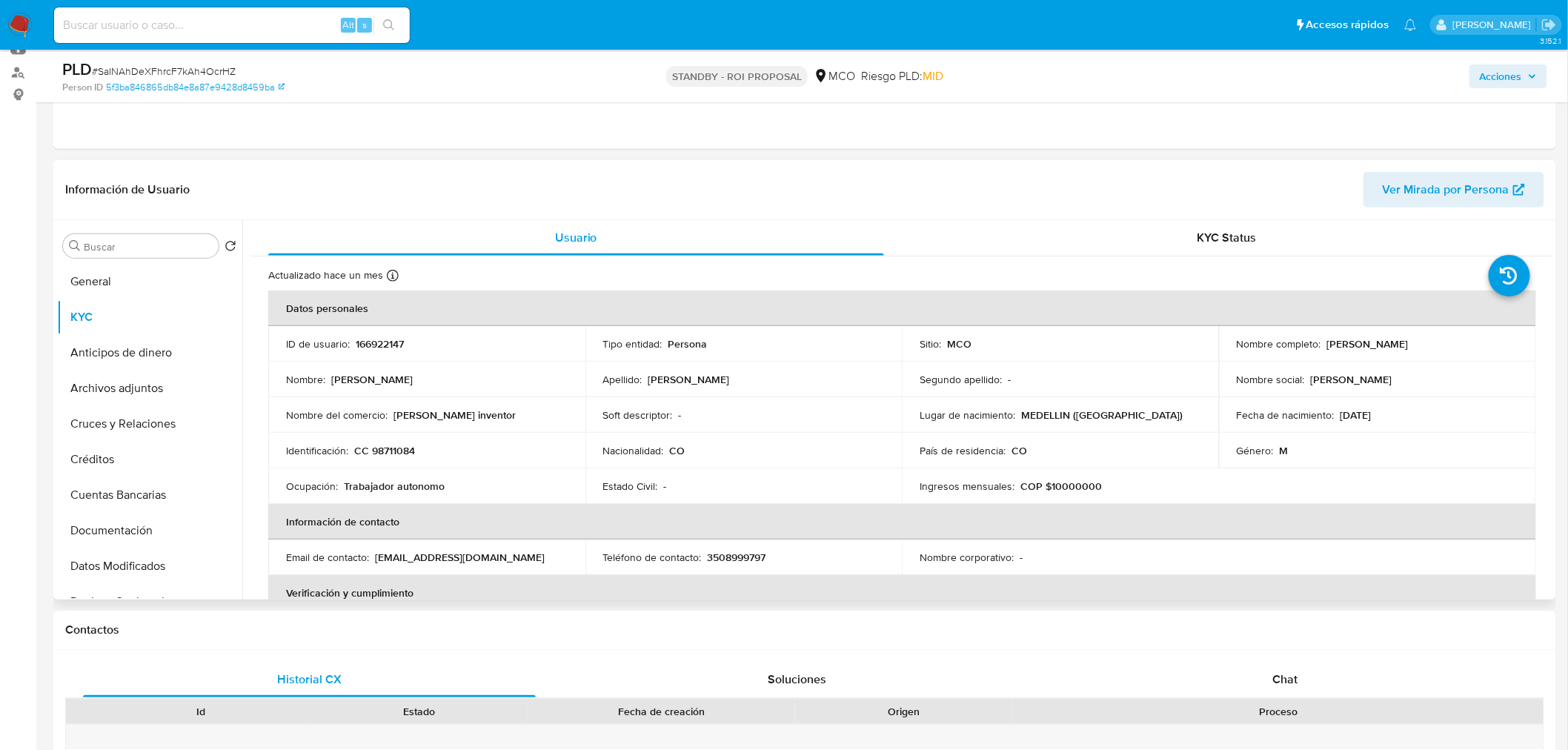
drag, startPoint x: 1420, startPoint y: 346, endPoint x: 1275, endPoint y: 143, distance: 249.5
click at [1409, 346] on p "[PERSON_NAME] [PERSON_NAME]" at bounding box center [1367, 344] width 81 height 13
copy p "Andres"
click at [1332, 339] on p "[PERSON_NAME] [PERSON_NAME]" at bounding box center [1367, 344] width 81 height 13
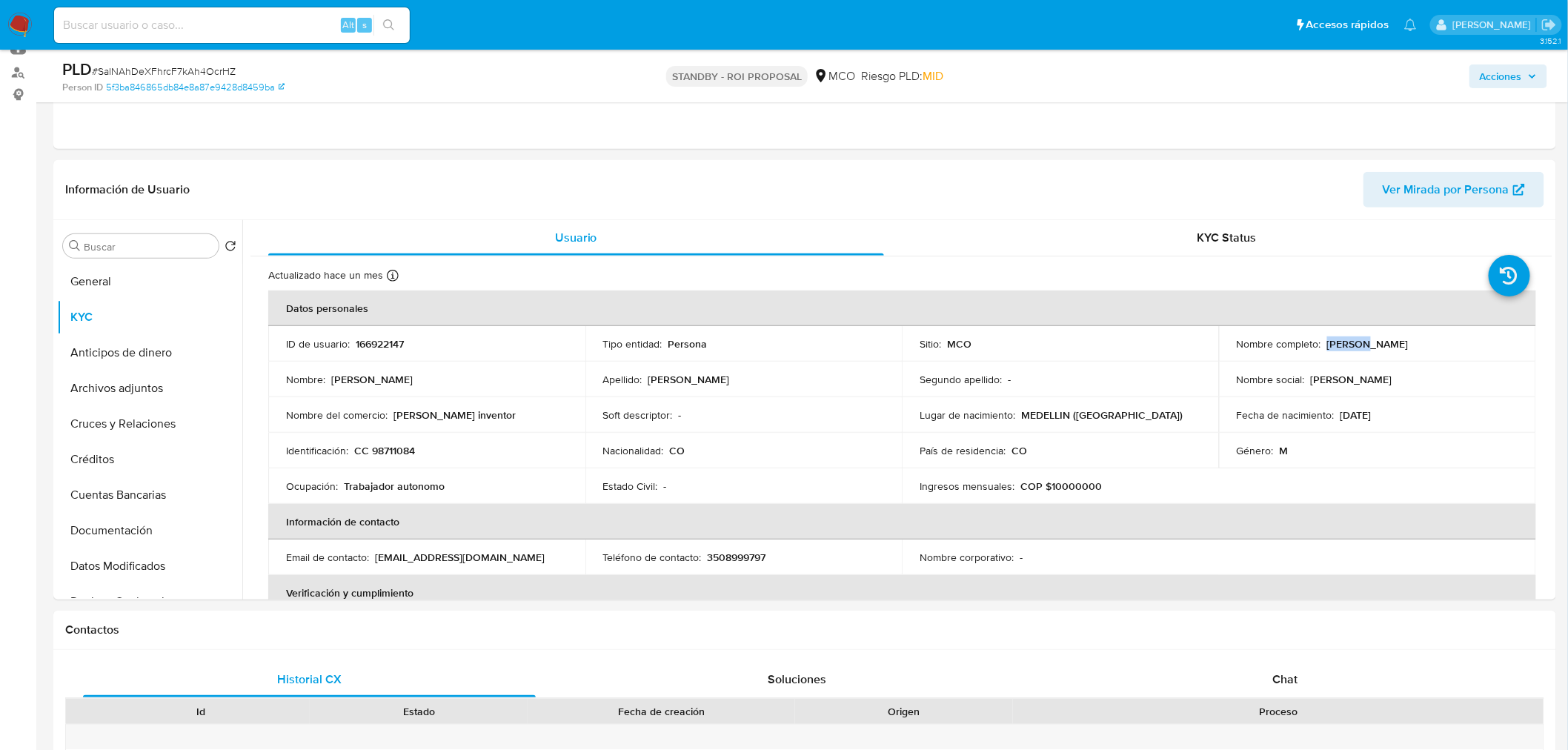
copy p "Suarez"
click at [1369, 340] on p "[PERSON_NAME] [PERSON_NAME]" at bounding box center [1367, 344] width 81 height 13
copy p "Rodriguez"
click at [397, 454] on p "CC 98711084" at bounding box center [384, 451] width 60 height 13
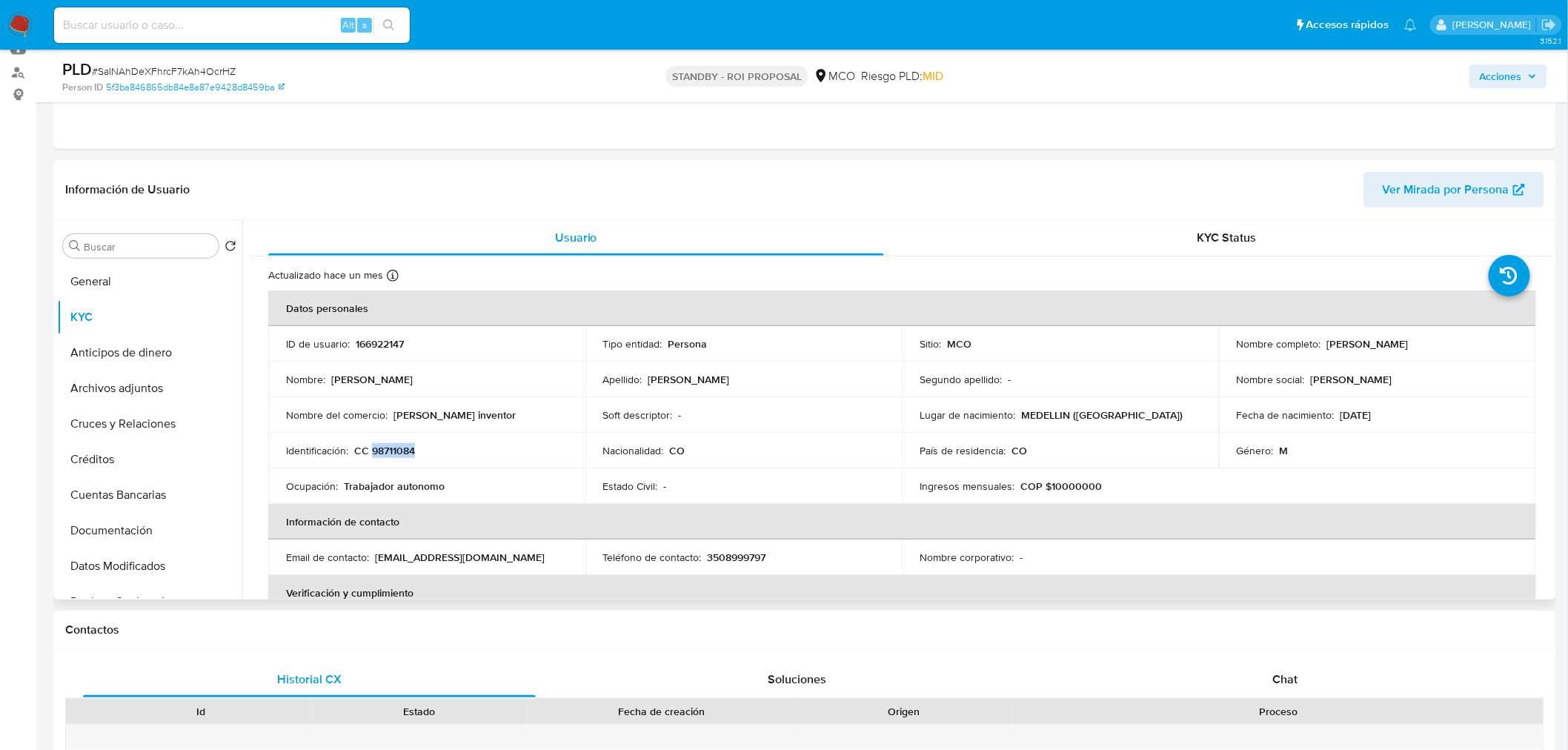
click at [397, 454] on p "CC 98711084" at bounding box center [384, 451] width 60 height 13
copy p "98711084"
drag, startPoint x: 521, startPoint y: 556, endPoint x: 375, endPoint y: 555, distance: 146.0
click at [375, 555] on div "Email de contacto : andressuarez1211@gmail.com" at bounding box center [427, 557] width 282 height 13
copy p "andressuarez1211@gmail.com"
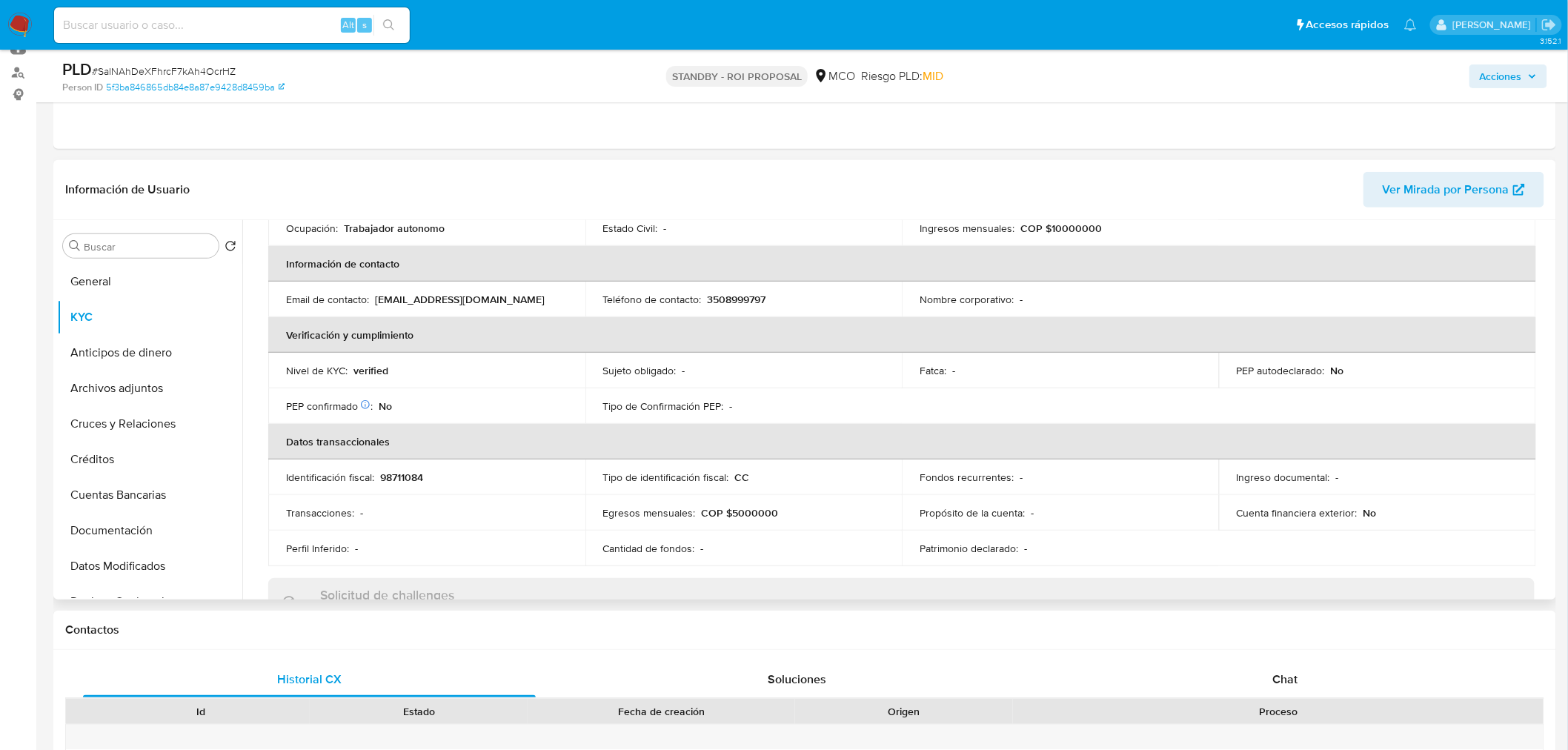
scroll to position [11, 0]
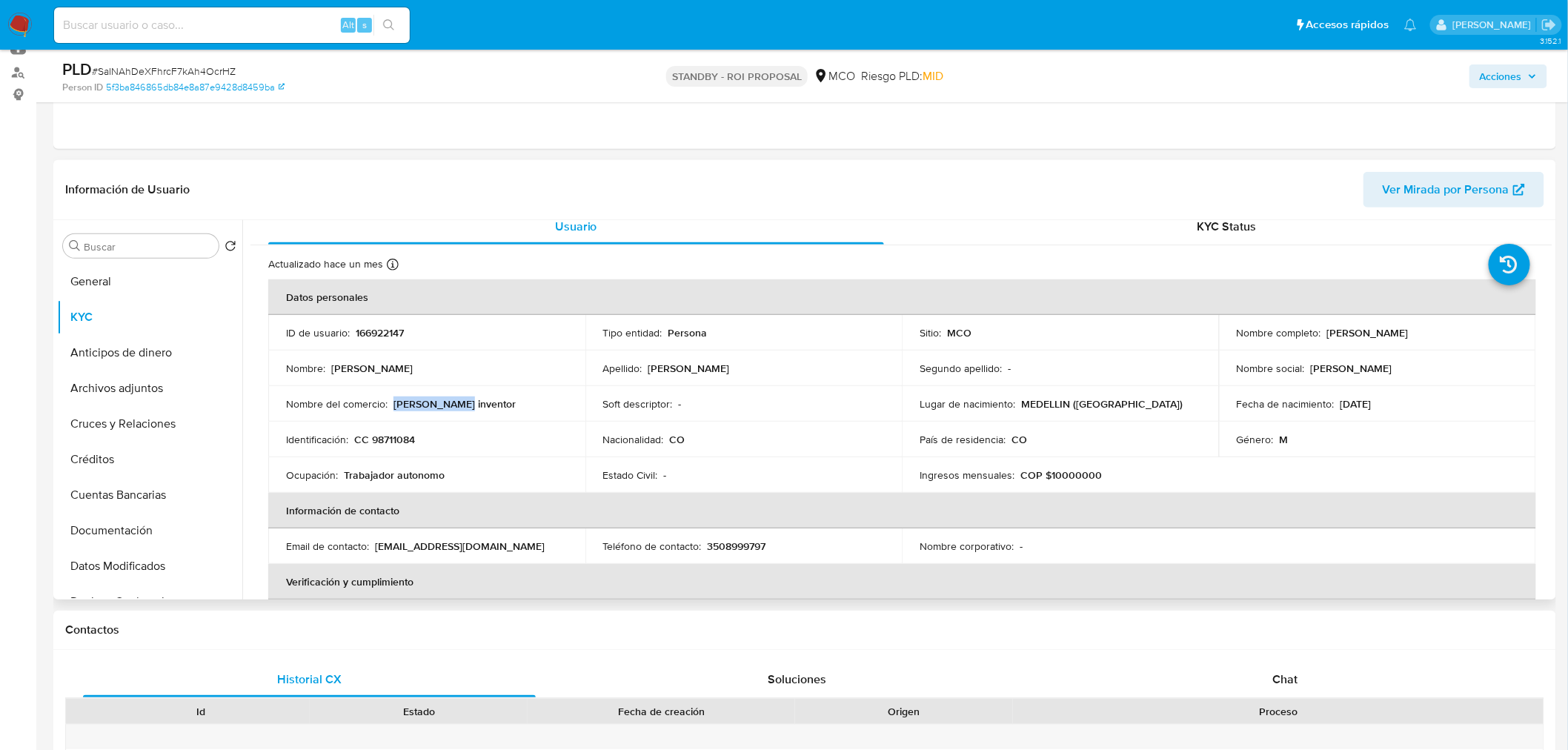
drag, startPoint x: 468, startPoint y: 404, endPoint x: 394, endPoint y: 406, distance: 74.0
click at [394, 406] on div "Nombre del comercio : Andy inventor" at bounding box center [427, 404] width 282 height 13
copy p "Andy inventor"
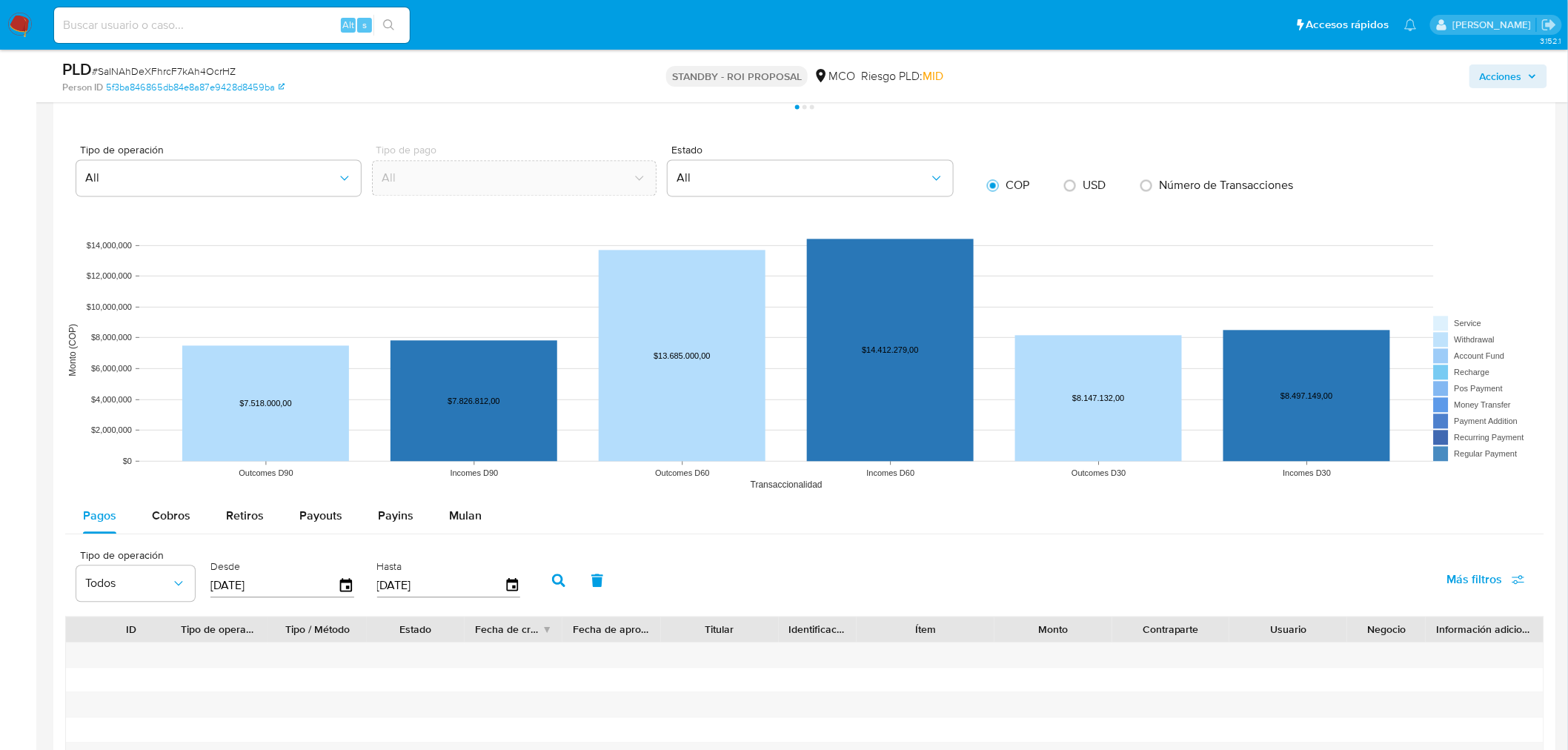
scroll to position [1482, 0]
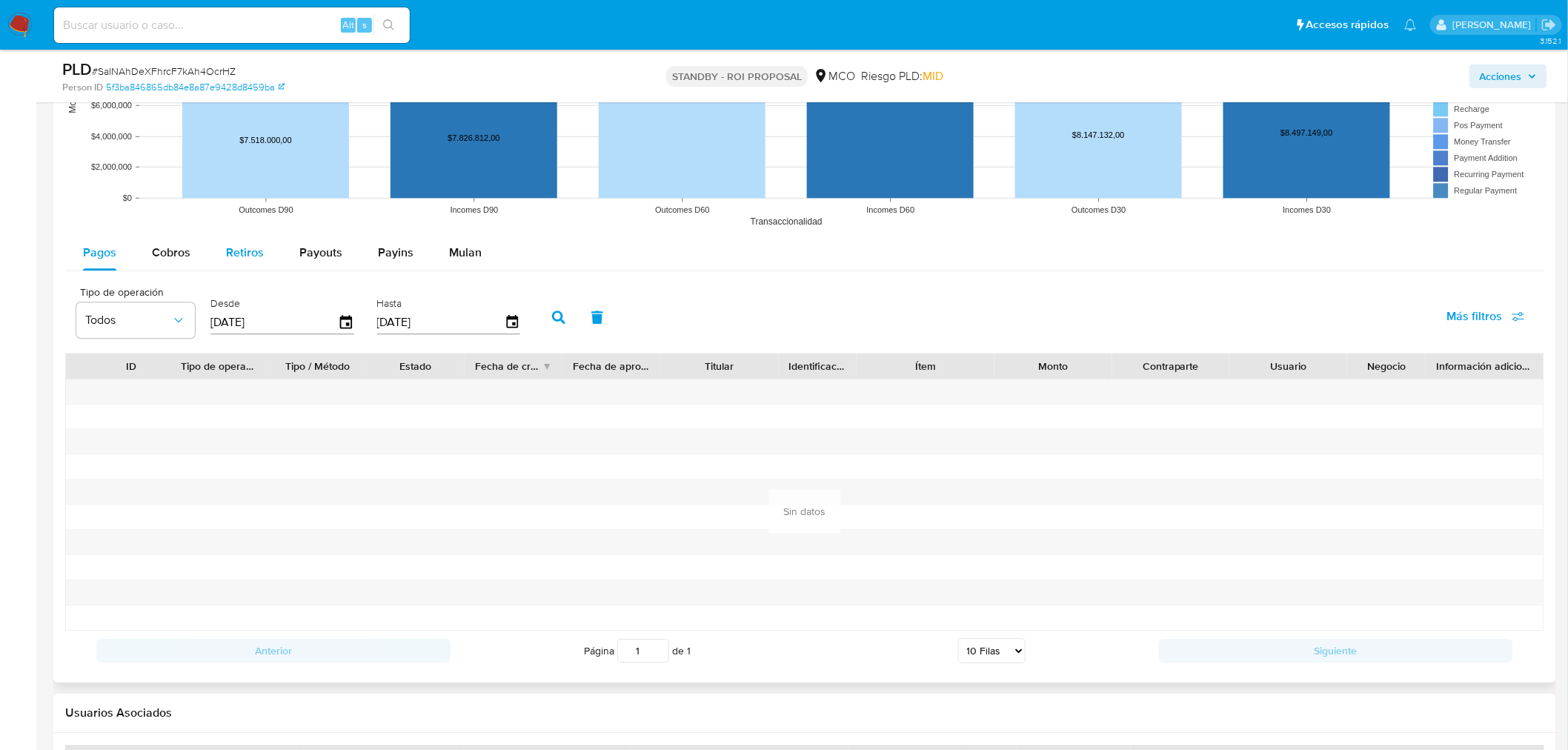
click at [255, 265] on div "Retiros" at bounding box center [244, 253] width 38 height 35
select select "10"
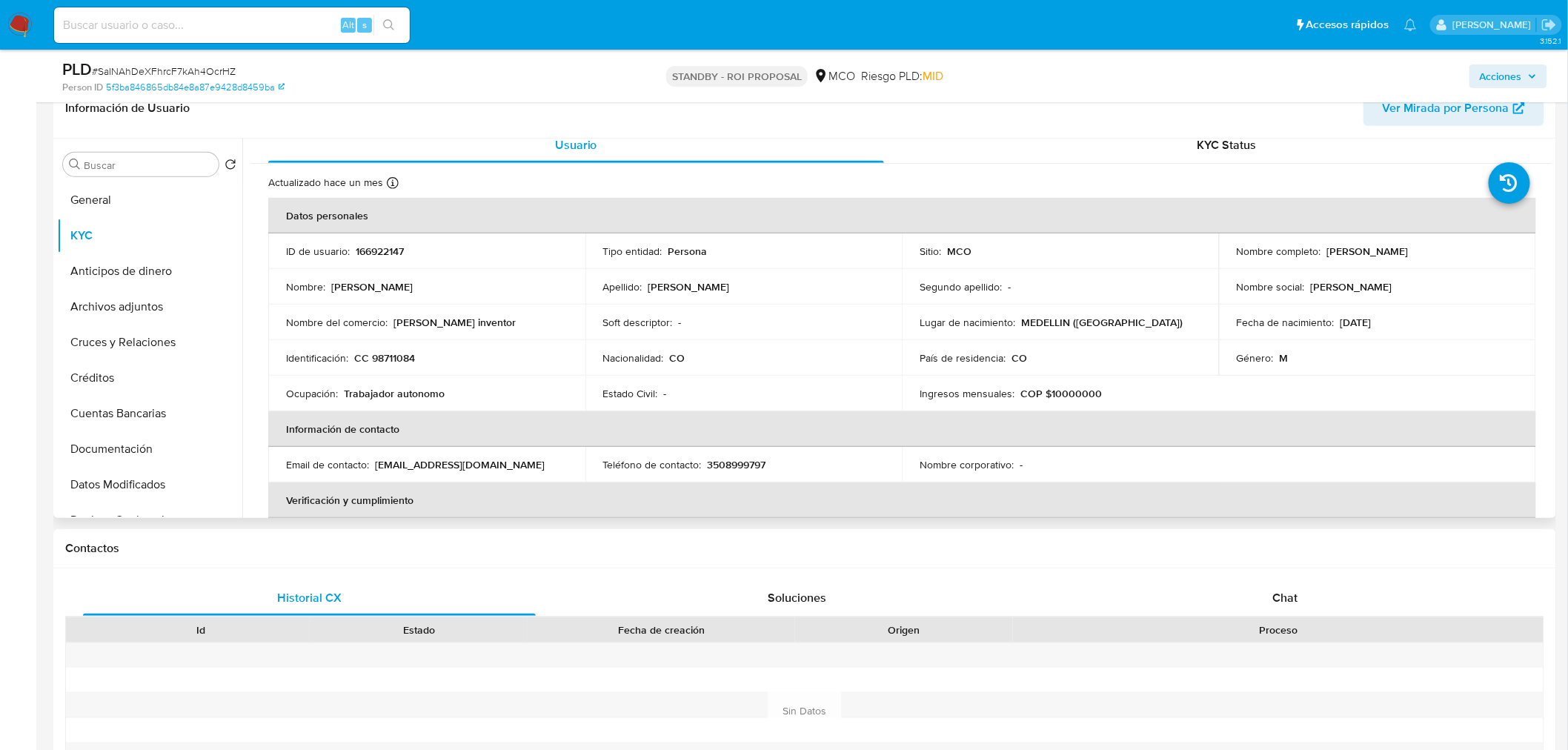
scroll to position [82, 0]
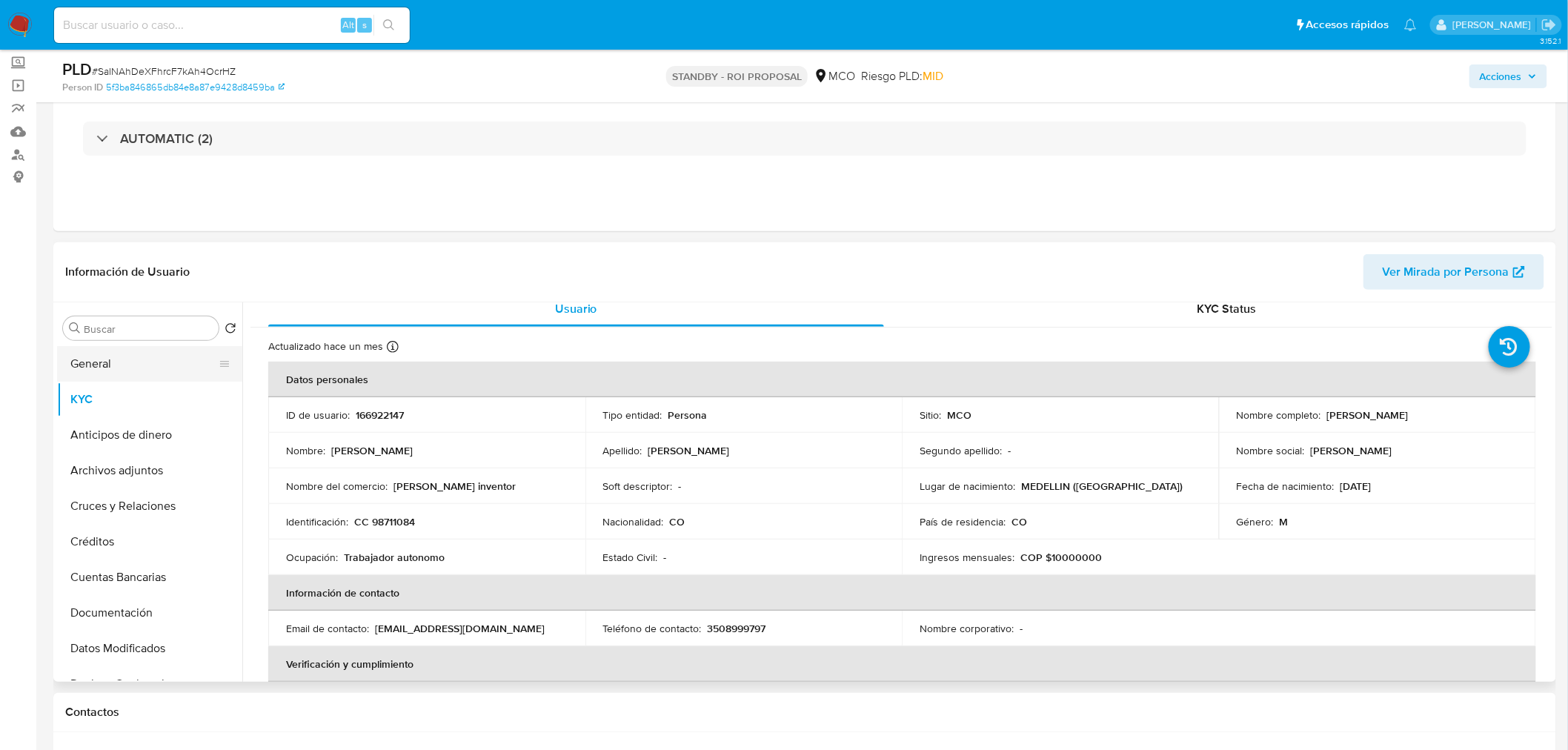
click at [133, 372] on button "General" at bounding box center [143, 363] width 174 height 35
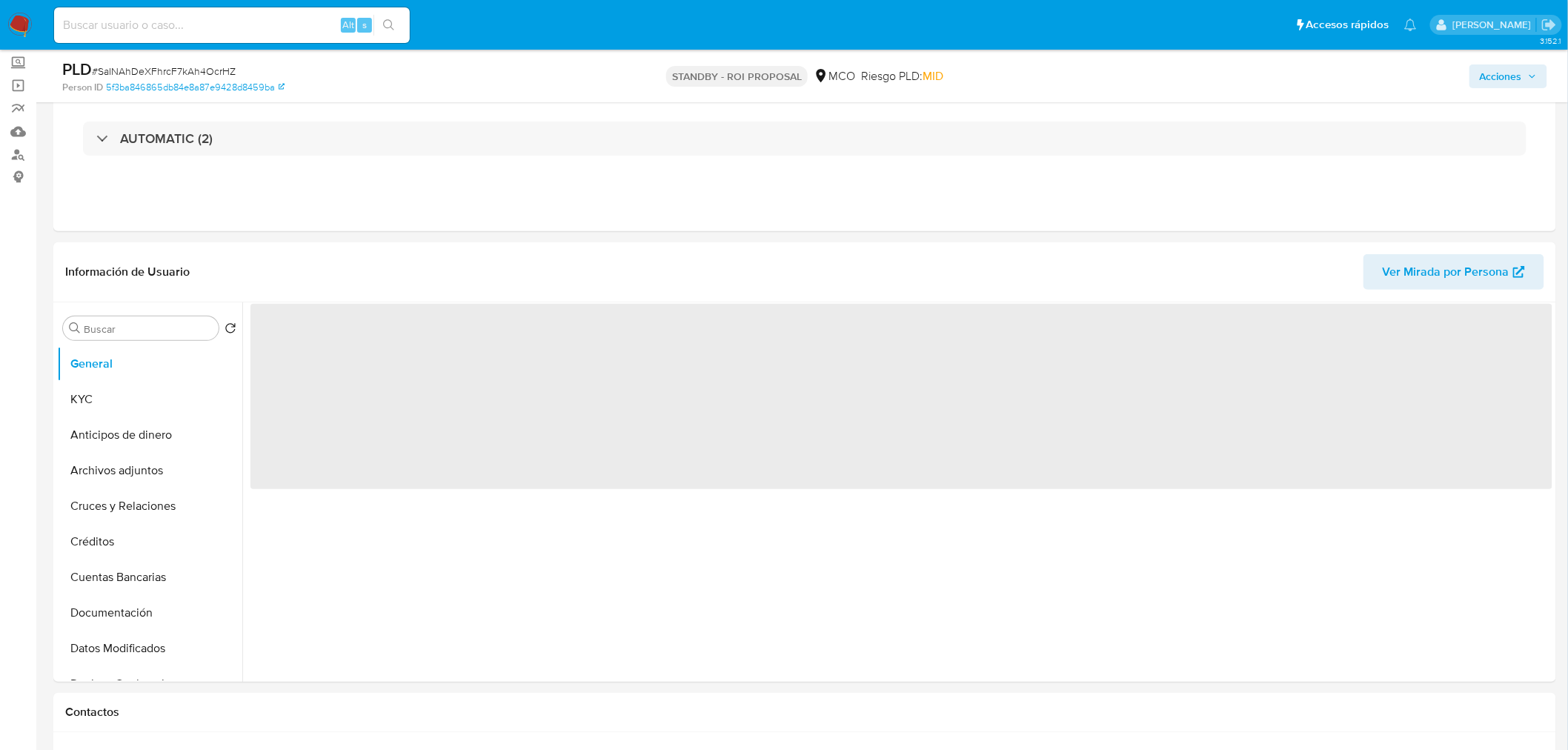
scroll to position [164, 0]
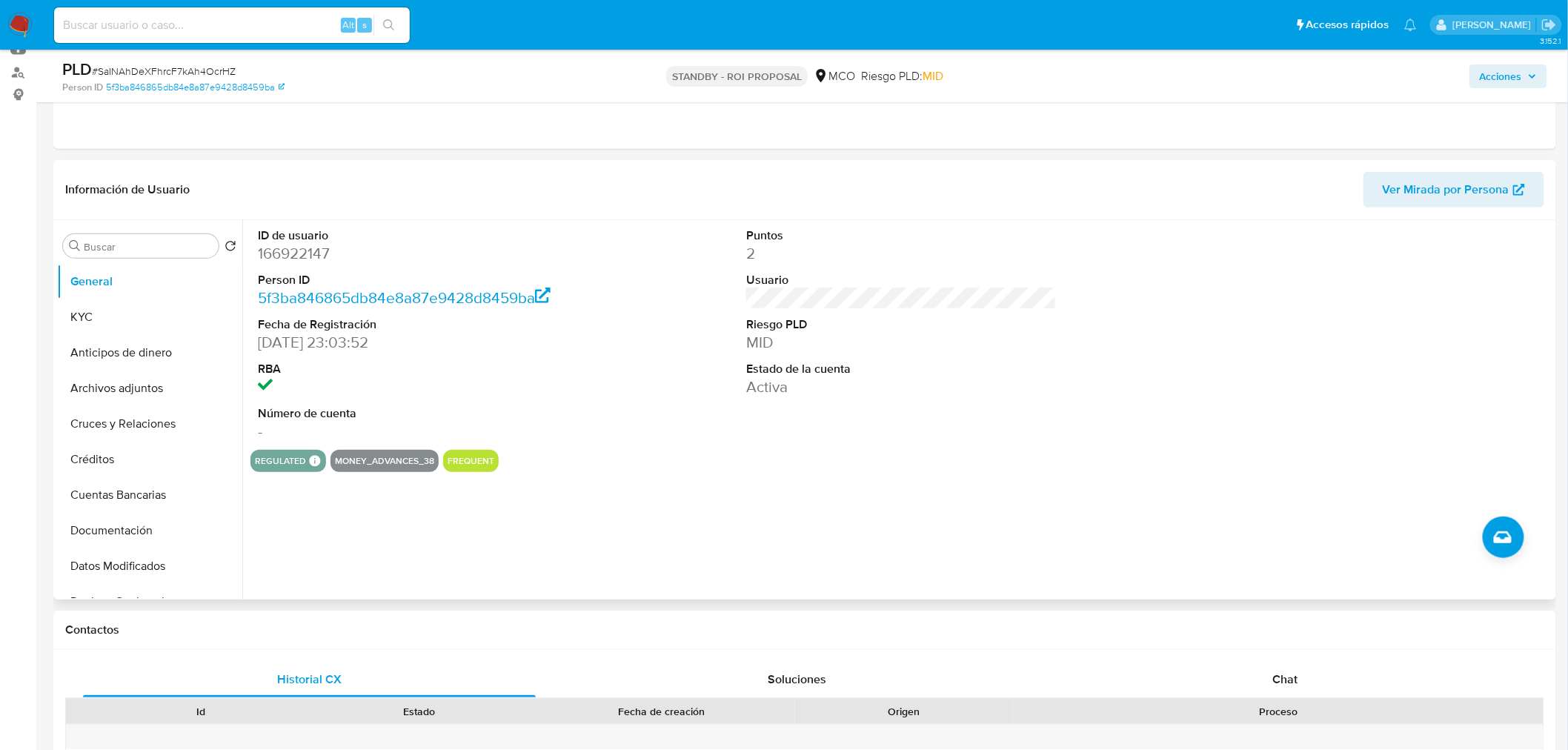
click at [294, 246] on dd "166922147" at bounding box center [413, 253] width 310 height 21
click at [149, 283] on button "General" at bounding box center [143, 281] width 174 height 35
click at [143, 323] on button "KYC" at bounding box center [143, 317] width 174 height 35
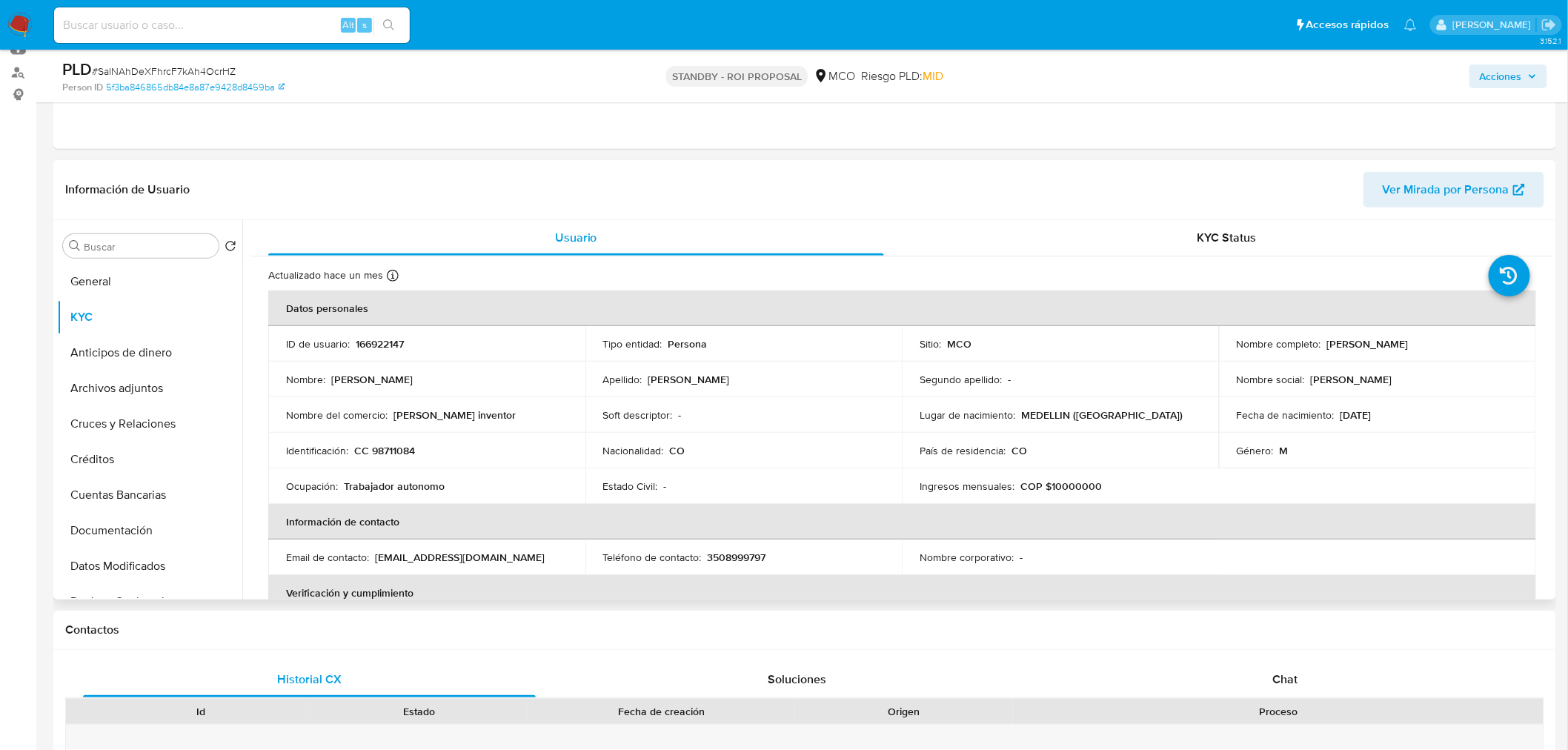
click at [395, 445] on p "CC 98711084" at bounding box center [384, 451] width 60 height 13
drag, startPoint x: 1323, startPoint y: 350, endPoint x: 1444, endPoint y: 340, distance: 121.4
click at [1444, 340] on div "Nombre completo : Suarez Rodriguez Andres" at bounding box center [1378, 344] width 282 height 13
click at [384, 345] on p "166922147" at bounding box center [379, 344] width 48 height 13
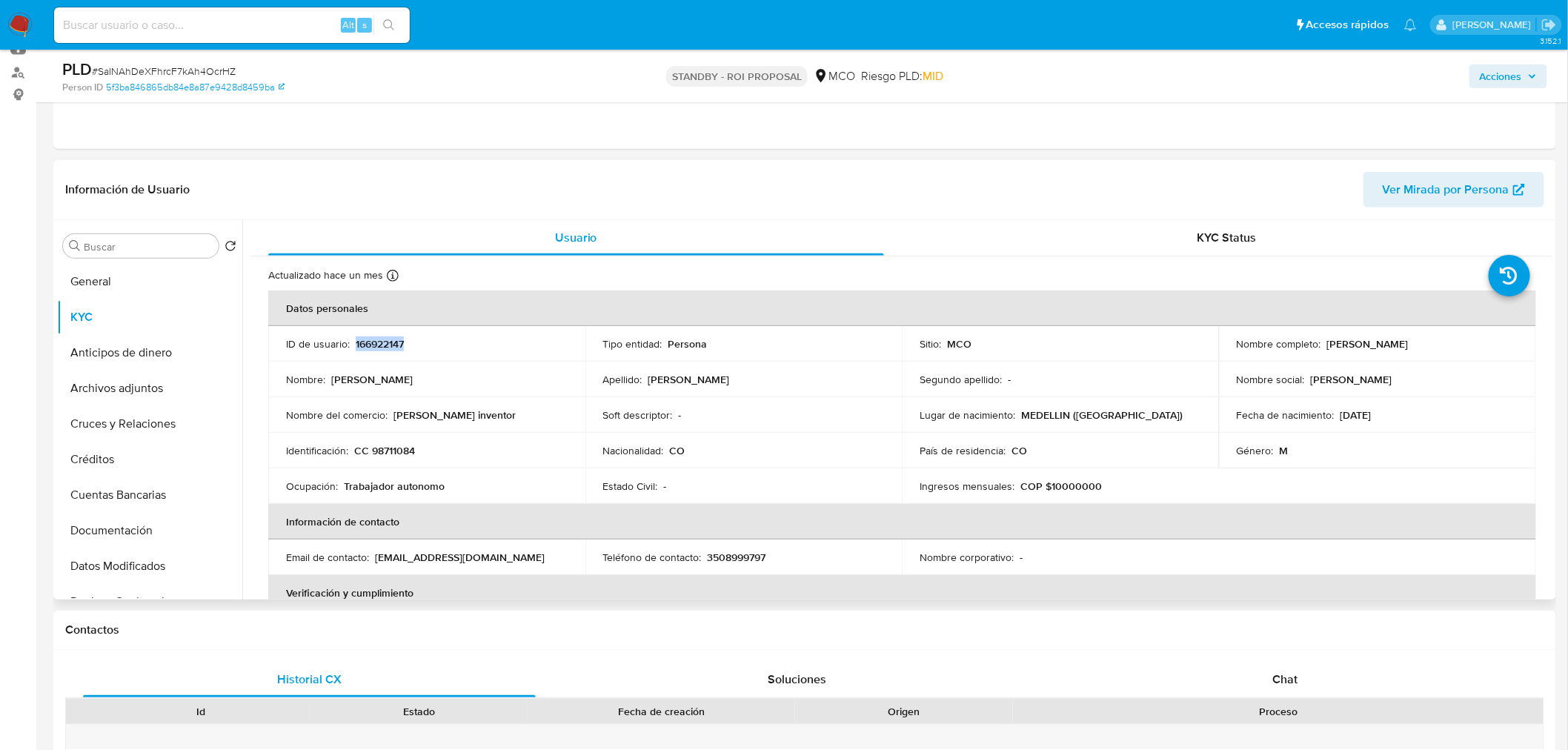
click at [384, 345] on p "166922147" at bounding box center [379, 344] width 48 height 13
click at [391, 455] on p "CC 98711084" at bounding box center [384, 451] width 60 height 13
drag, startPoint x: 1439, startPoint y: 346, endPoint x: 1323, endPoint y: 343, distance: 116.0
click at [1327, 343] on p "[PERSON_NAME] [PERSON_NAME]" at bounding box center [1367, 344] width 81 height 13
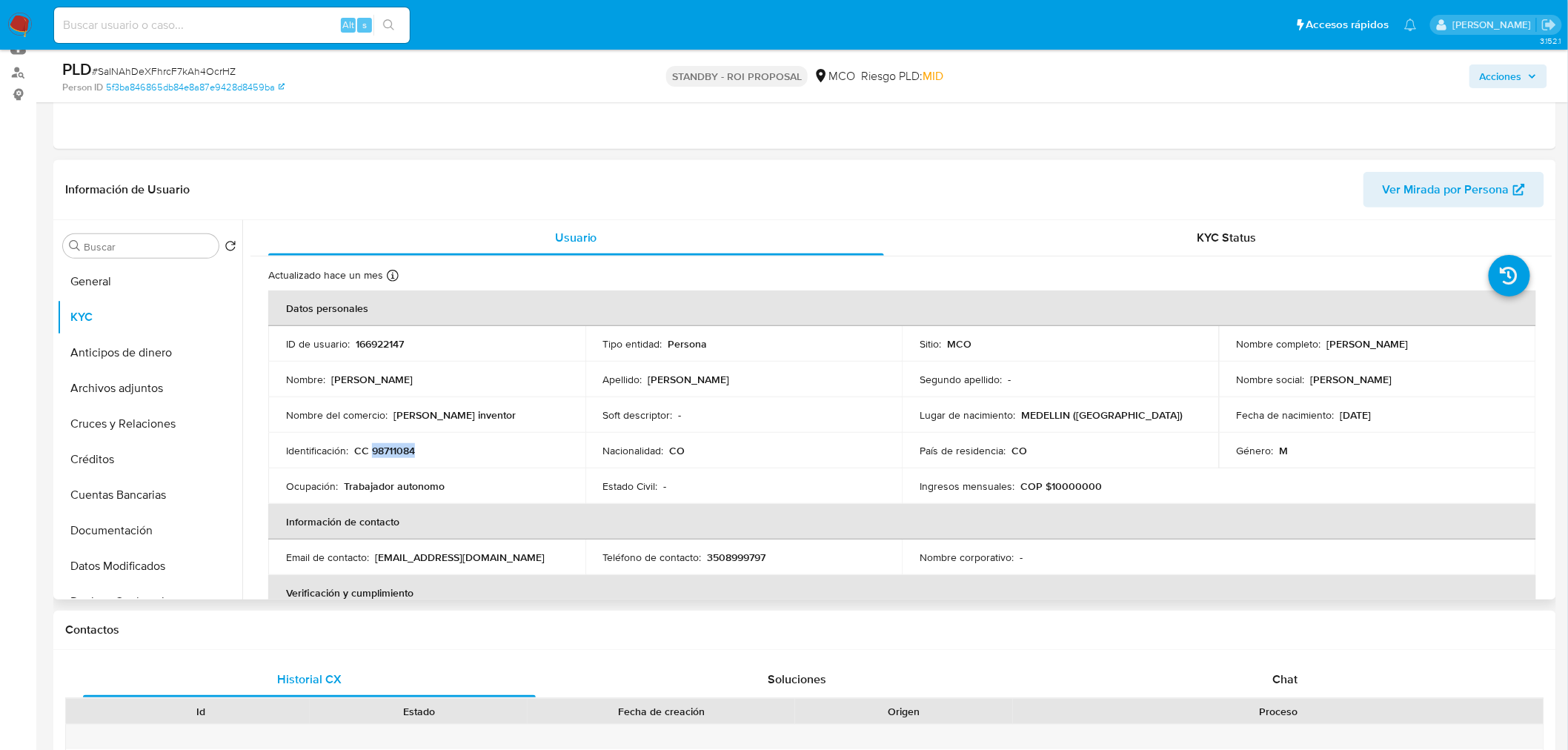
click at [1336, 334] on td "Nombre completo : Suarez Rodriguez Andres" at bounding box center [1378, 344] width 317 height 35
click at [1381, 348] on p "[PERSON_NAME] [PERSON_NAME]" at bounding box center [1367, 344] width 81 height 13
click at [164, 285] on button "General" at bounding box center [143, 281] width 174 height 35
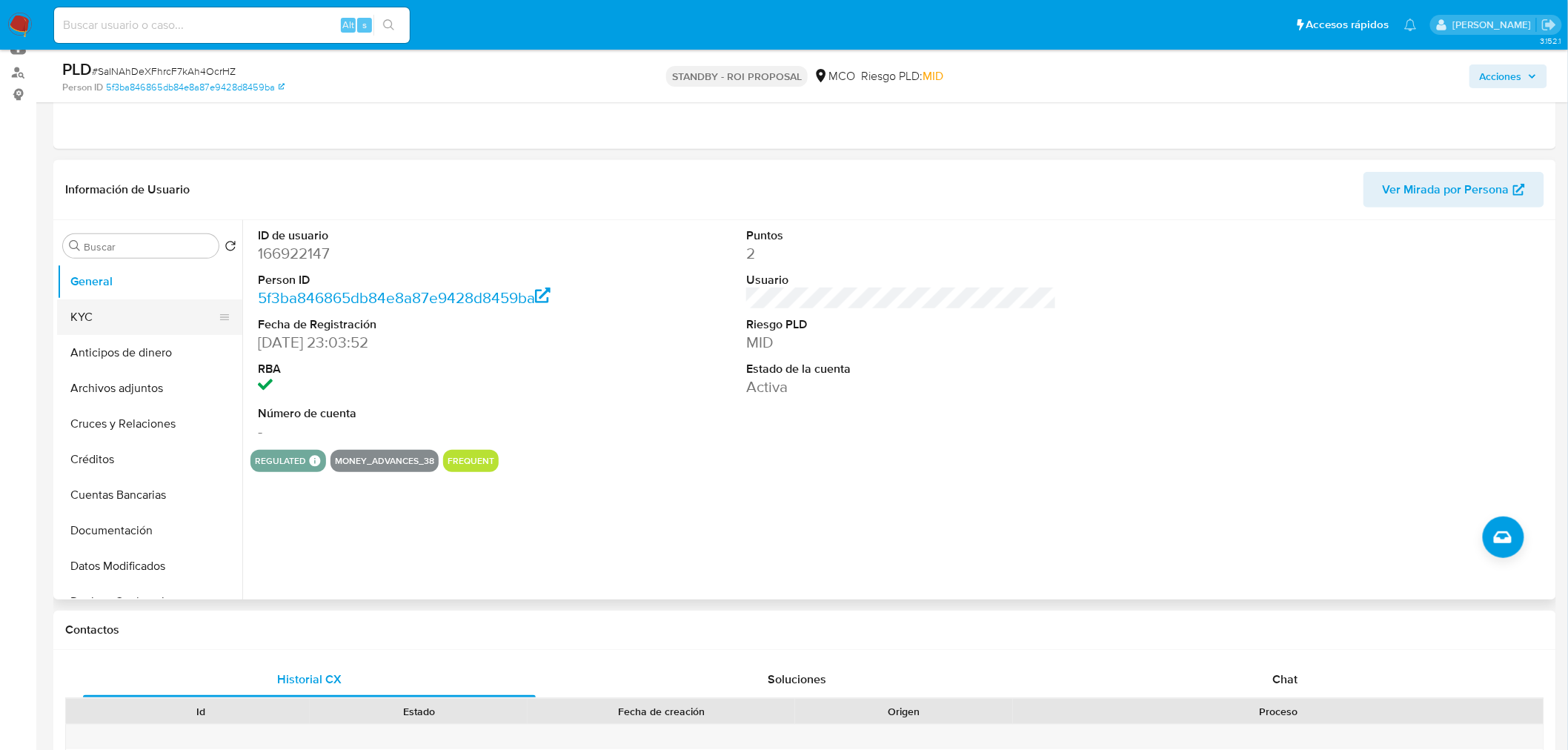
click at [122, 320] on button "KYC" at bounding box center [143, 317] width 174 height 35
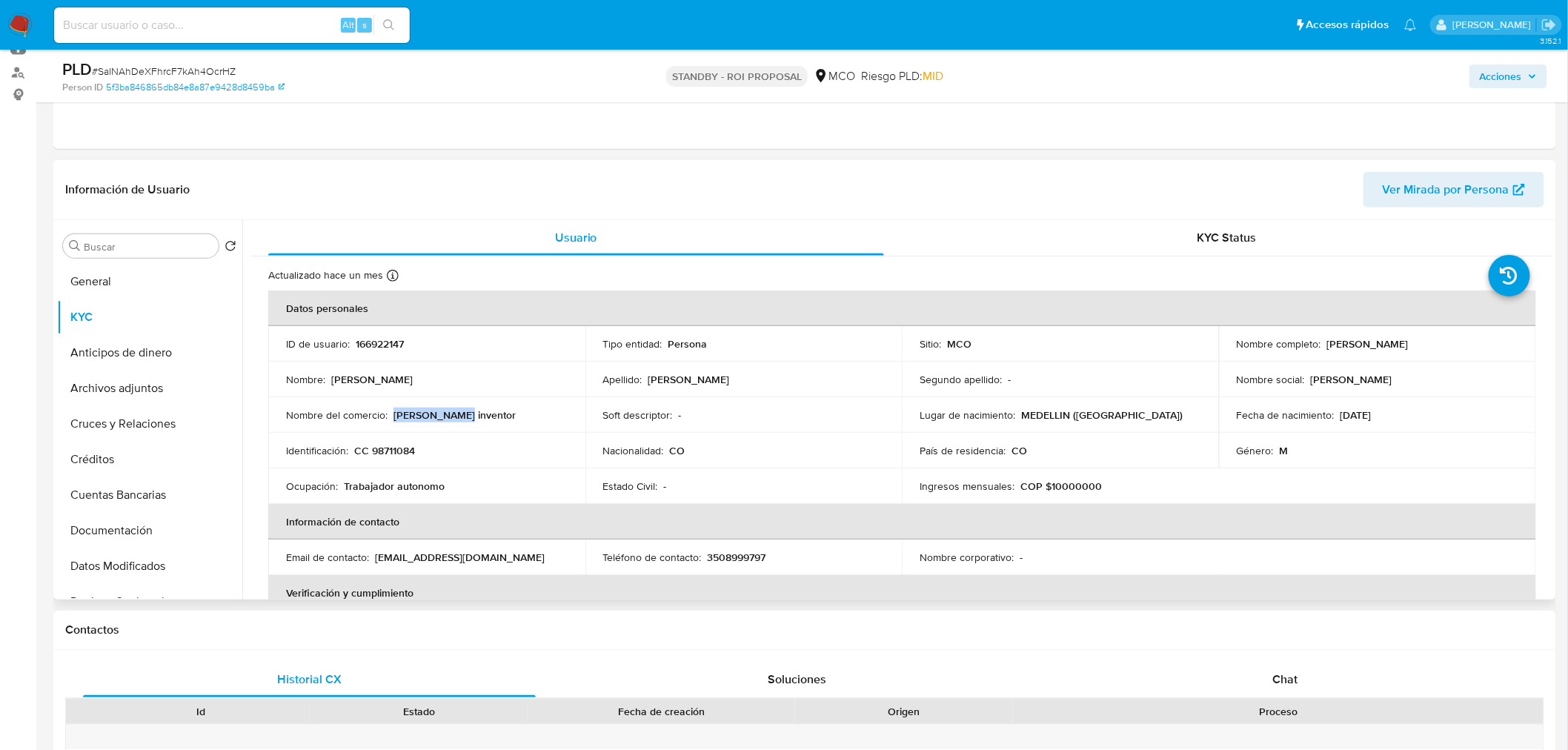
drag, startPoint x: 471, startPoint y: 409, endPoint x: 391, endPoint y: 411, distance: 80.0
click at [391, 411] on div "Nombre del comercio : Andy inventor" at bounding box center [427, 415] width 282 height 13
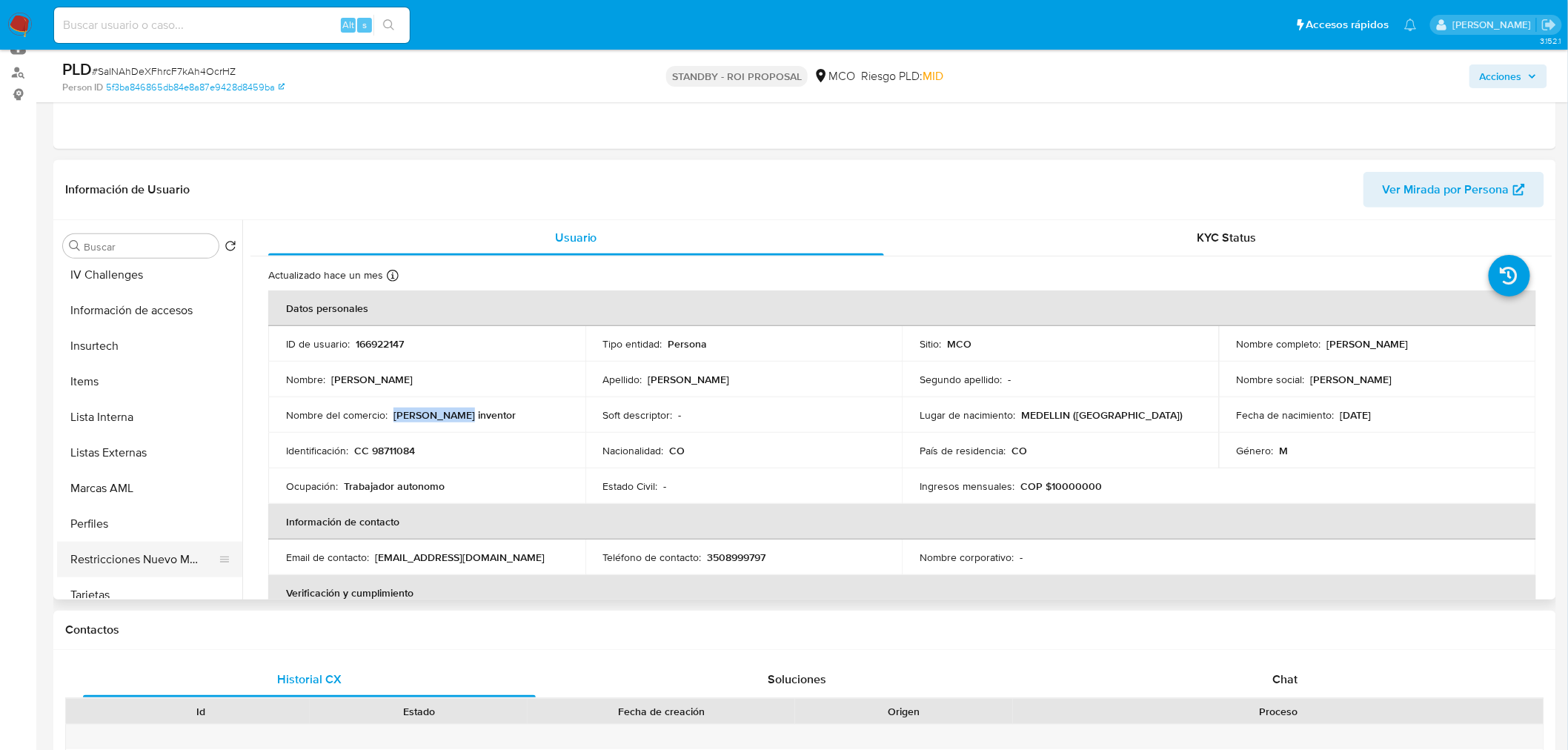
click at [141, 557] on button "Restricciones Nuevo Mundo" at bounding box center [143, 560] width 174 height 35
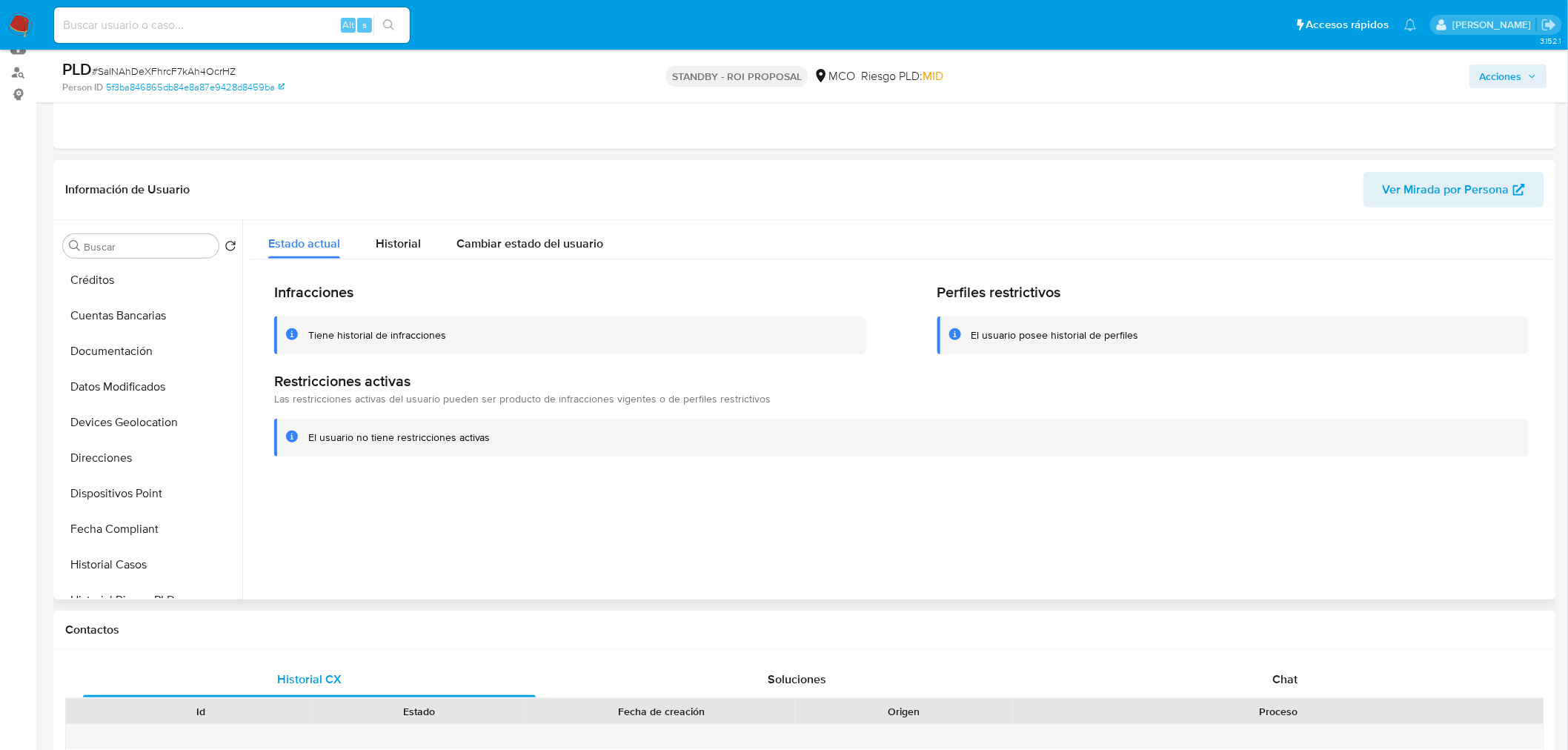
scroll to position [97, 0]
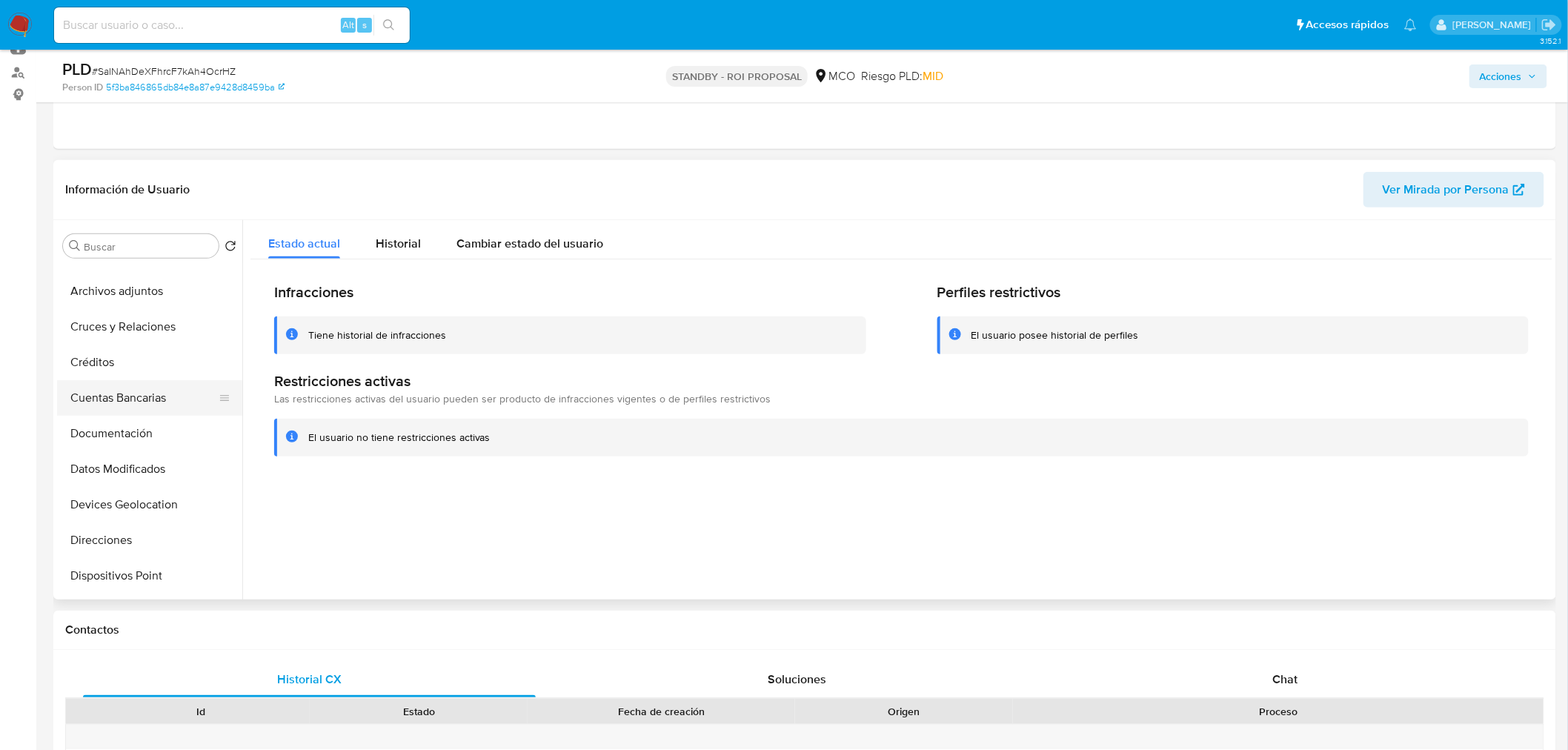
click at [121, 404] on button "Cuentas Bancarias" at bounding box center [143, 398] width 174 height 35
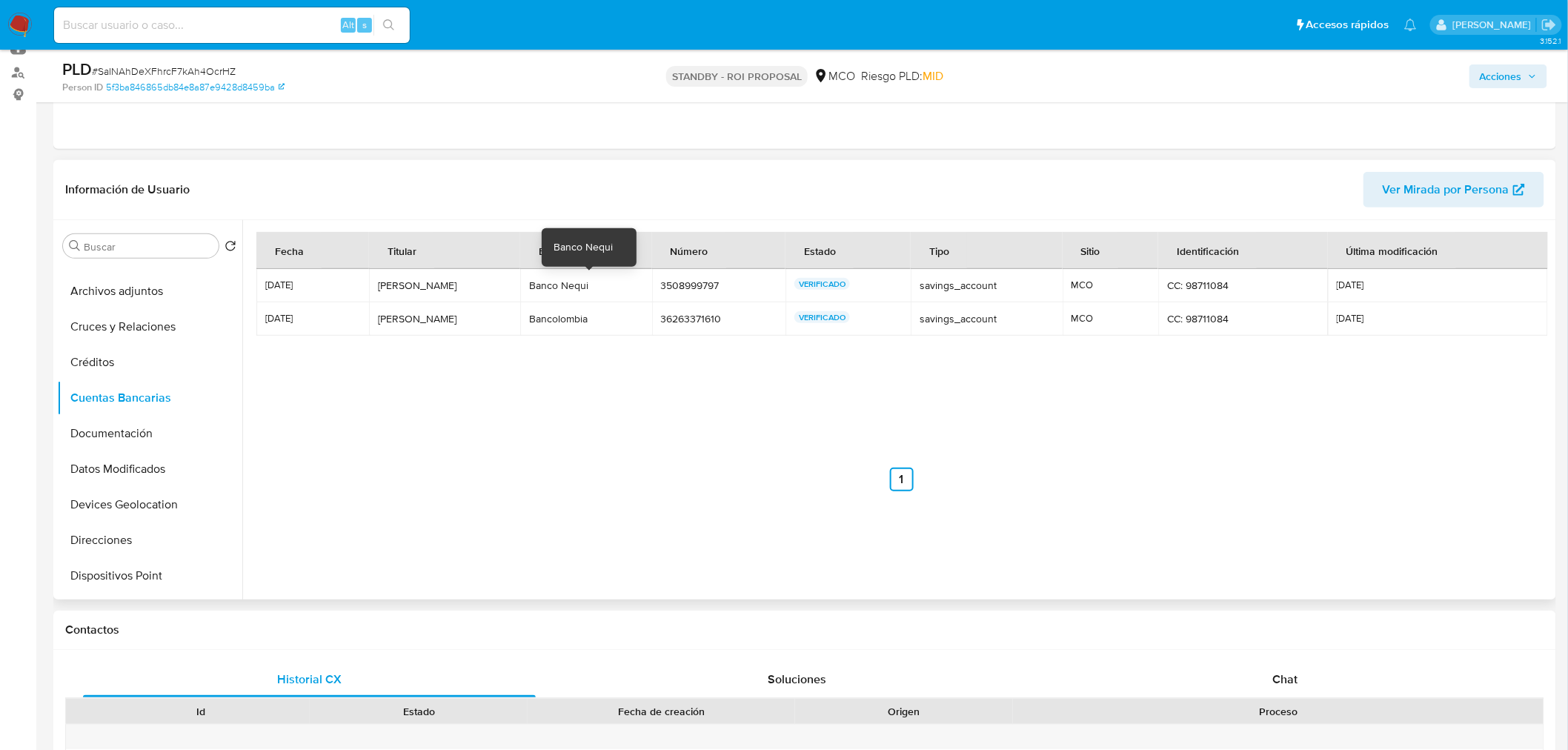
click at [583, 288] on div "Banco Nequi" at bounding box center [586, 285] width 113 height 13
